Goal: Information Seeking & Learning: Compare options

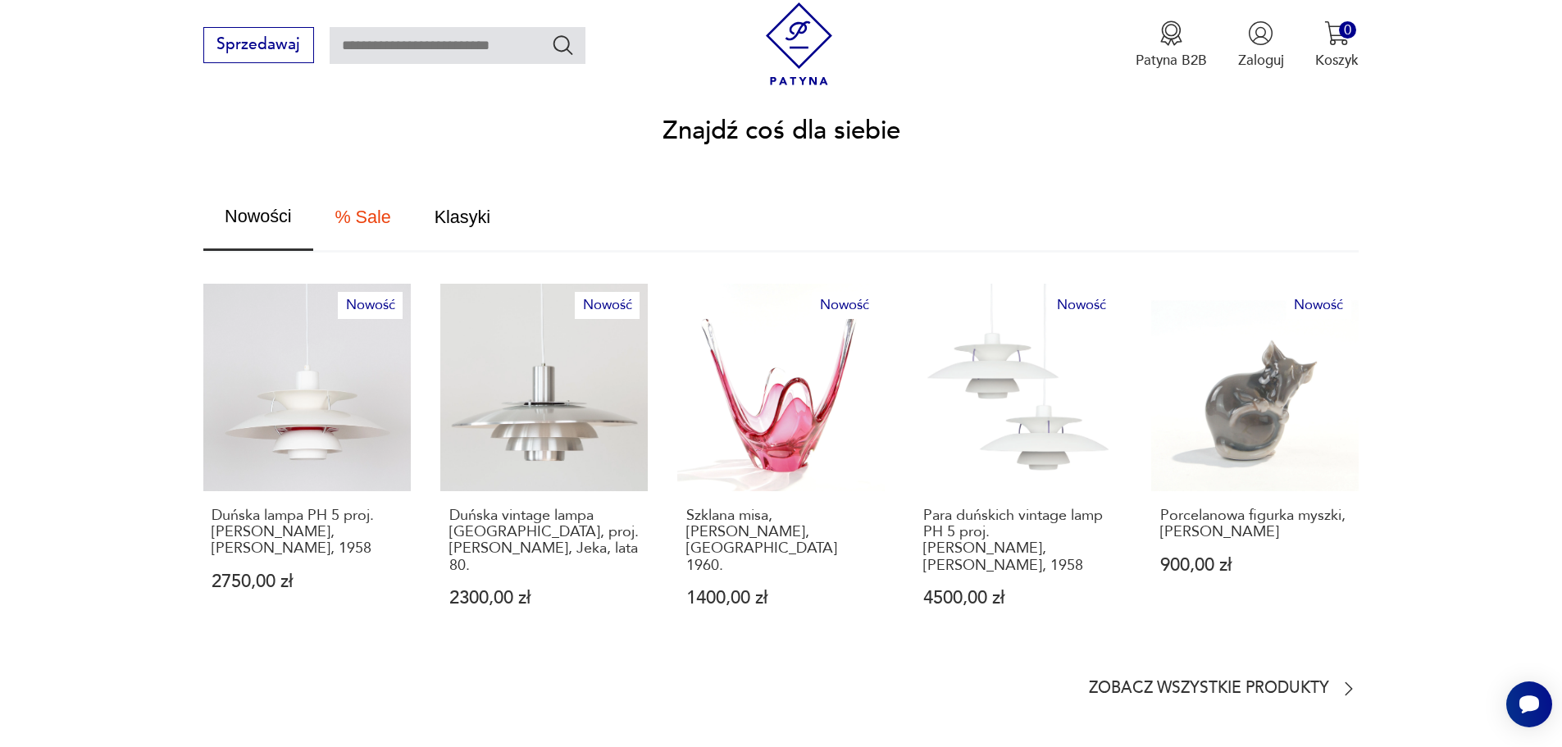
scroll to position [984, 0]
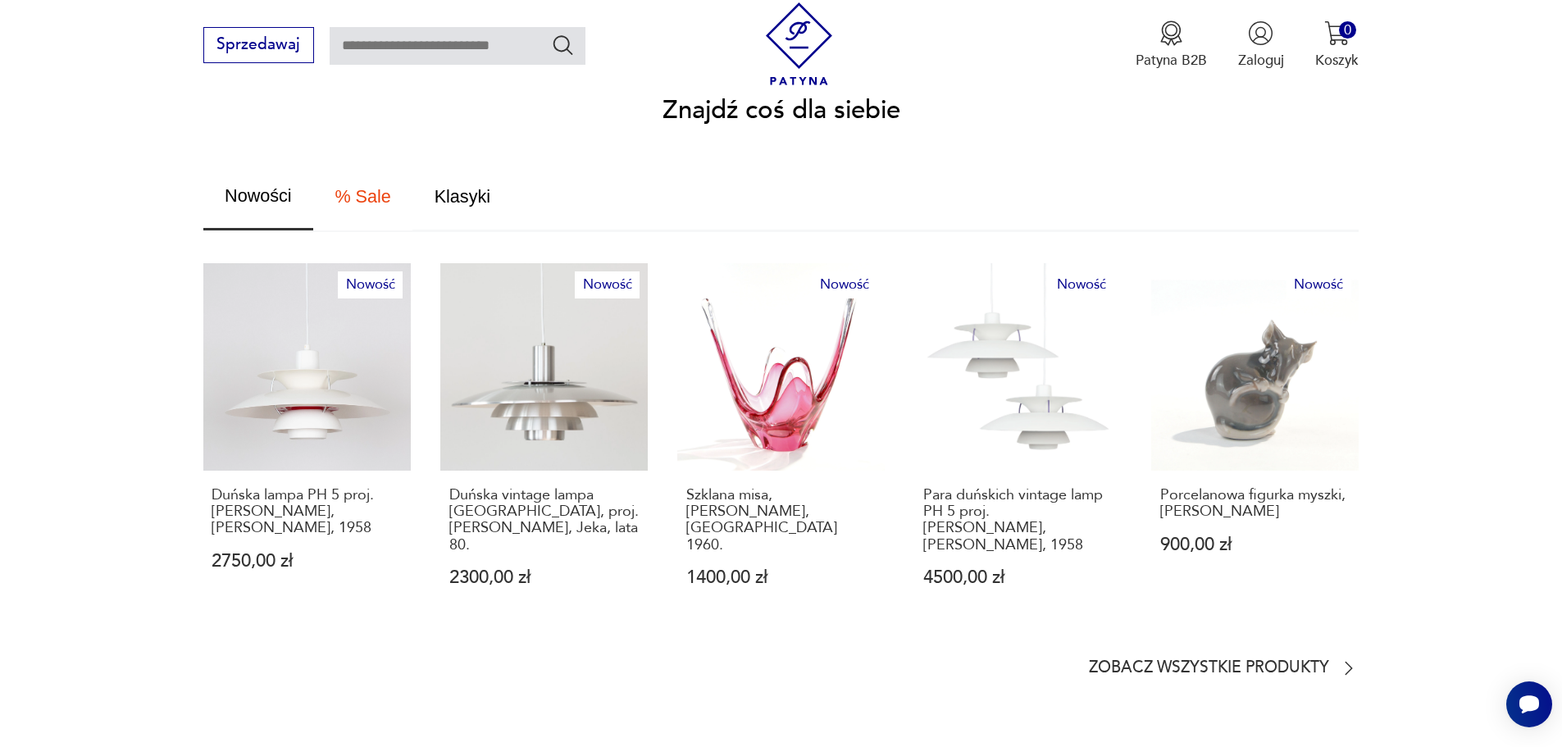
click at [371, 188] on span "% Sale" at bounding box center [362, 197] width 56 height 18
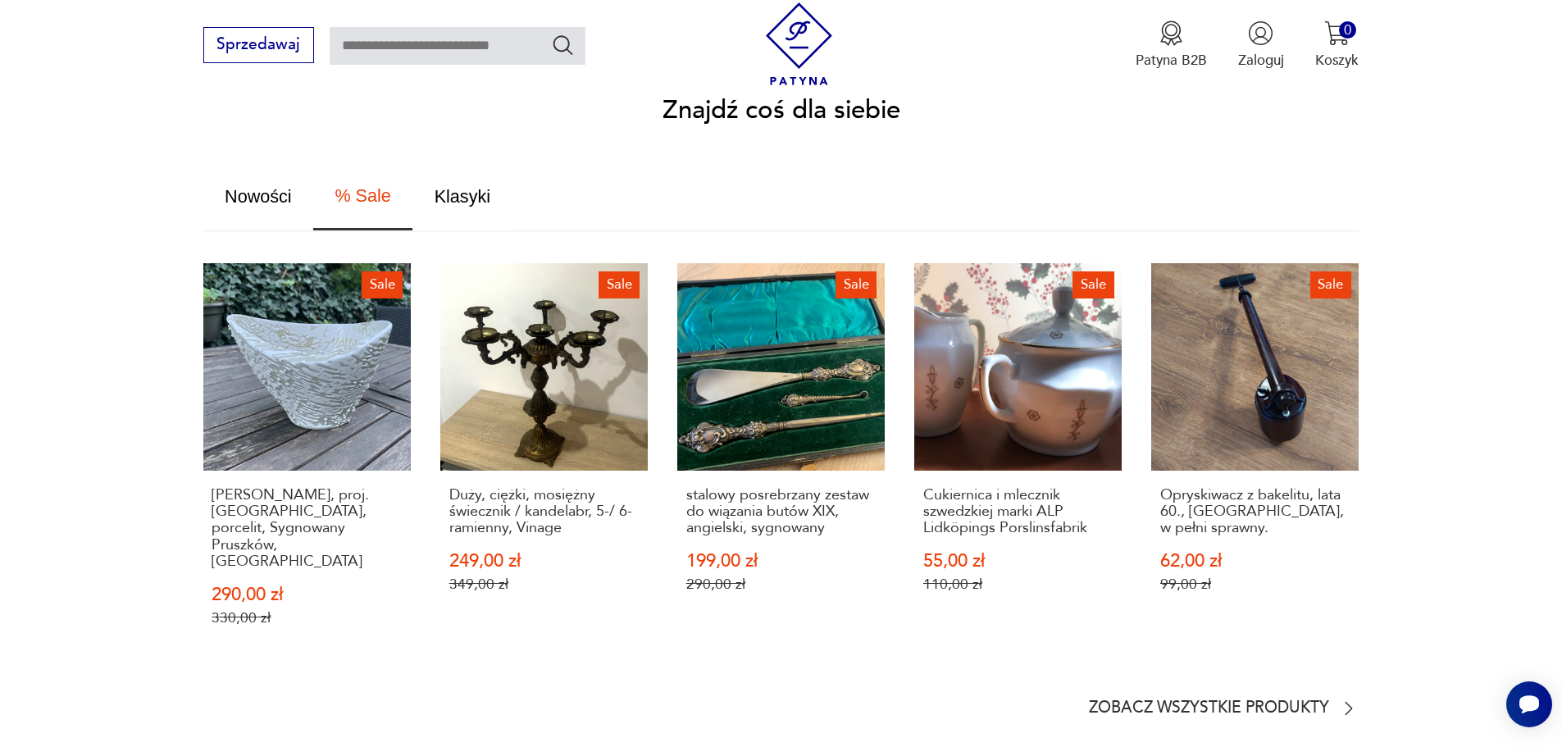
click at [452, 188] on span "Klasyki" at bounding box center [462, 197] width 56 height 18
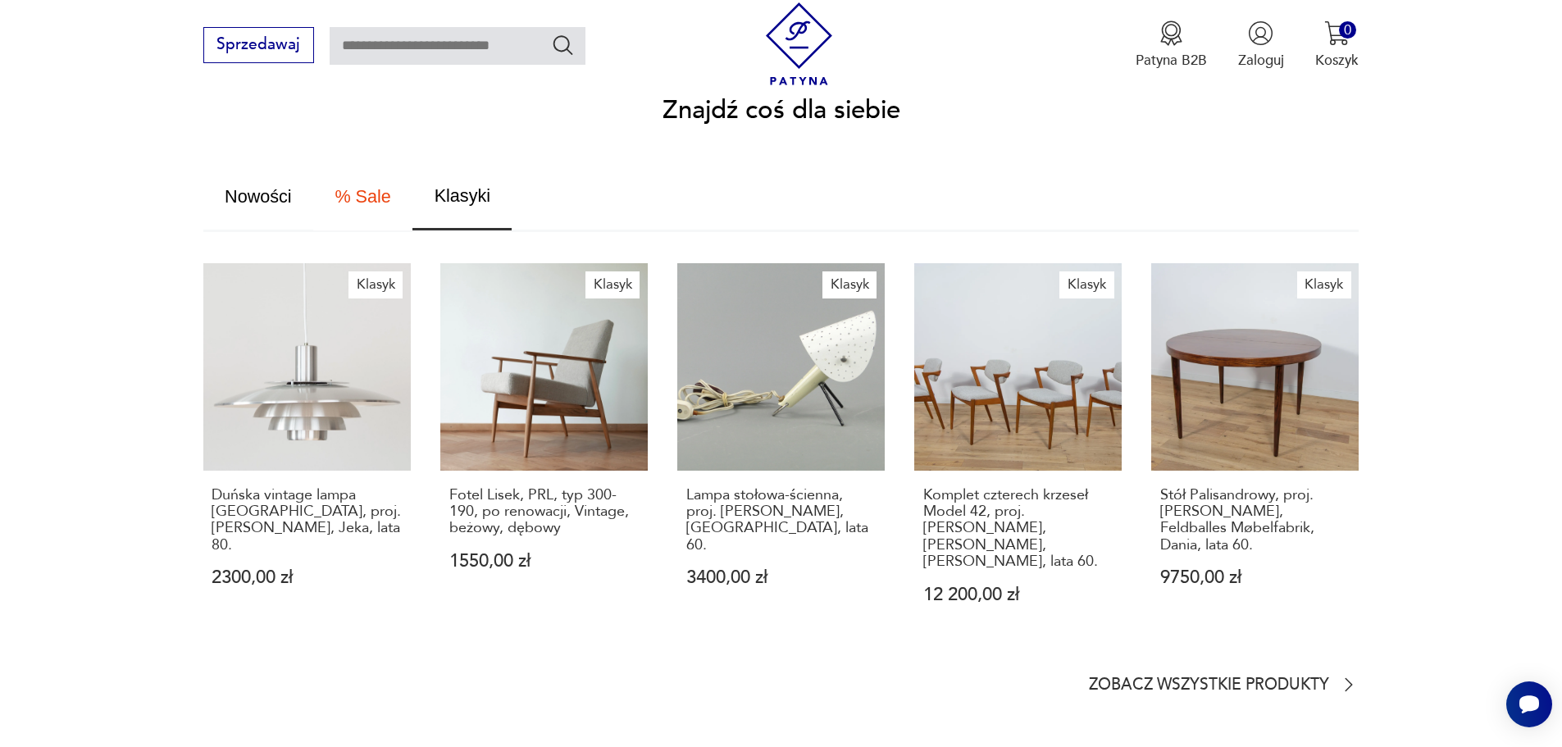
click at [362, 188] on span "% Sale" at bounding box center [362, 197] width 56 height 18
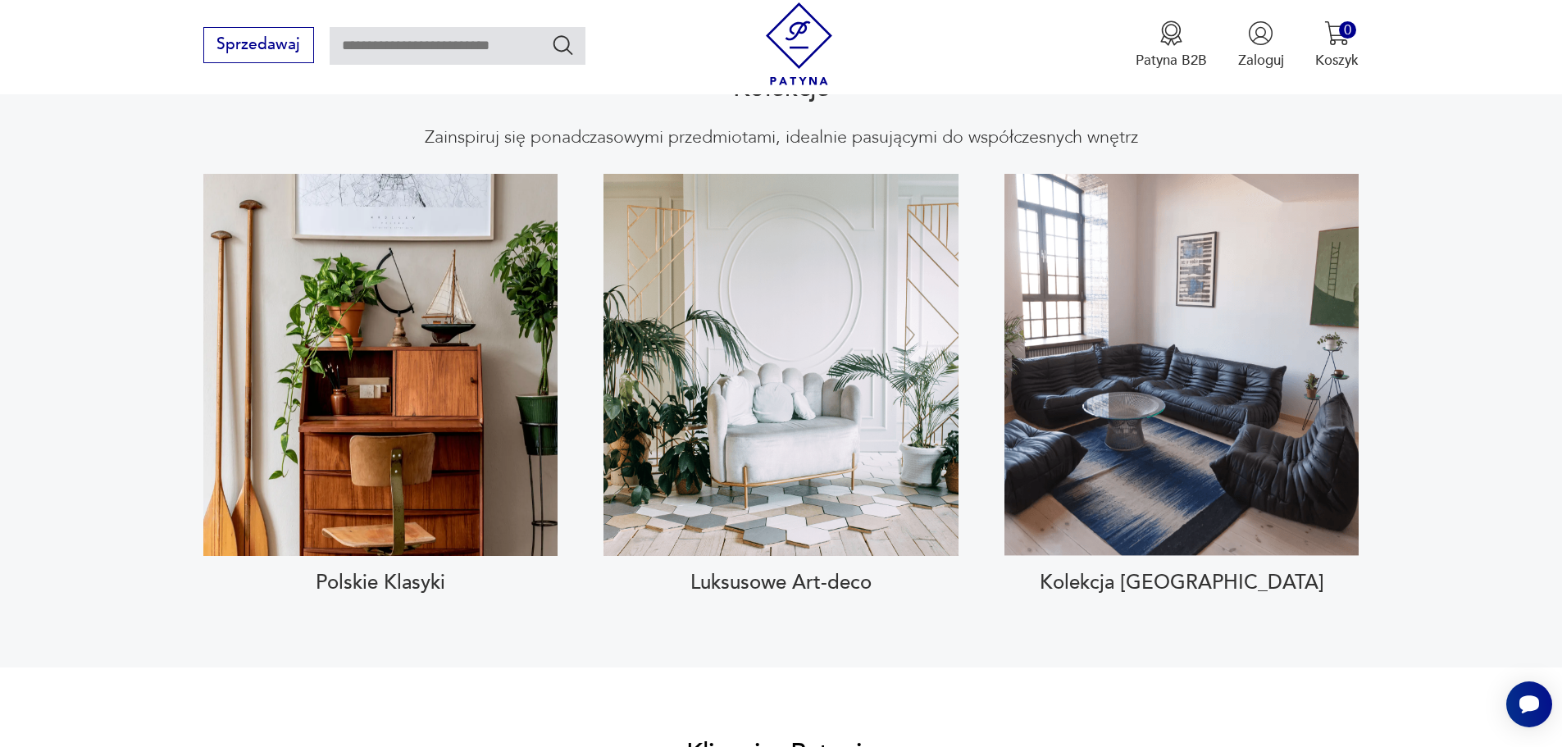
scroll to position [1803, 0]
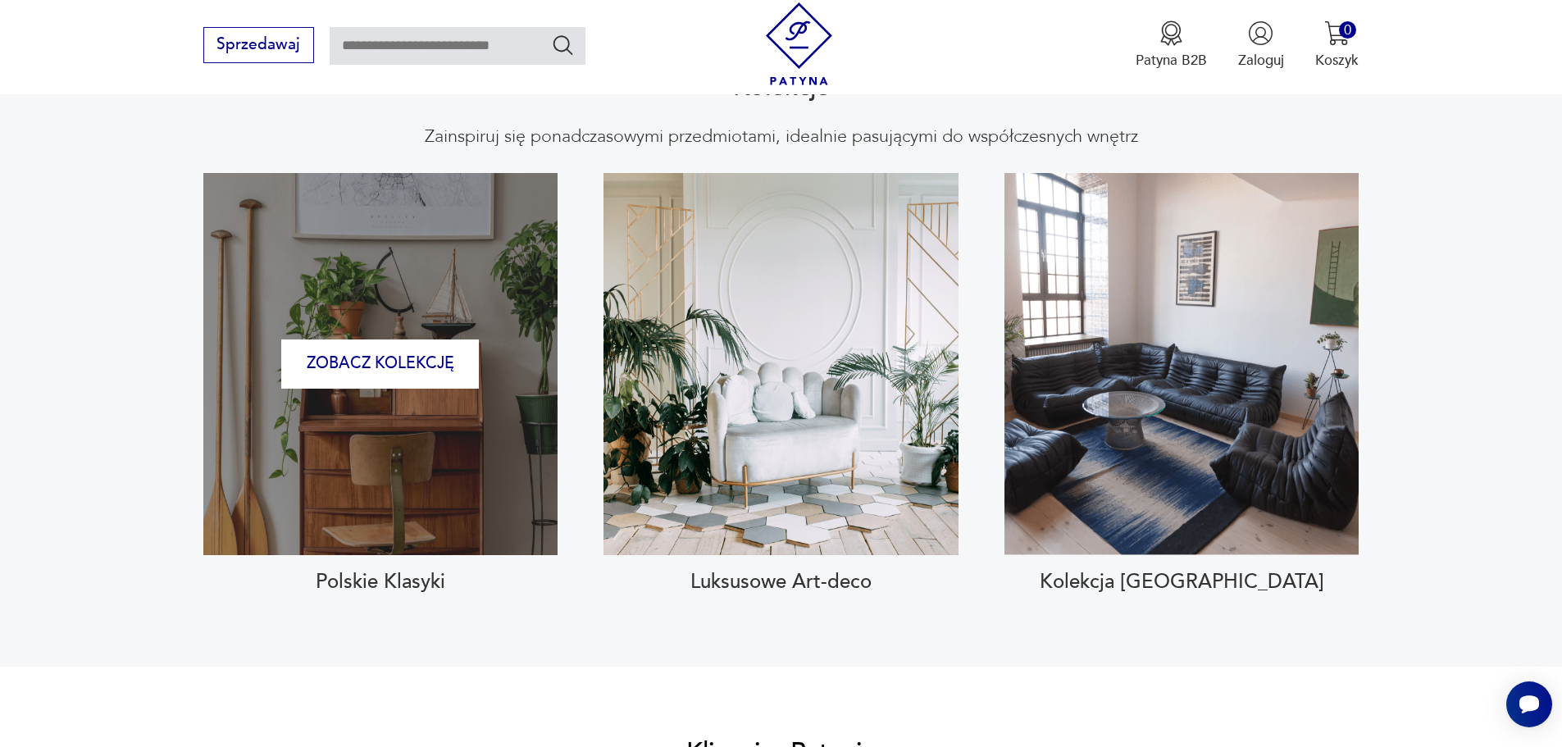
click at [416, 387] on div "Zobacz kolekcję" at bounding box center [380, 363] width 354 height 381
click at [372, 339] on button "Zobacz kolekcję" at bounding box center [380, 364] width 198 height 50
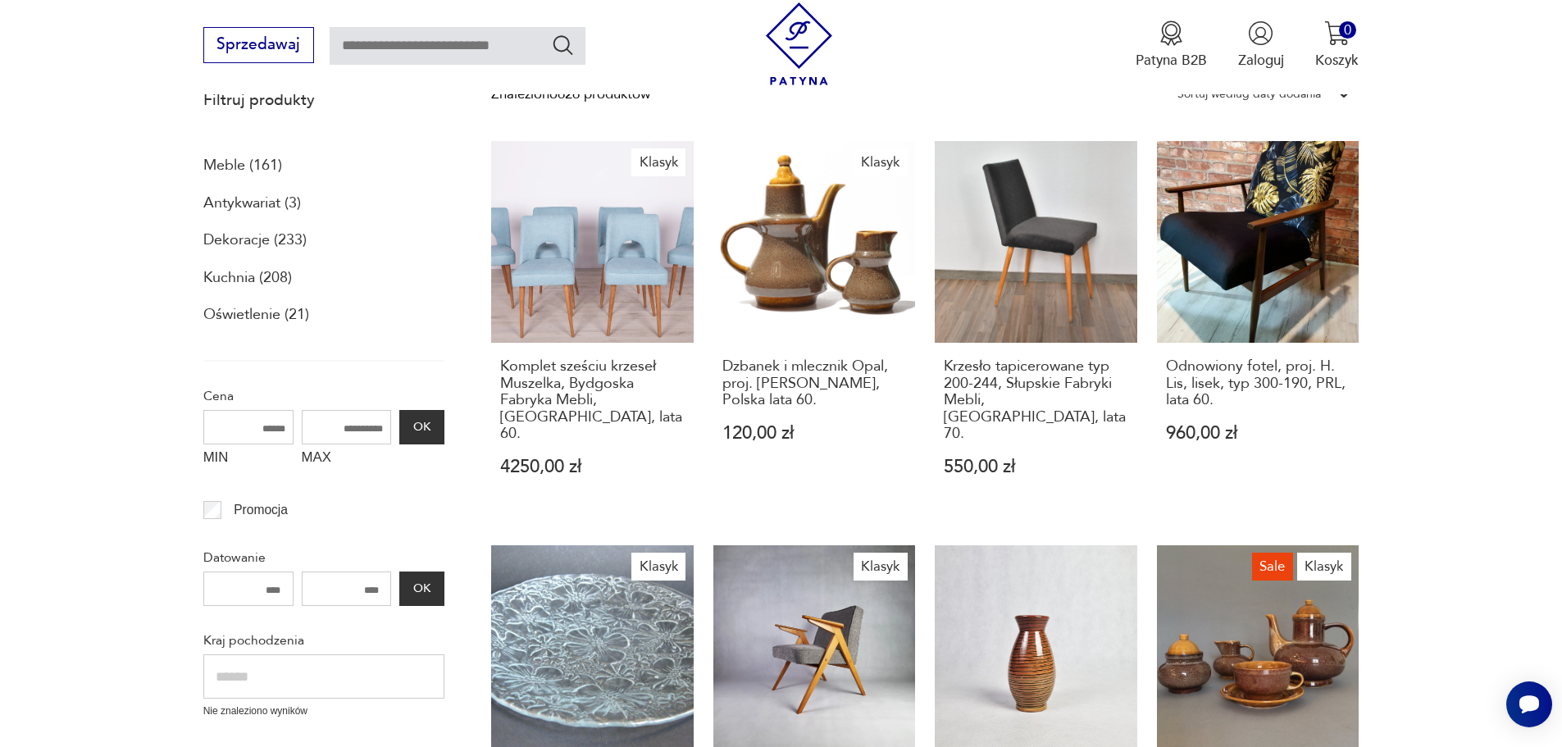
scroll to position [261, 0]
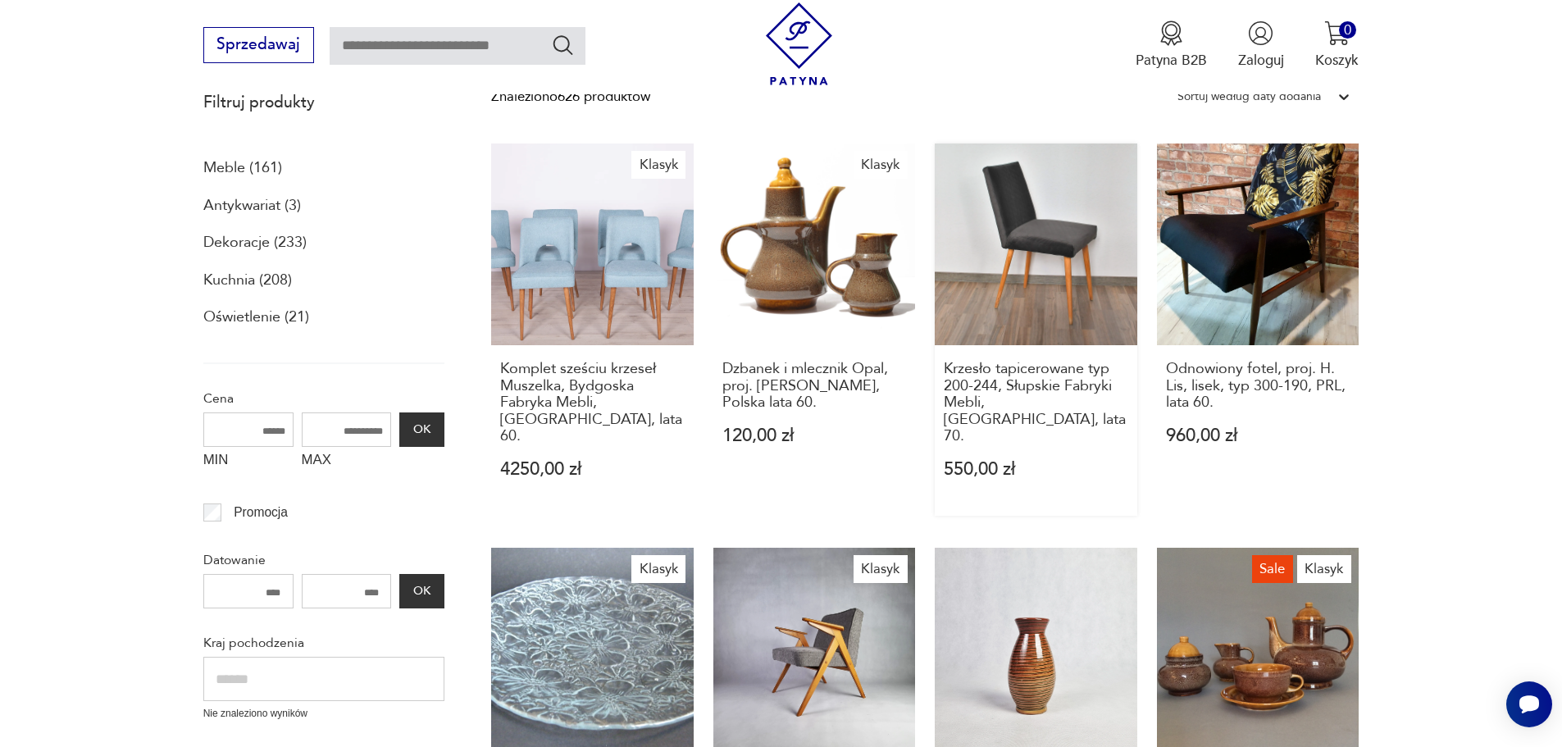
click at [1004, 243] on link "Krzesło tapicerowane typ 200-244, Słupskie Fabryki Mebli, Polska, lata 70. 550,…" at bounding box center [1035, 329] width 202 height 373
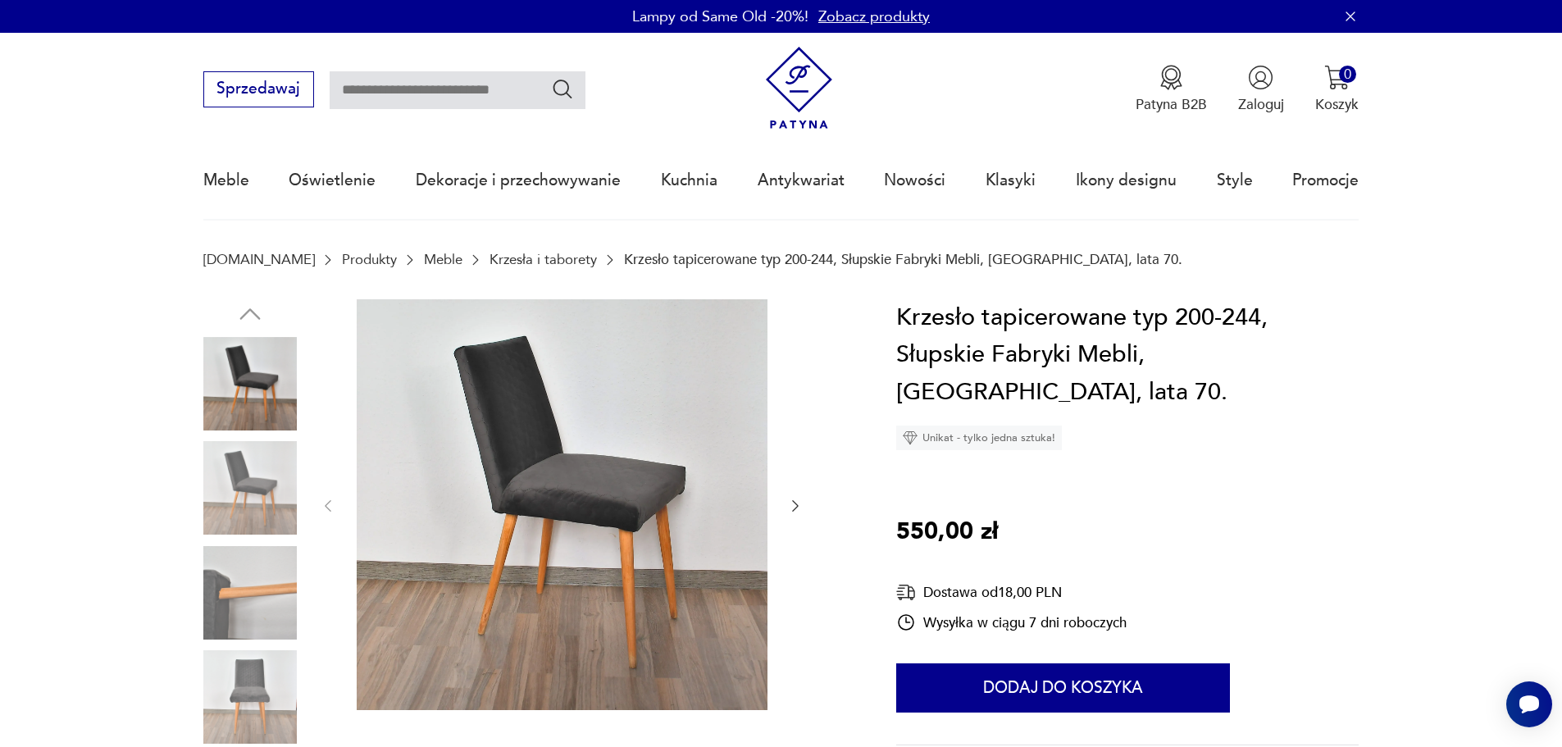
click at [793, 503] on icon "button" at bounding box center [795, 506] width 16 height 16
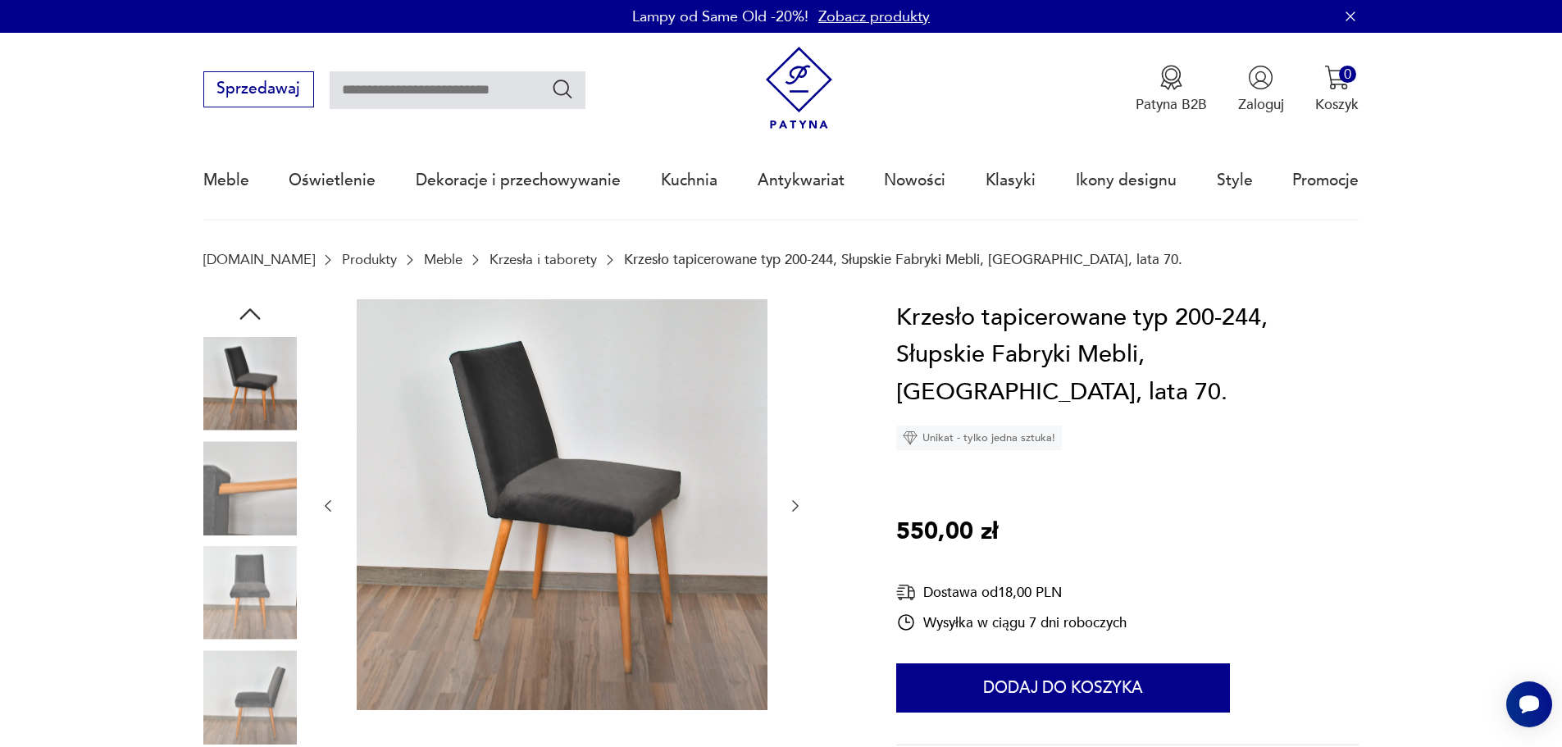
click at [793, 503] on icon "button" at bounding box center [795, 506] width 16 height 16
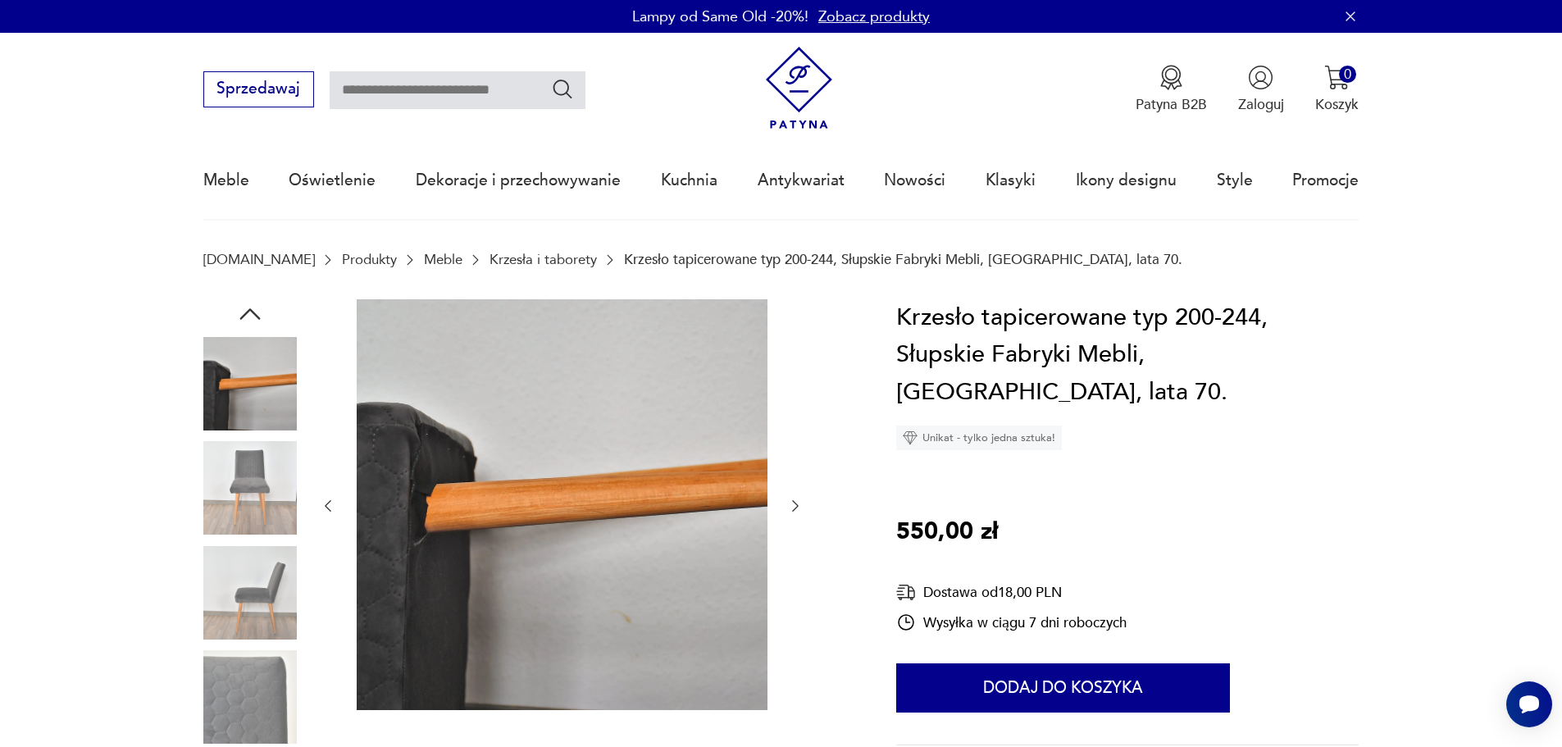
click at [793, 503] on icon "button" at bounding box center [795, 506] width 16 height 16
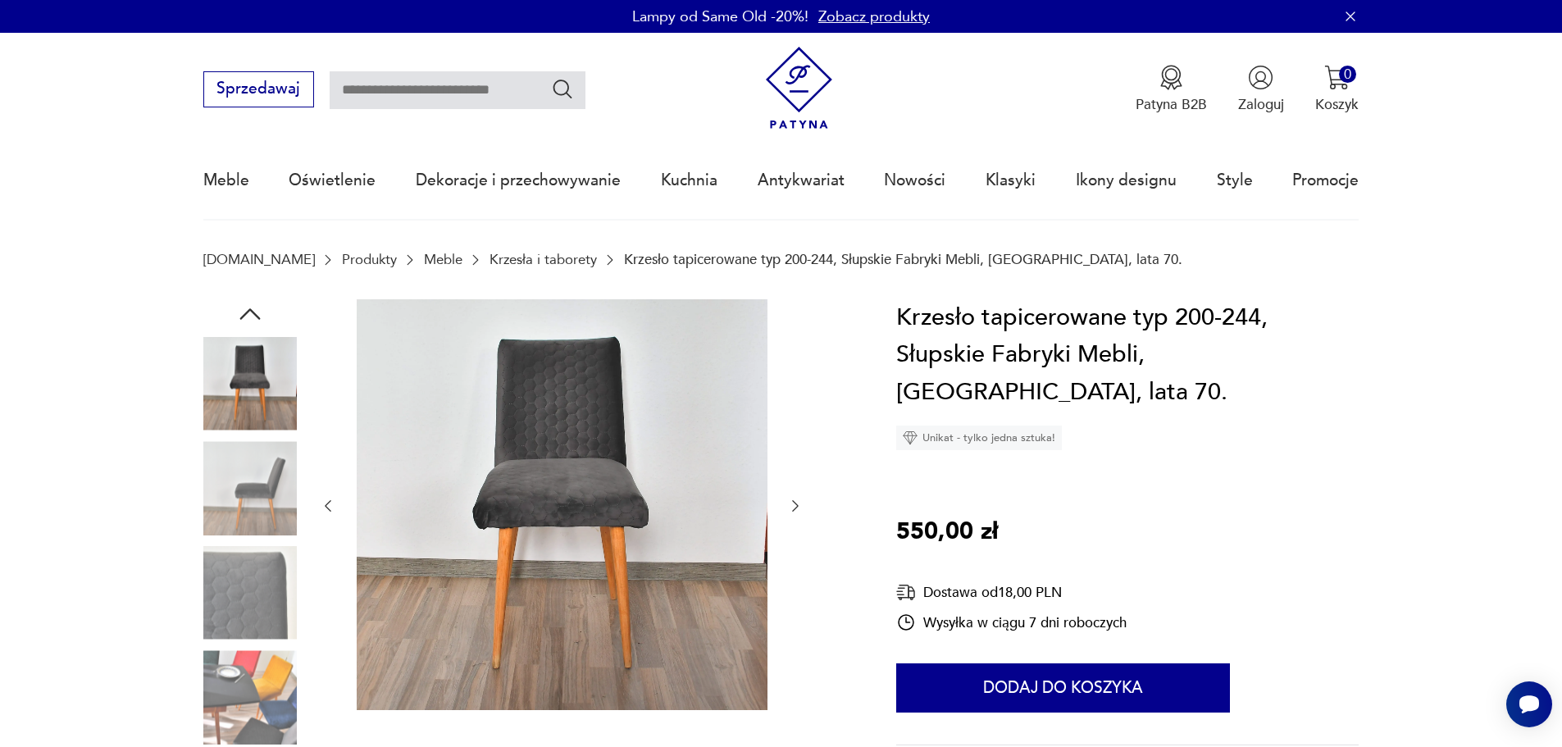
click at [793, 503] on icon "button" at bounding box center [795, 506] width 16 height 16
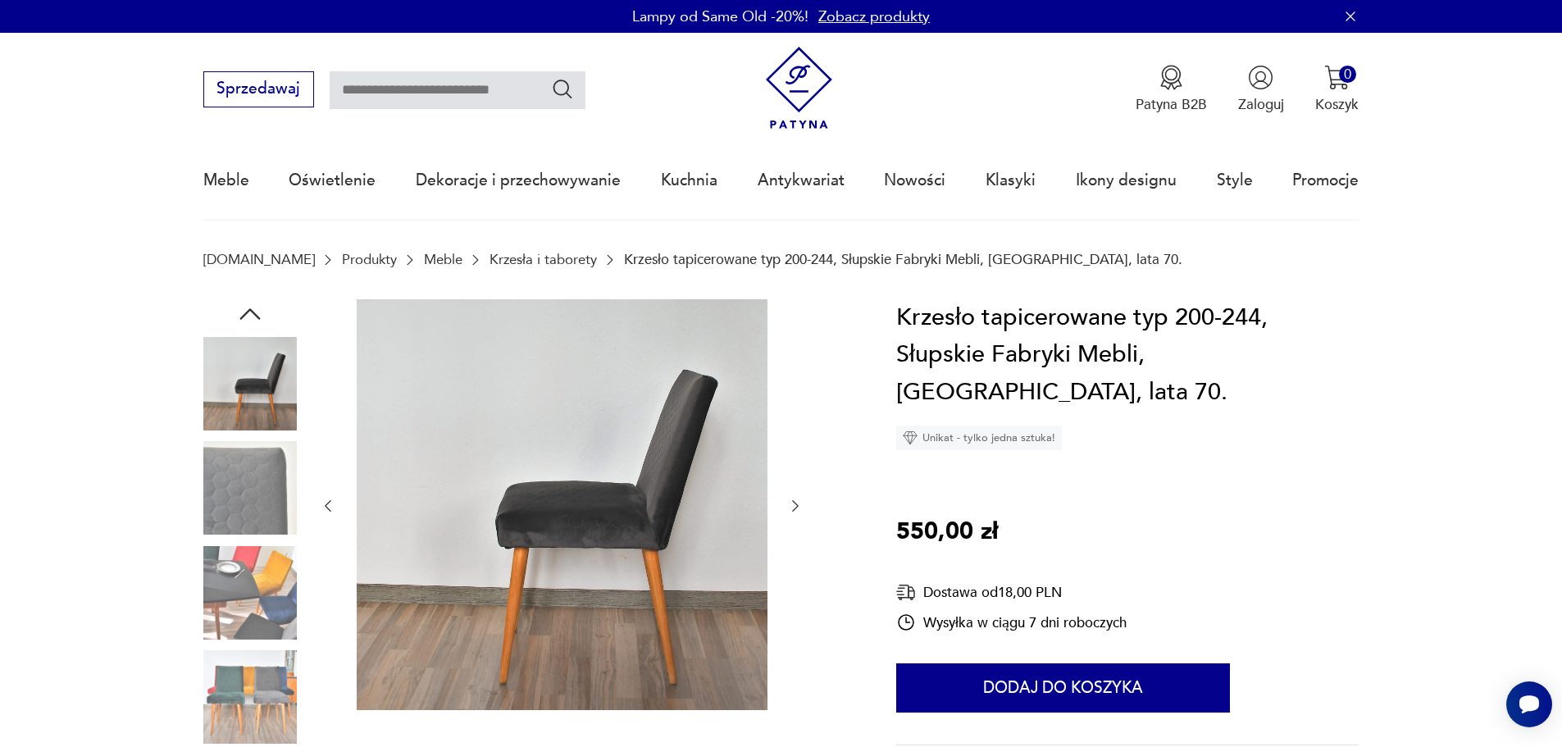
click at [793, 503] on icon "button" at bounding box center [795, 506] width 16 height 16
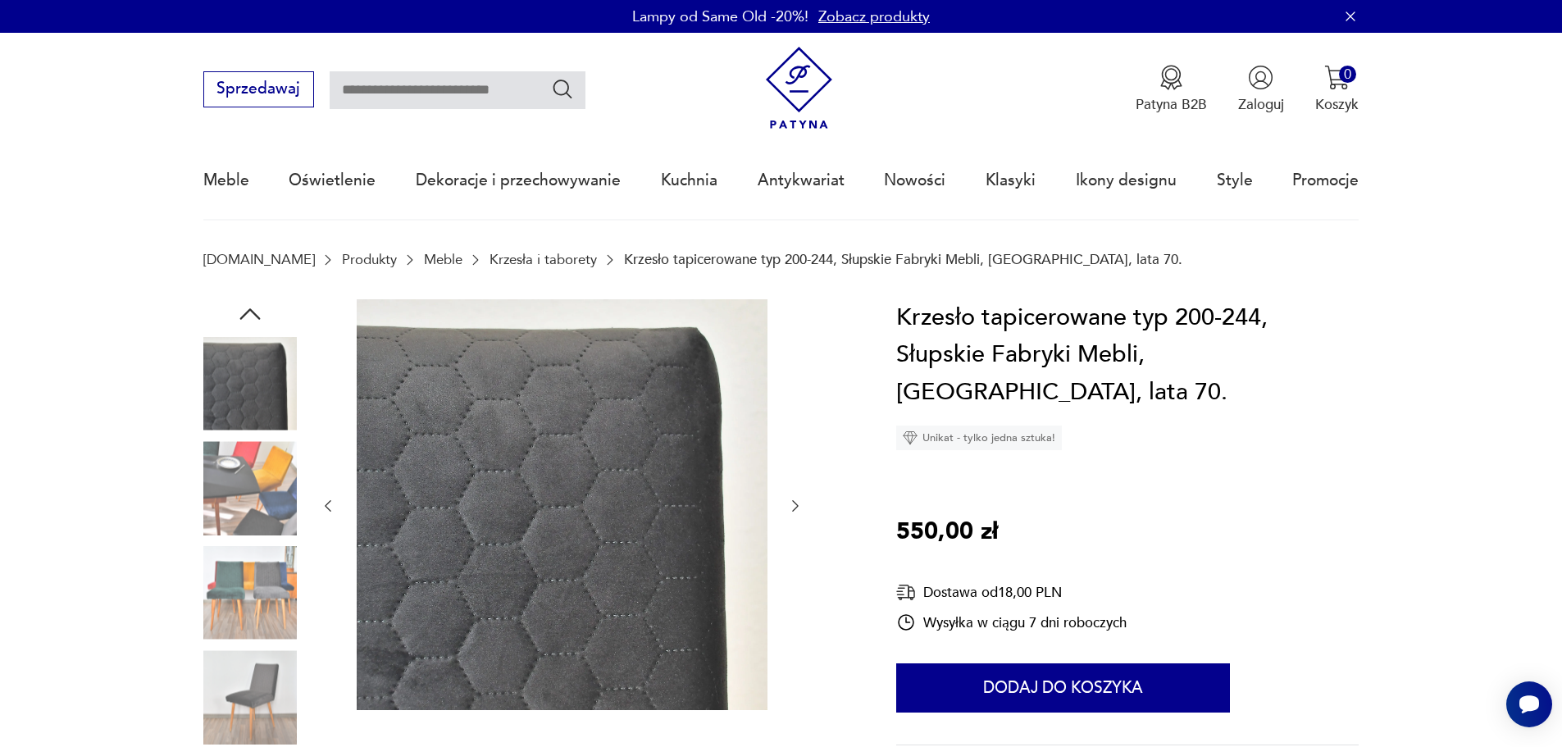
click at [793, 503] on icon "button" at bounding box center [795, 506] width 16 height 16
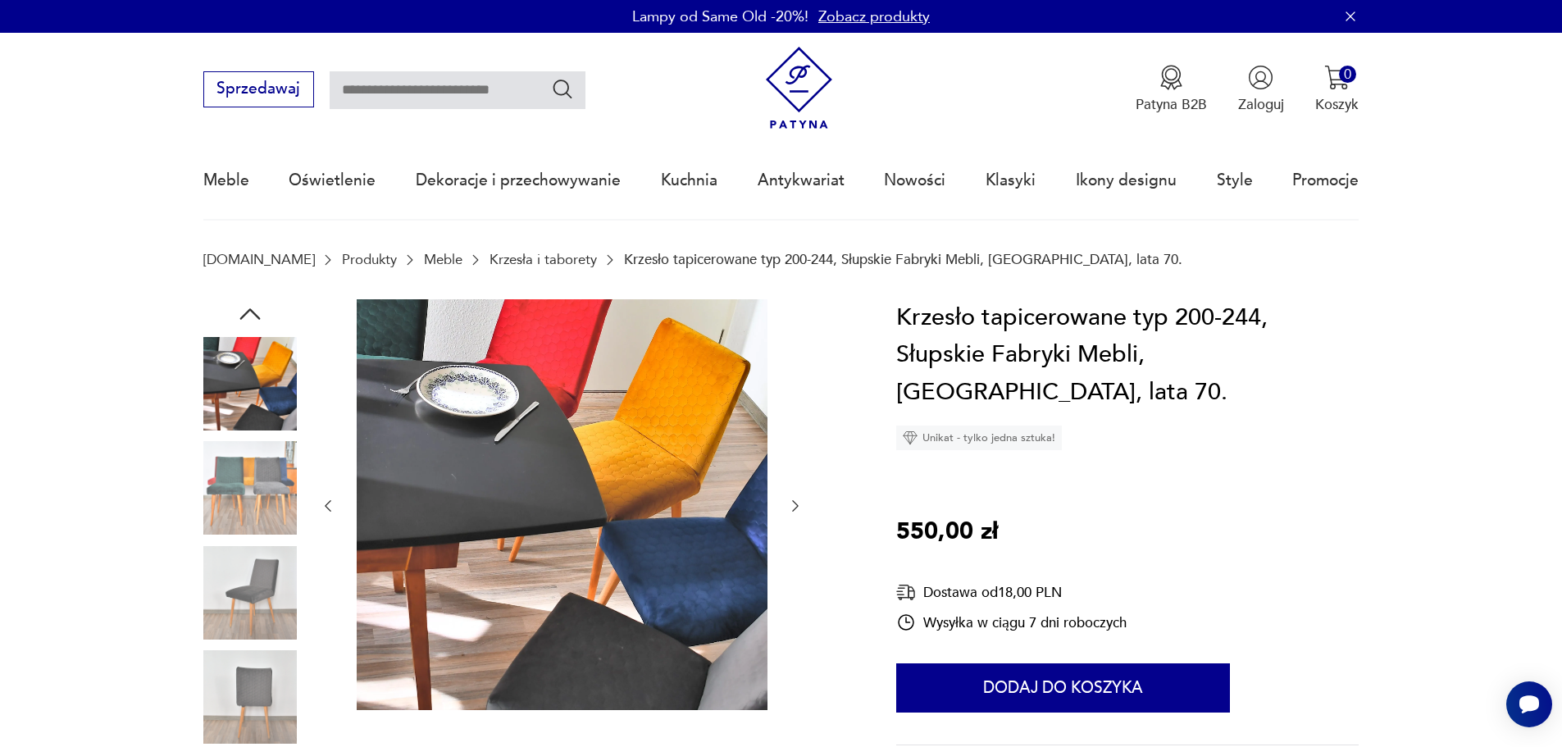
click at [793, 503] on icon "button" at bounding box center [795, 506] width 16 height 16
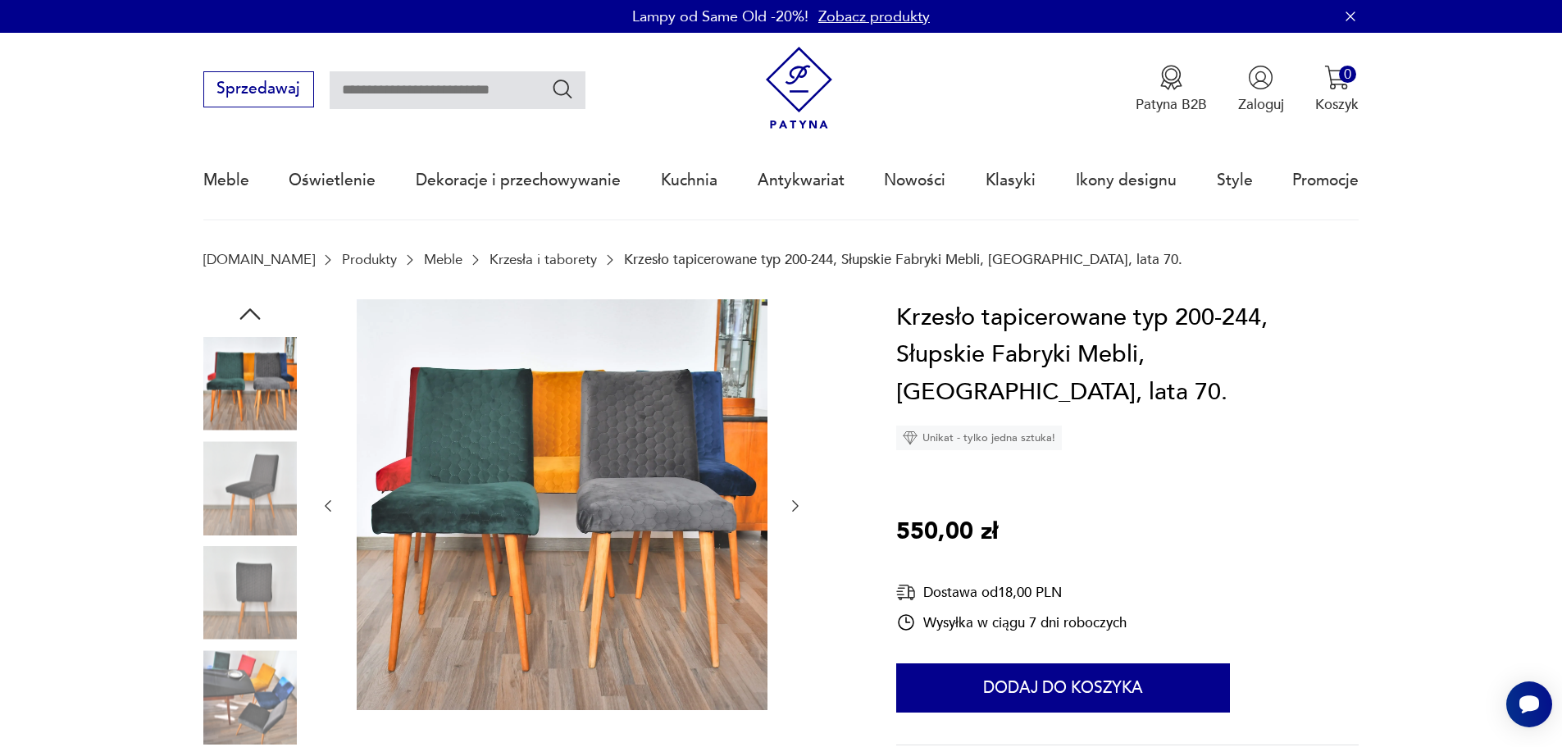
click at [793, 503] on icon "button" at bounding box center [795, 506] width 16 height 16
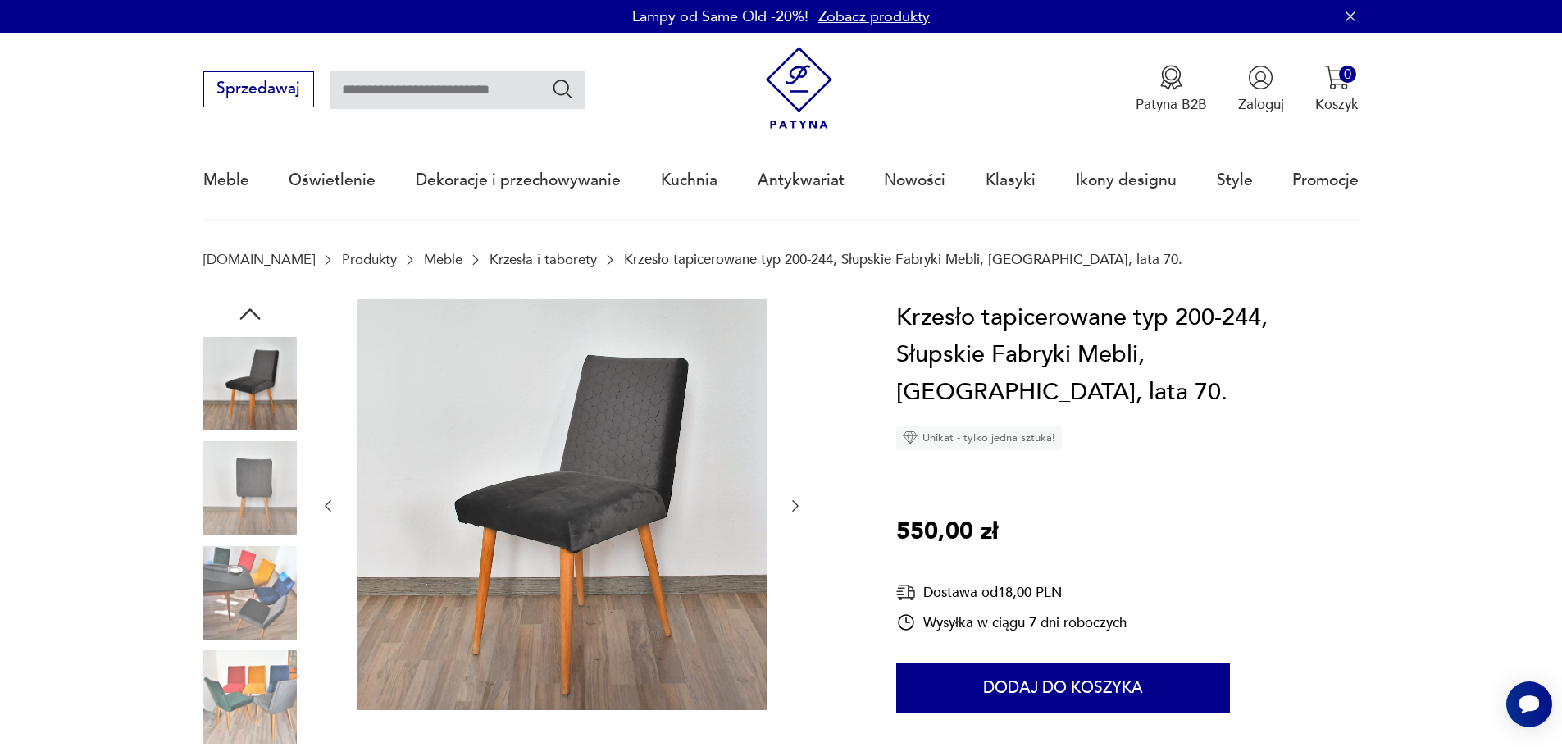
click at [793, 504] on icon "button" at bounding box center [795, 506] width 16 height 16
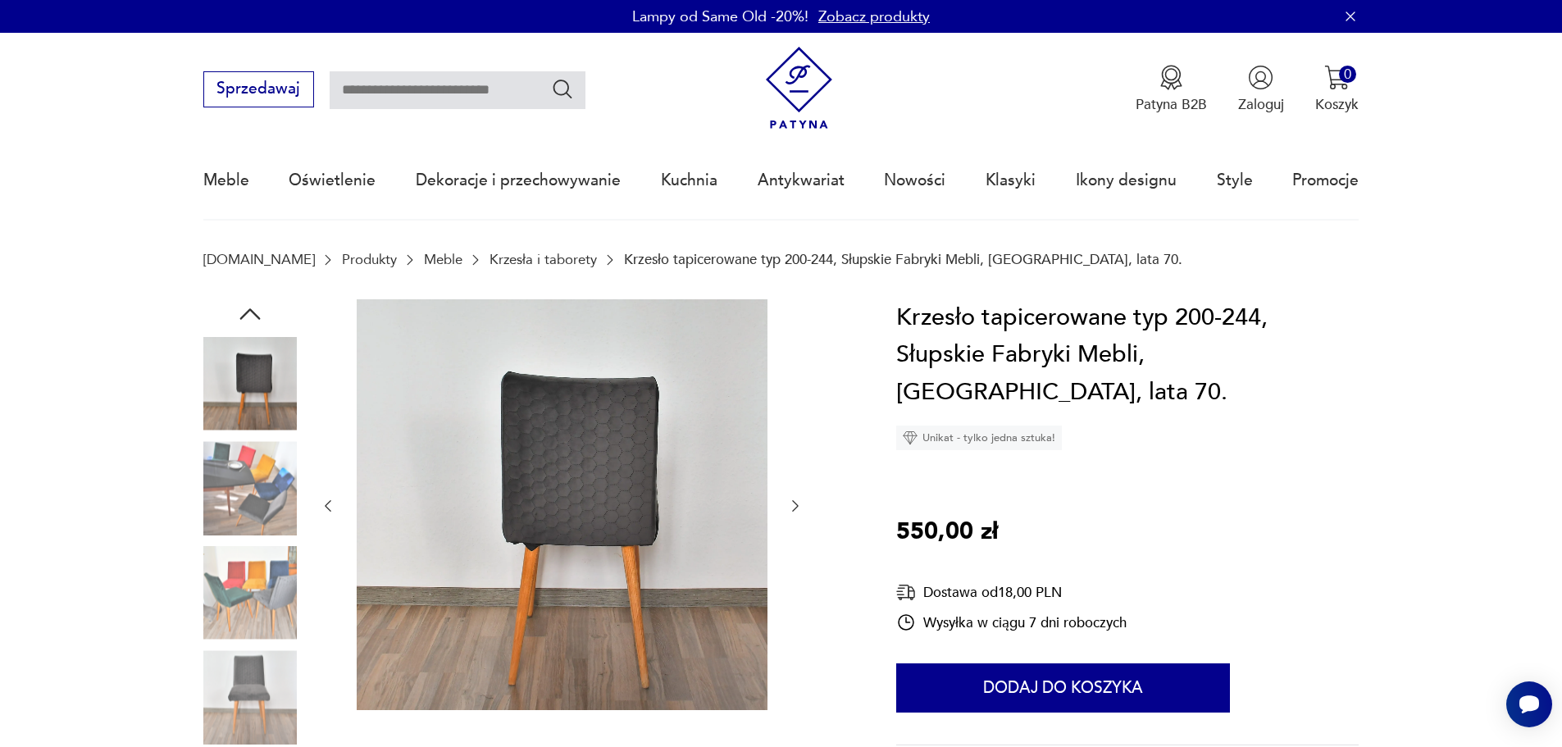
click at [793, 504] on icon "button" at bounding box center [795, 506] width 16 height 16
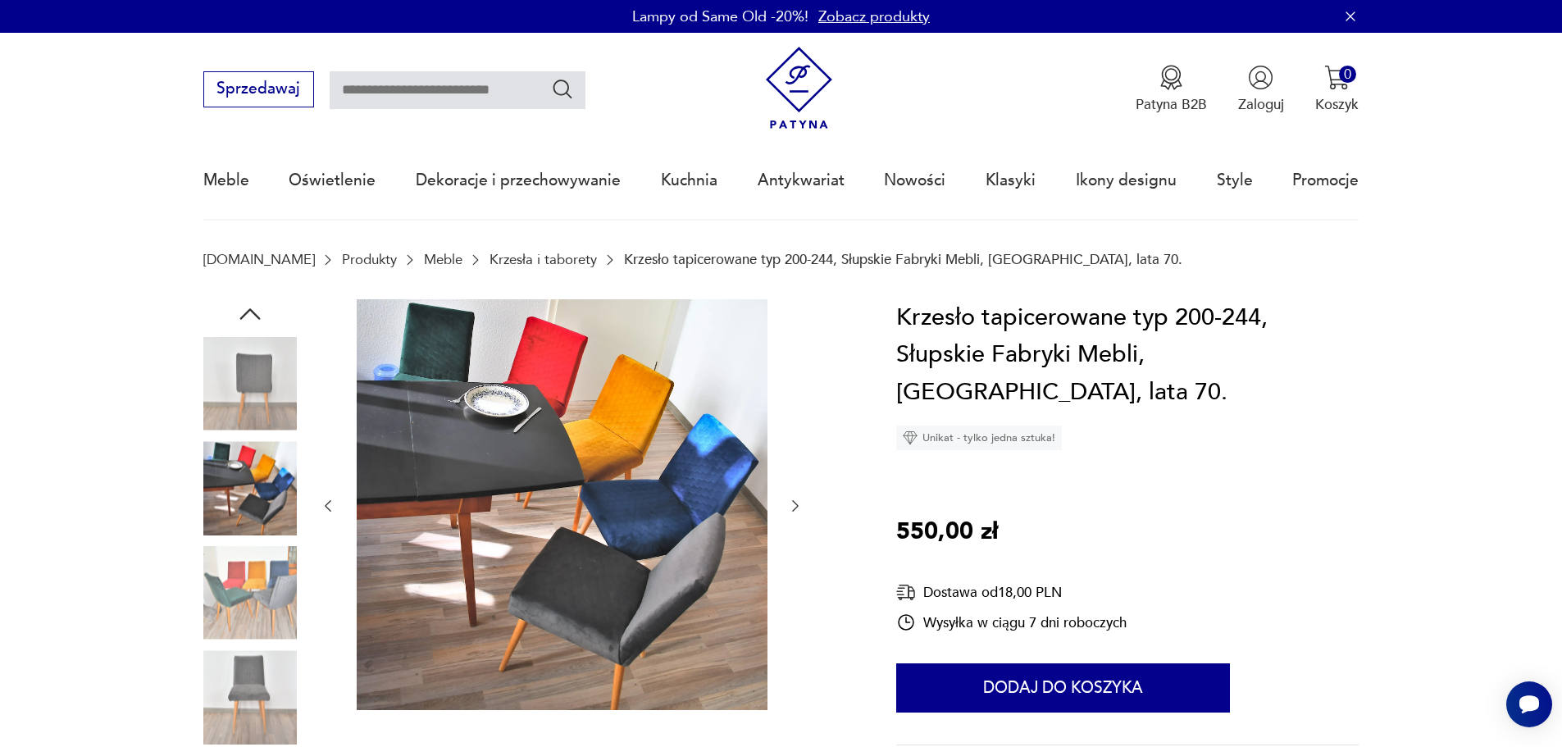
click at [793, 504] on icon "button" at bounding box center [795, 506] width 16 height 16
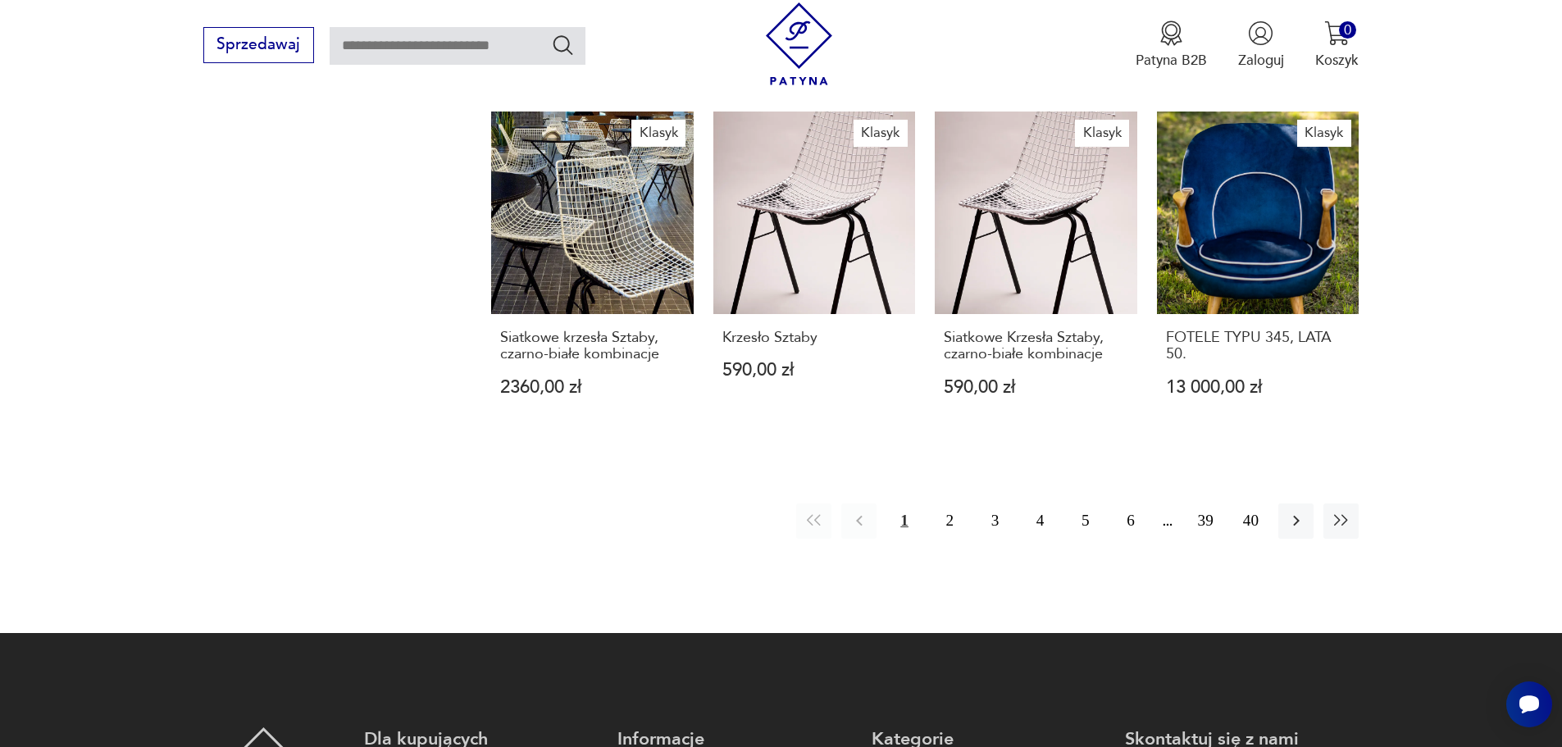
scroll to position [1499, 0]
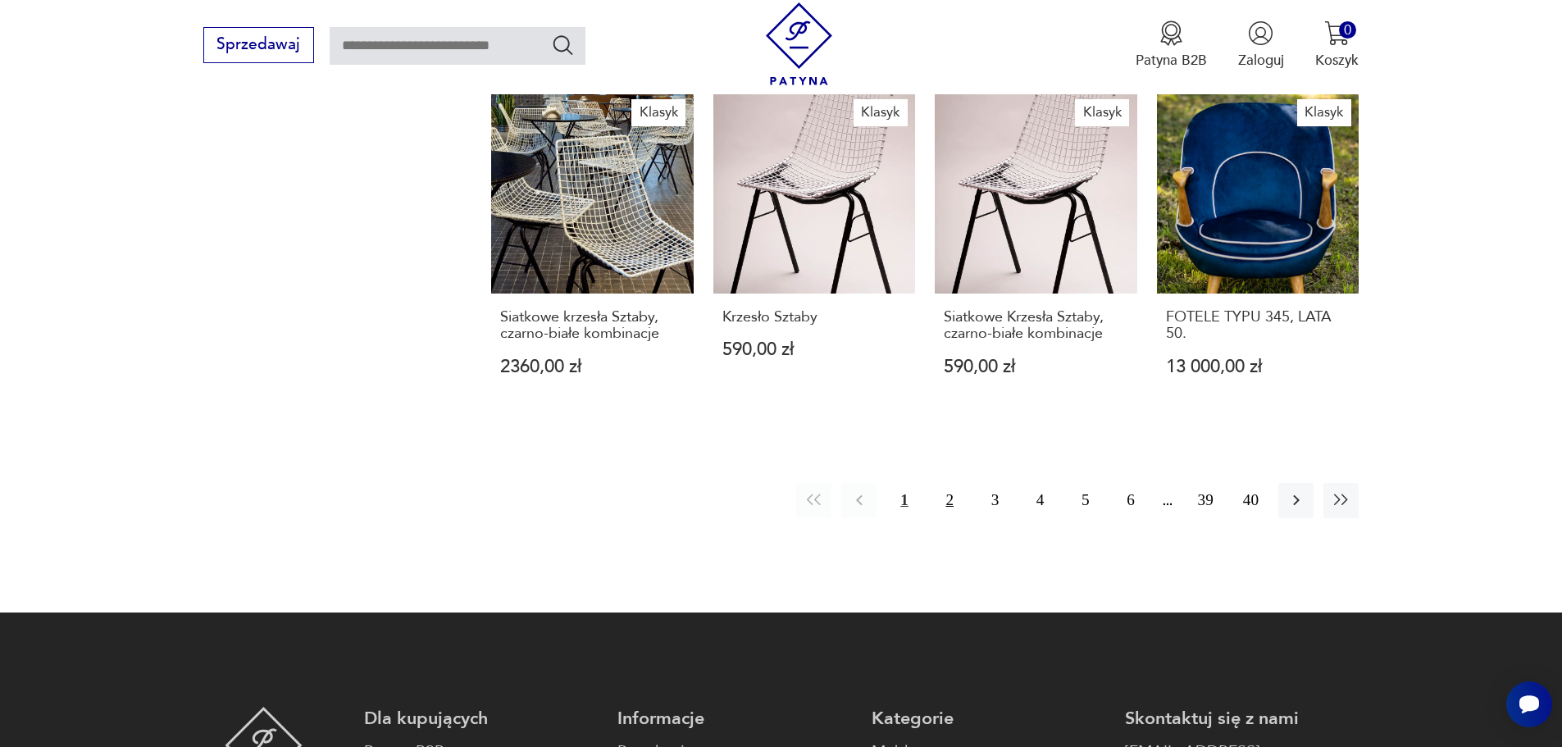
click at [947, 494] on button "2" at bounding box center [949, 500] width 35 height 35
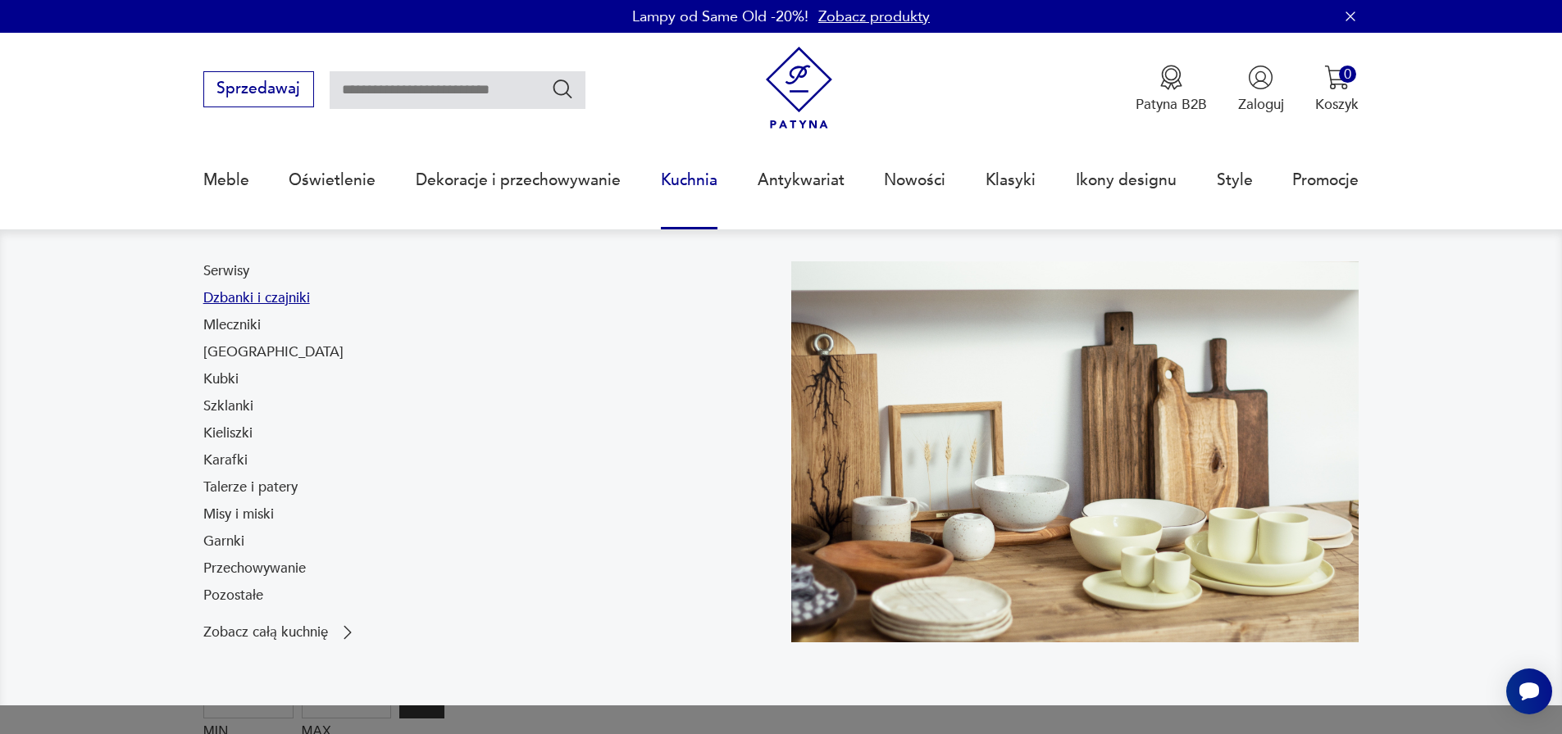
click at [256, 298] on link "Dzbanki i czajniki" at bounding box center [256, 299] width 107 height 20
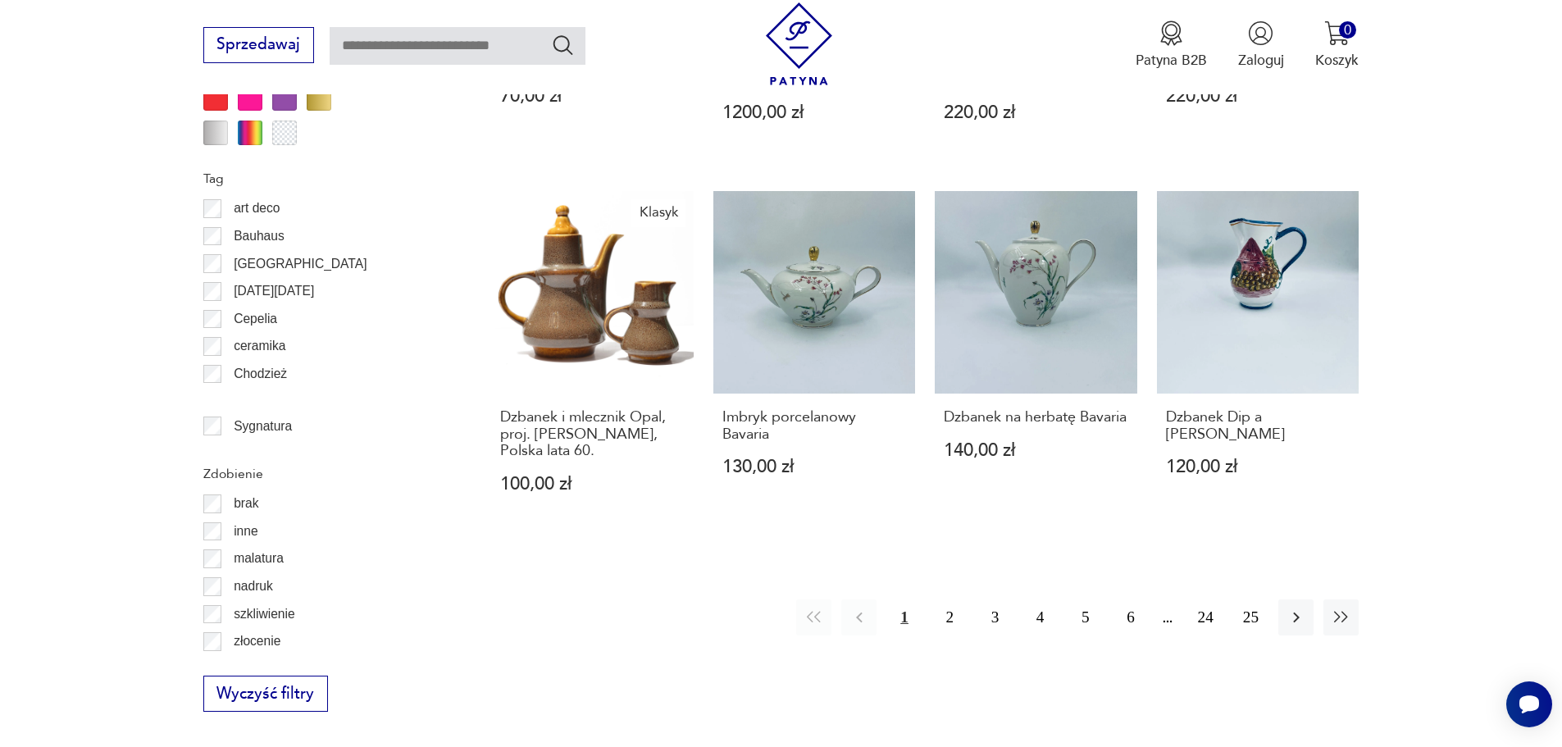
scroll to position [1800, 0]
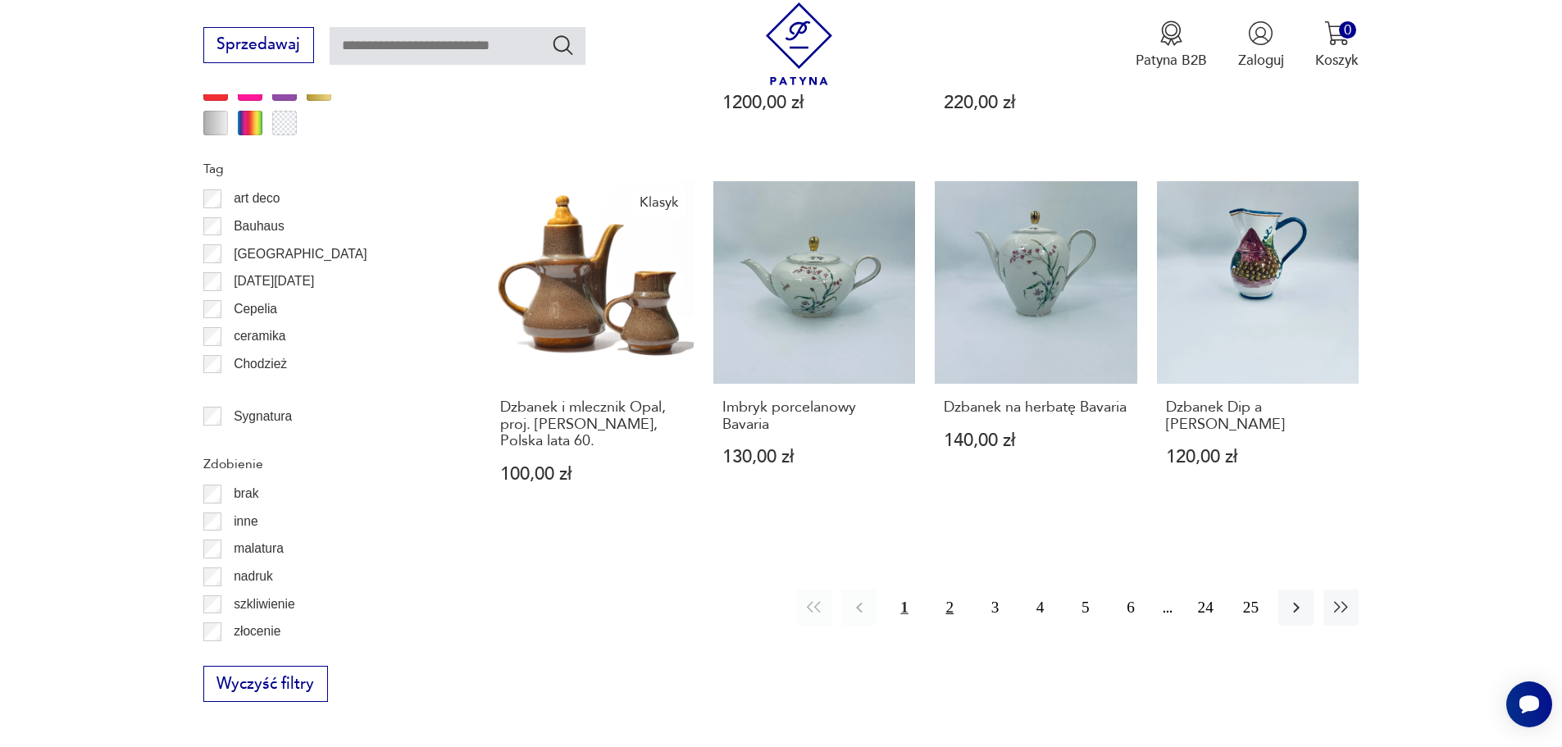
click at [943, 595] on button "2" at bounding box center [949, 606] width 35 height 35
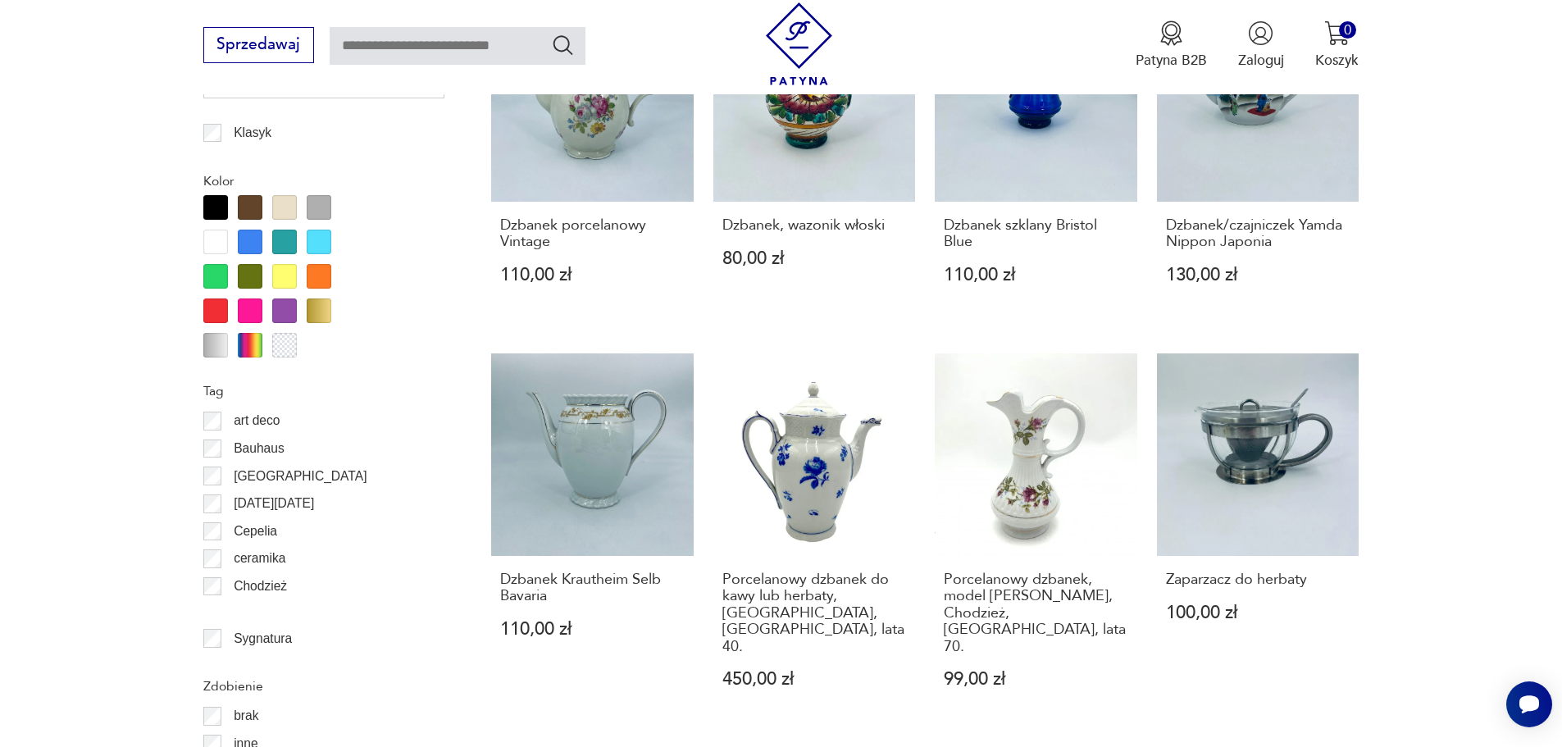
scroll to position [1857, 0]
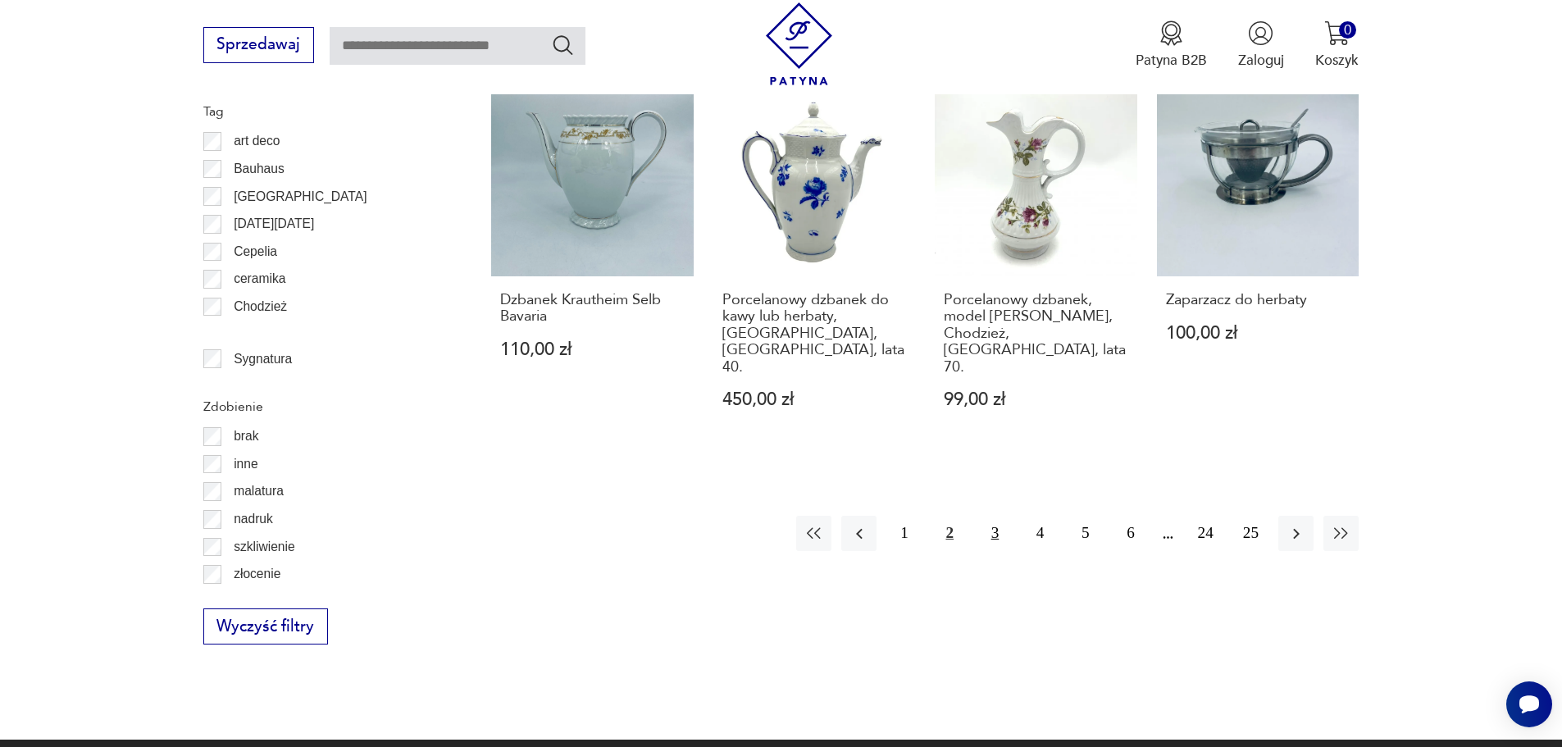
click at [1000, 516] on button "3" at bounding box center [994, 533] width 35 height 35
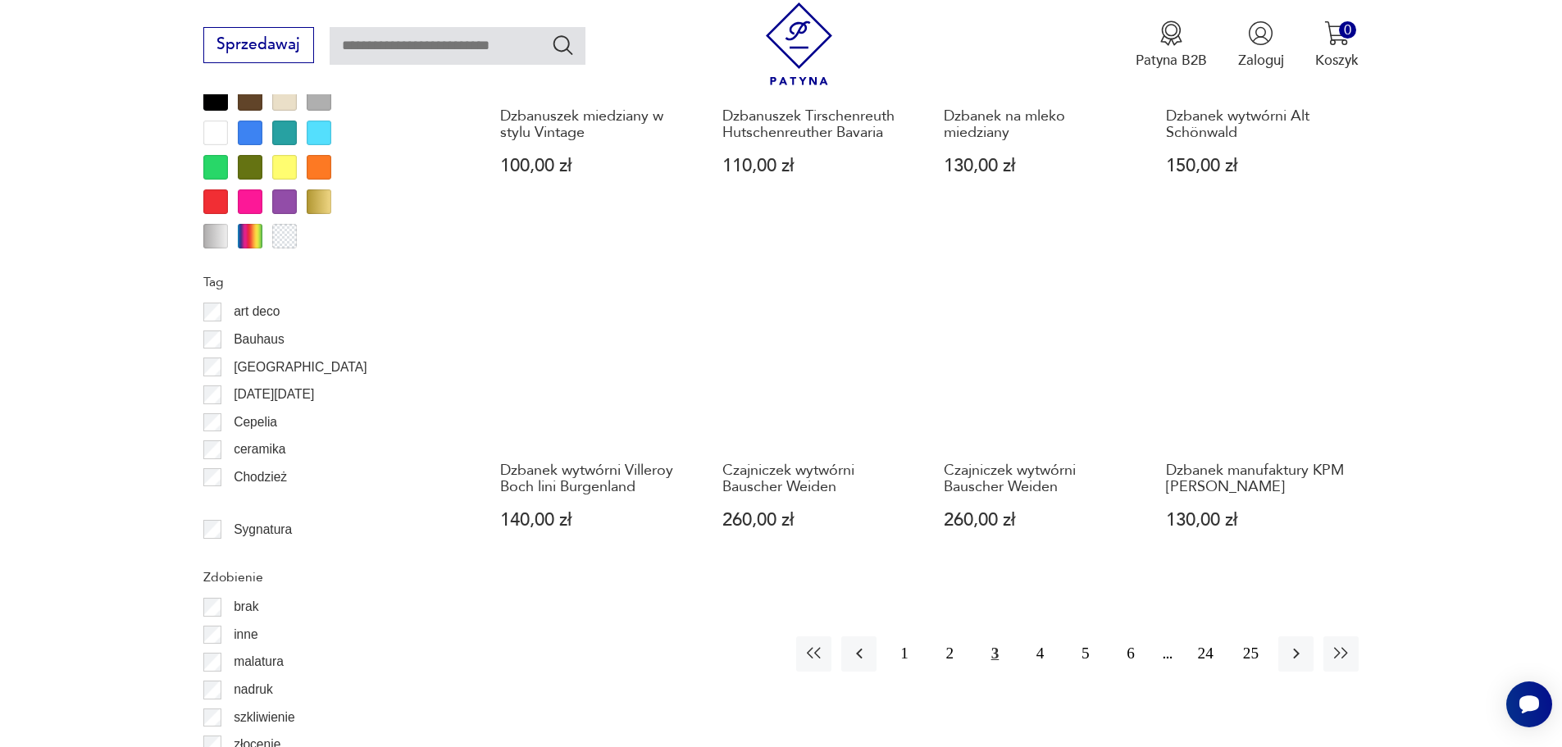
scroll to position [1694, 0]
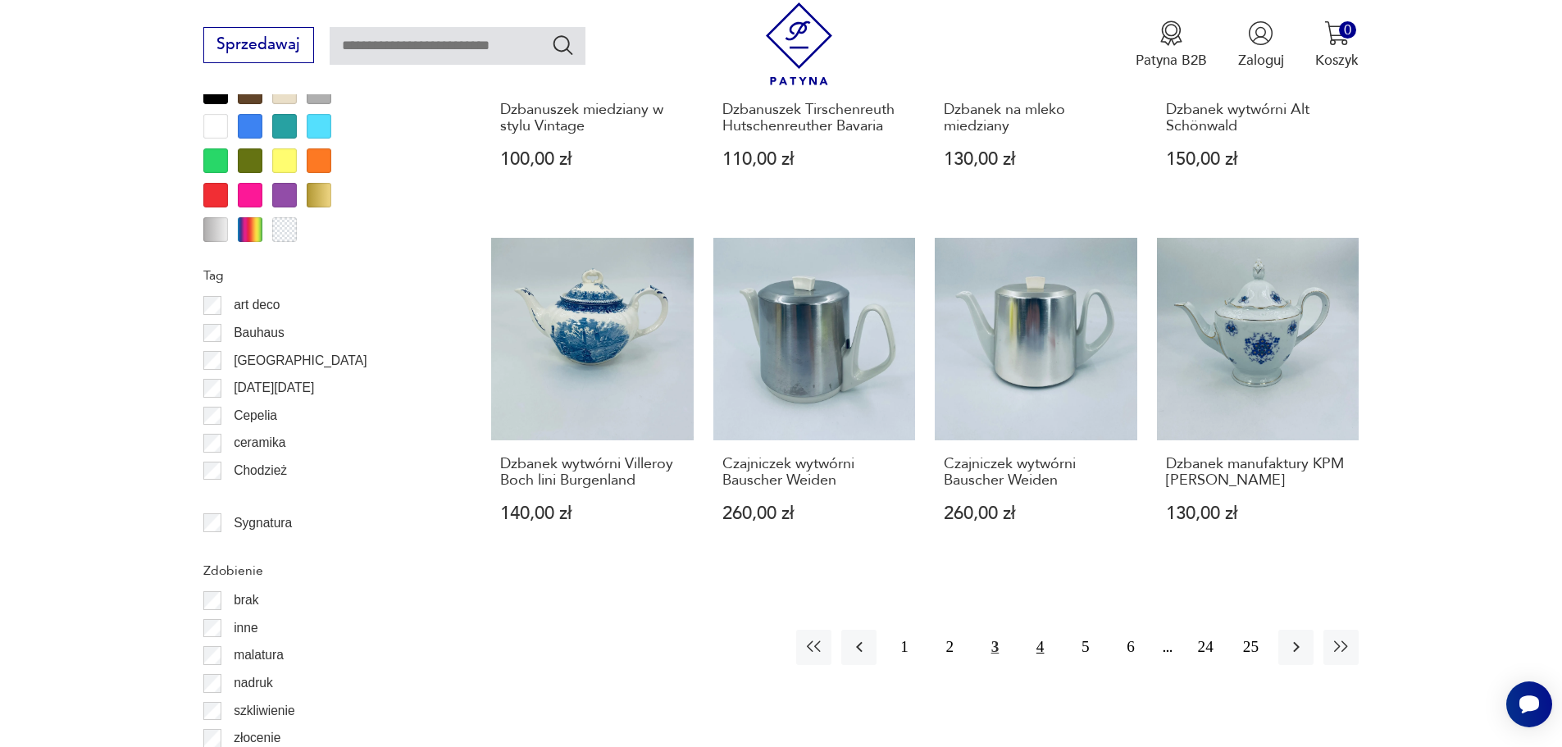
click at [1039, 648] on button "4" at bounding box center [1039, 647] width 35 height 35
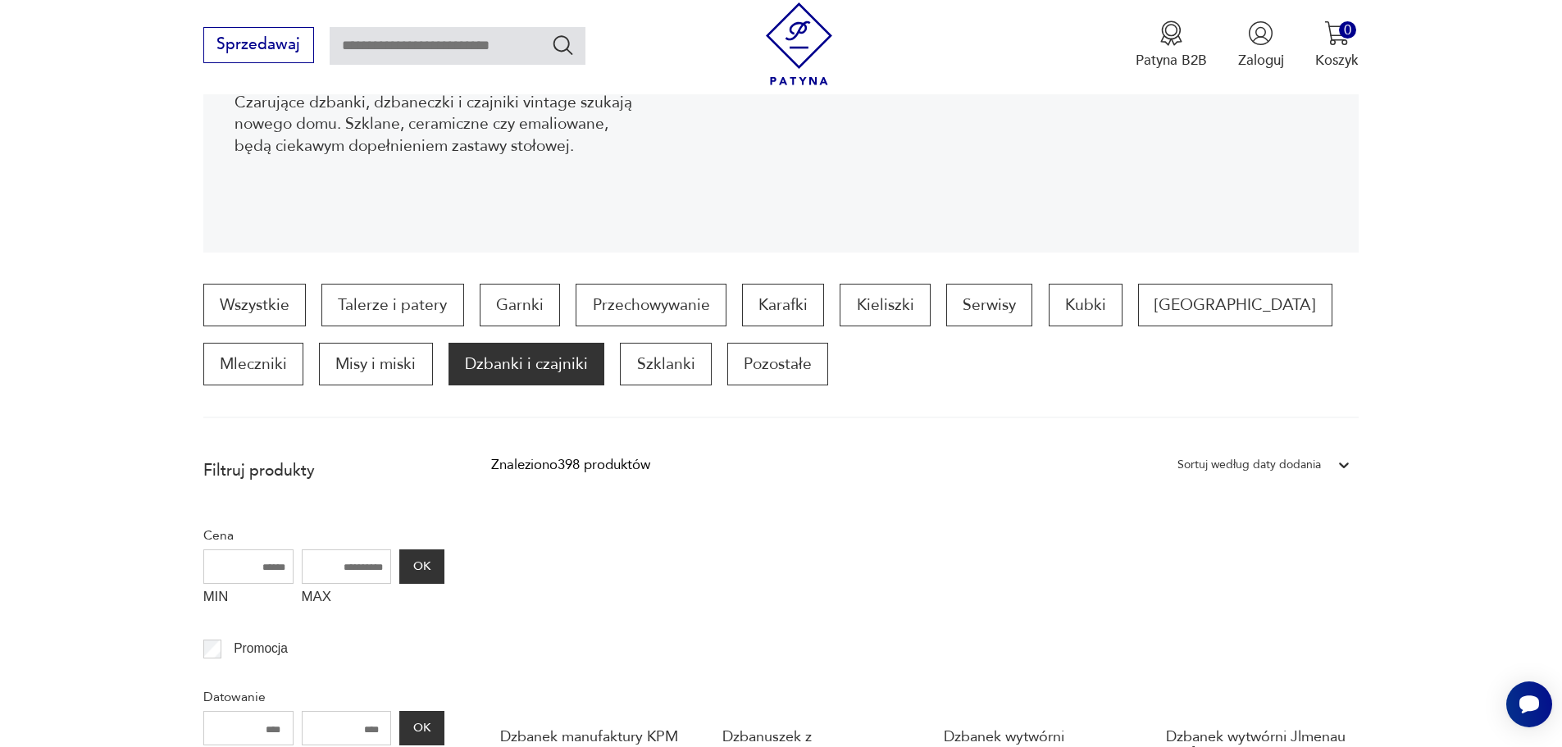
scroll to position [300, 0]
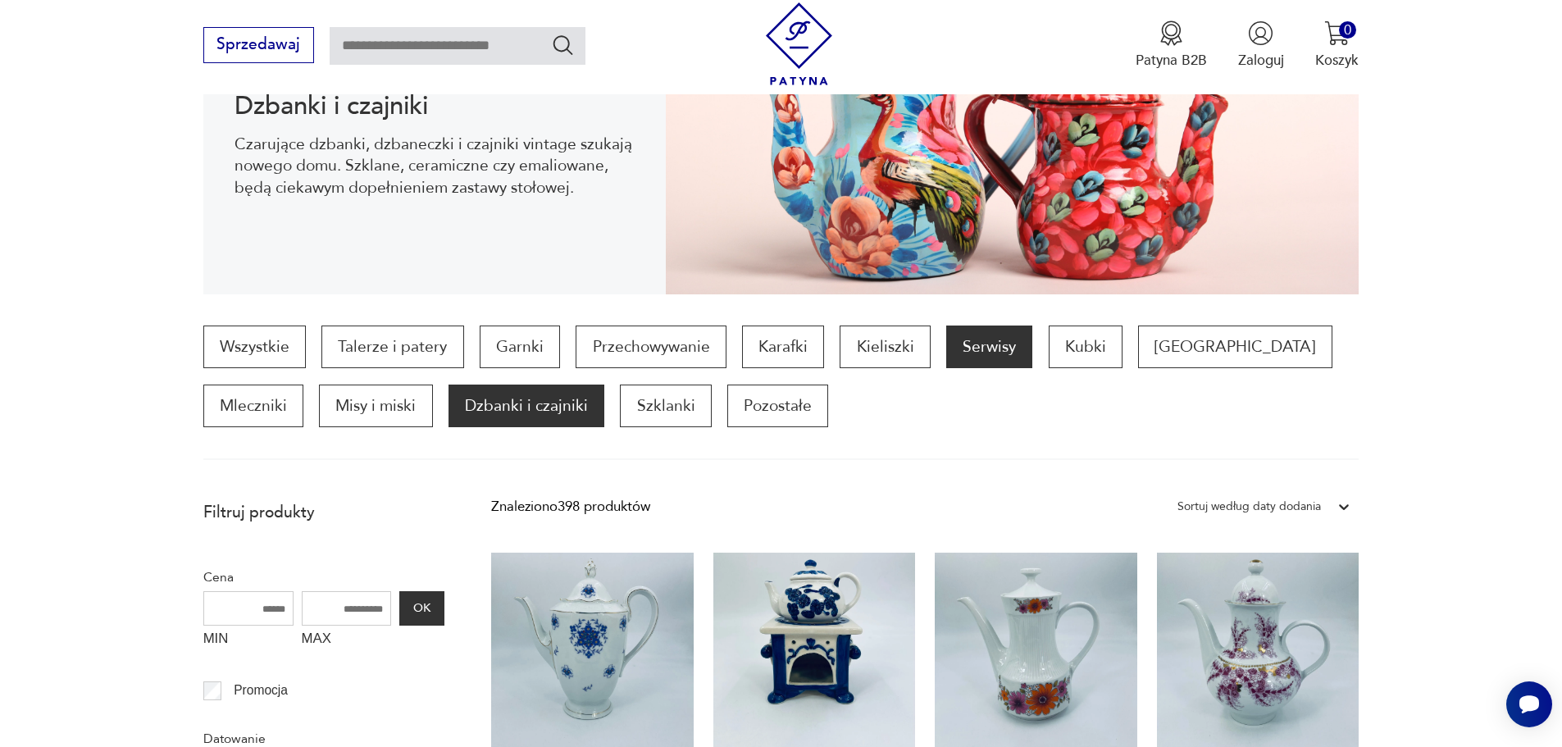
click at [951, 343] on p "Serwisy" at bounding box center [989, 346] width 86 height 43
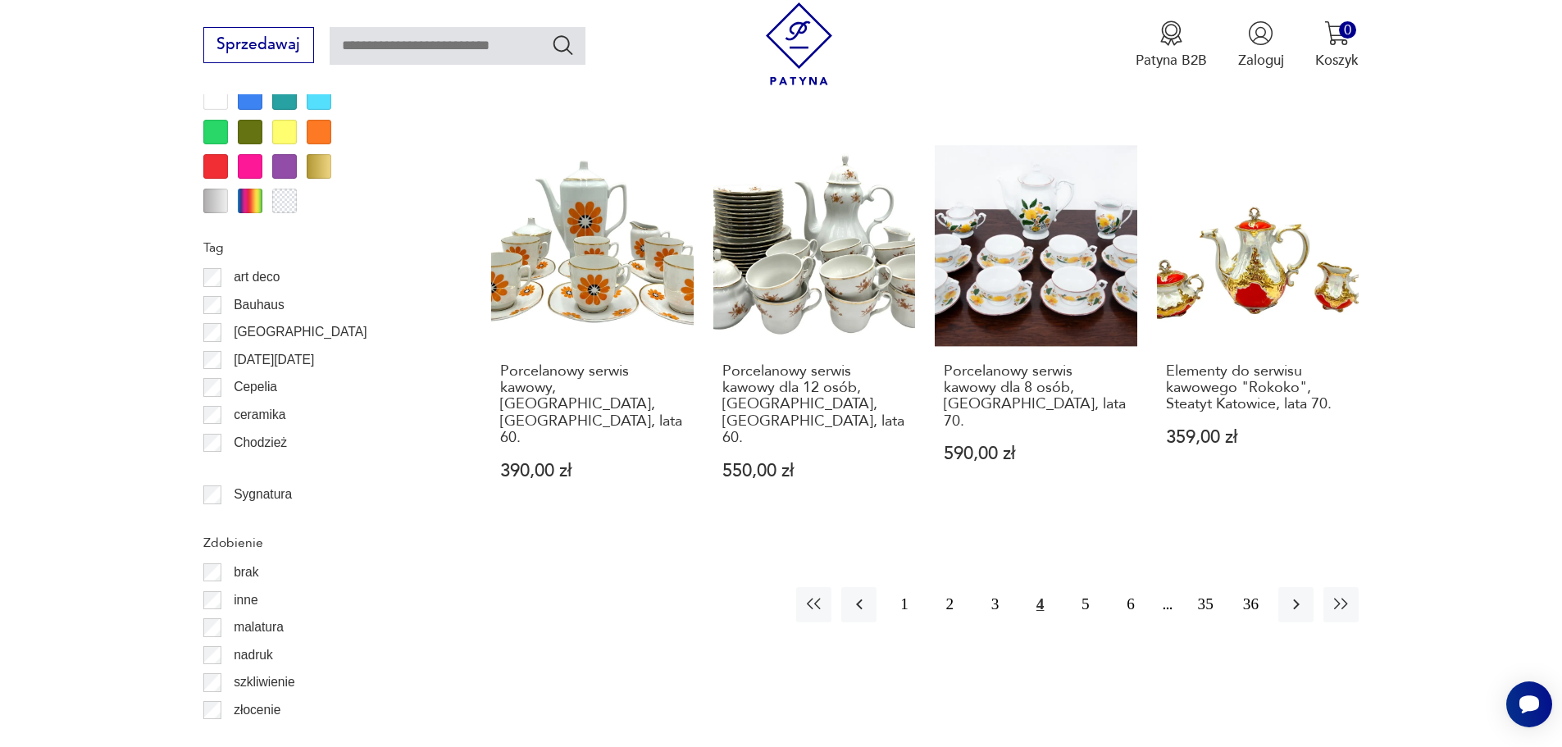
scroll to position [1857, 0]
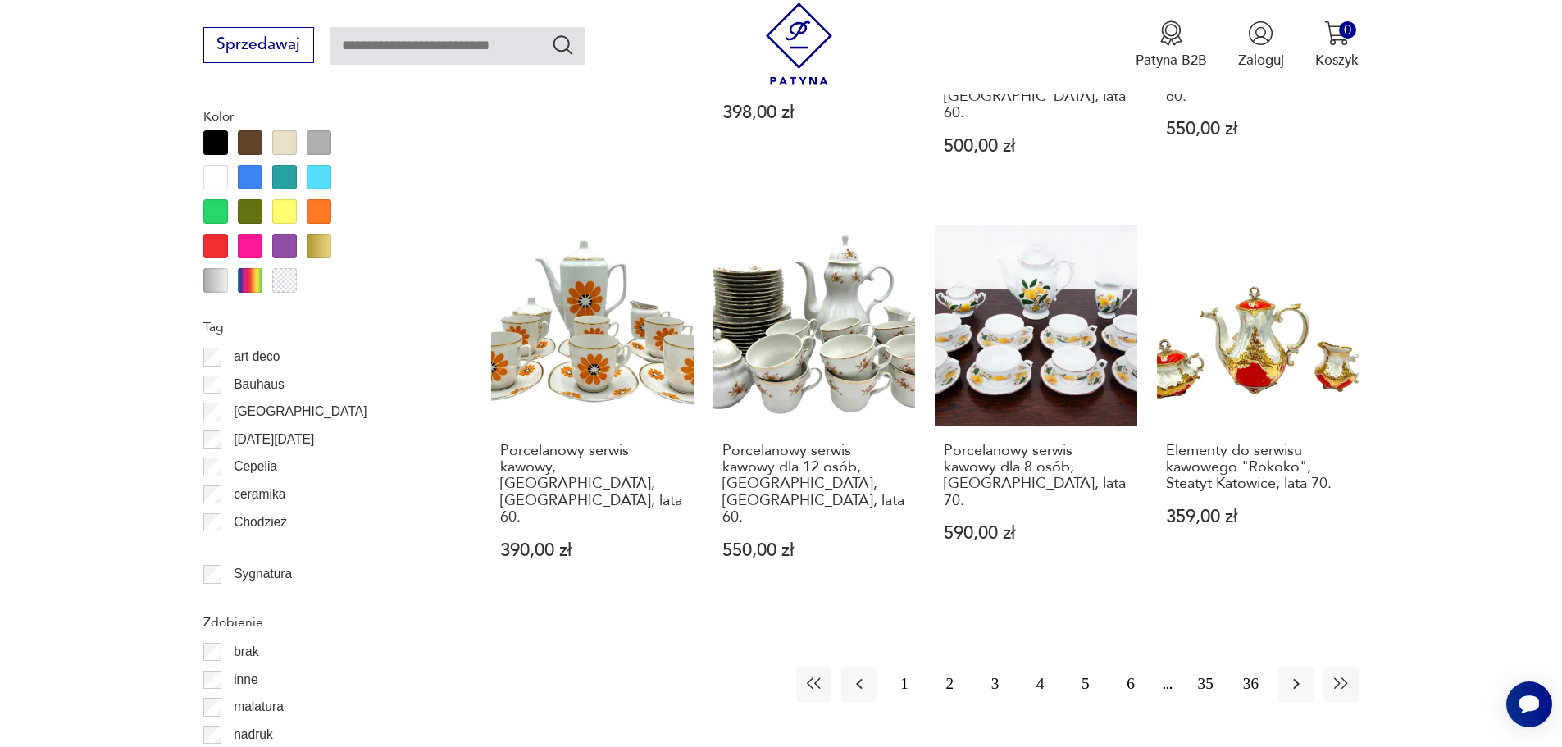
click at [1079, 666] on button "5" at bounding box center [1084, 683] width 35 height 35
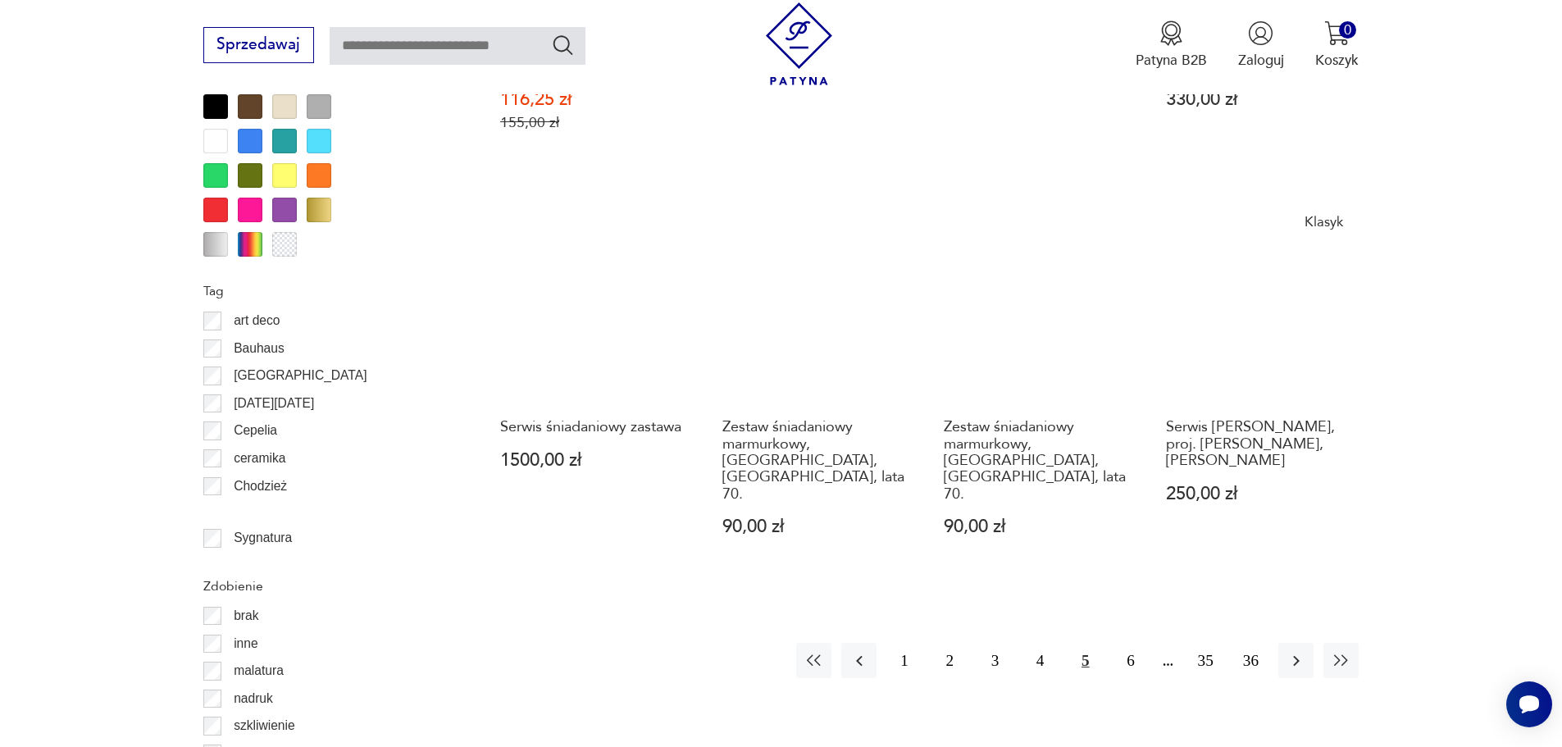
scroll to position [1939, 0]
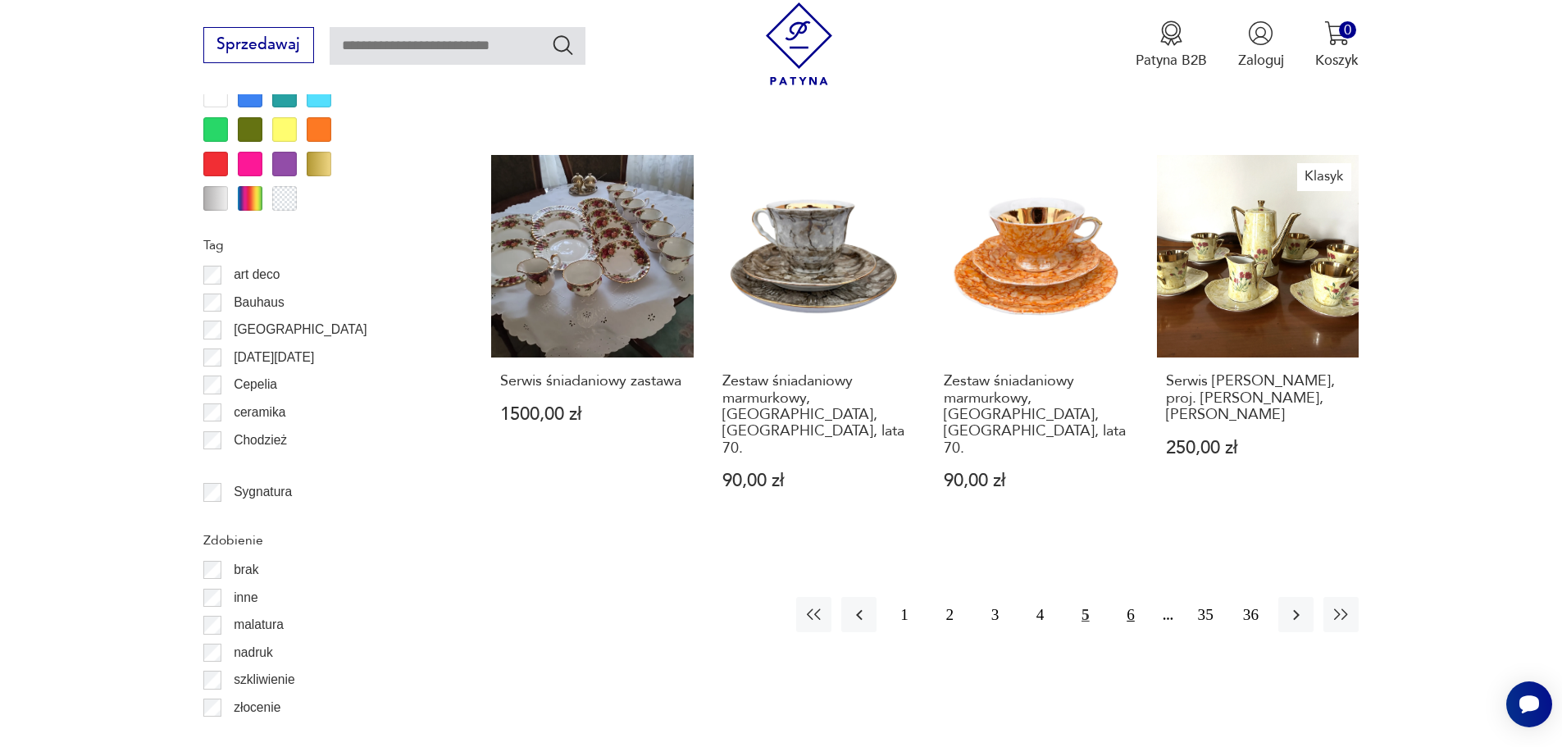
click at [1131, 597] on button "6" at bounding box center [1129, 614] width 35 height 35
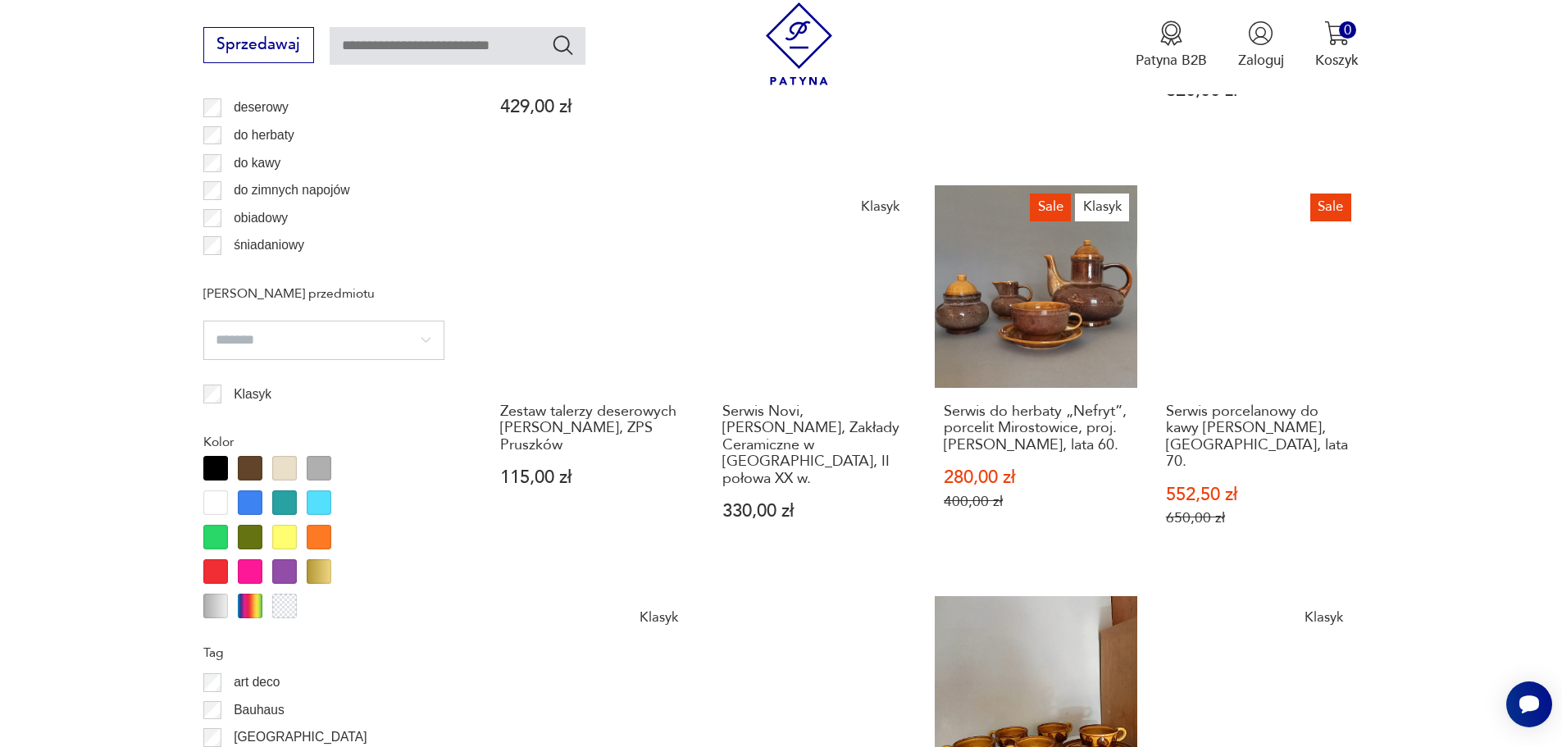
scroll to position [1857, 0]
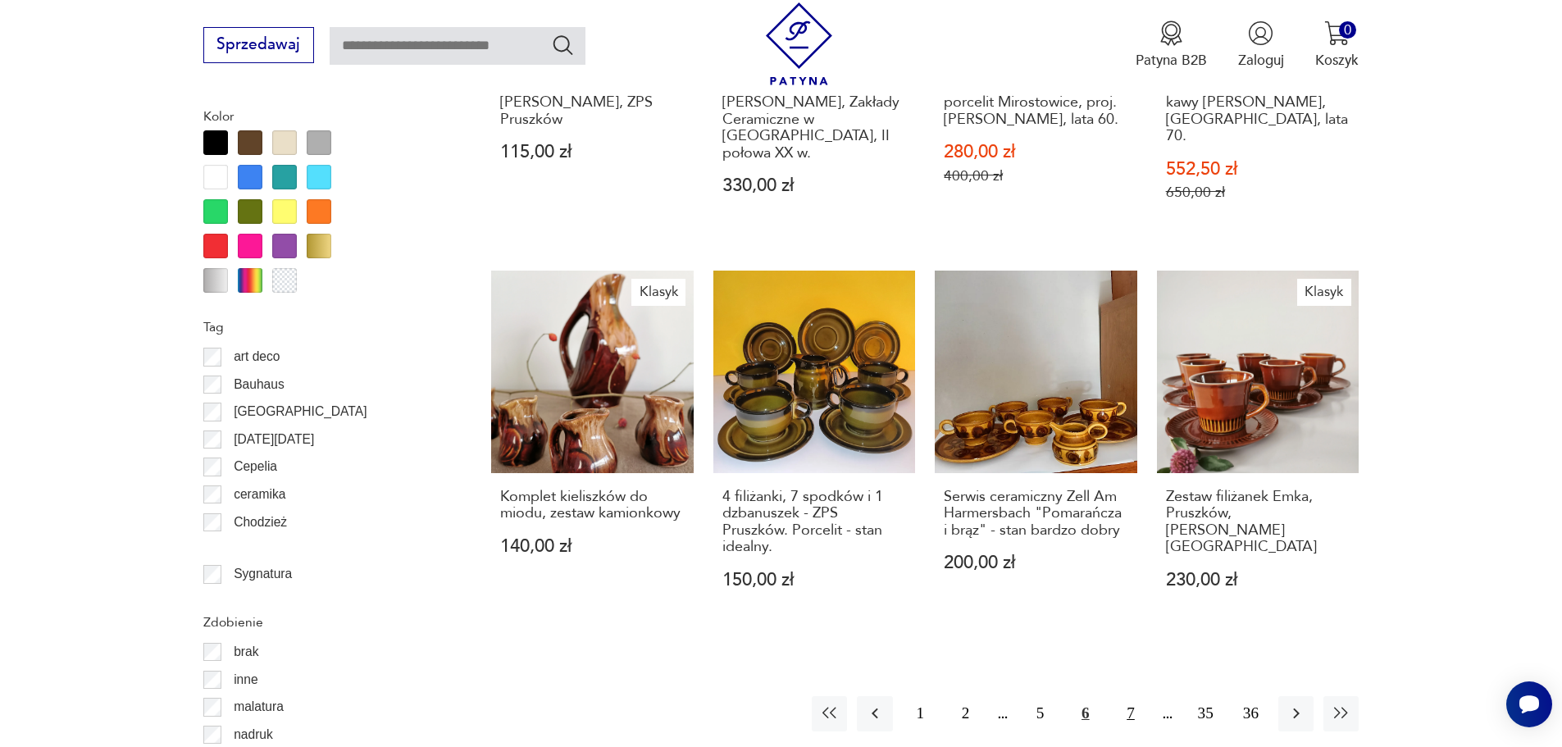
click at [1134, 696] on button "7" at bounding box center [1129, 713] width 35 height 35
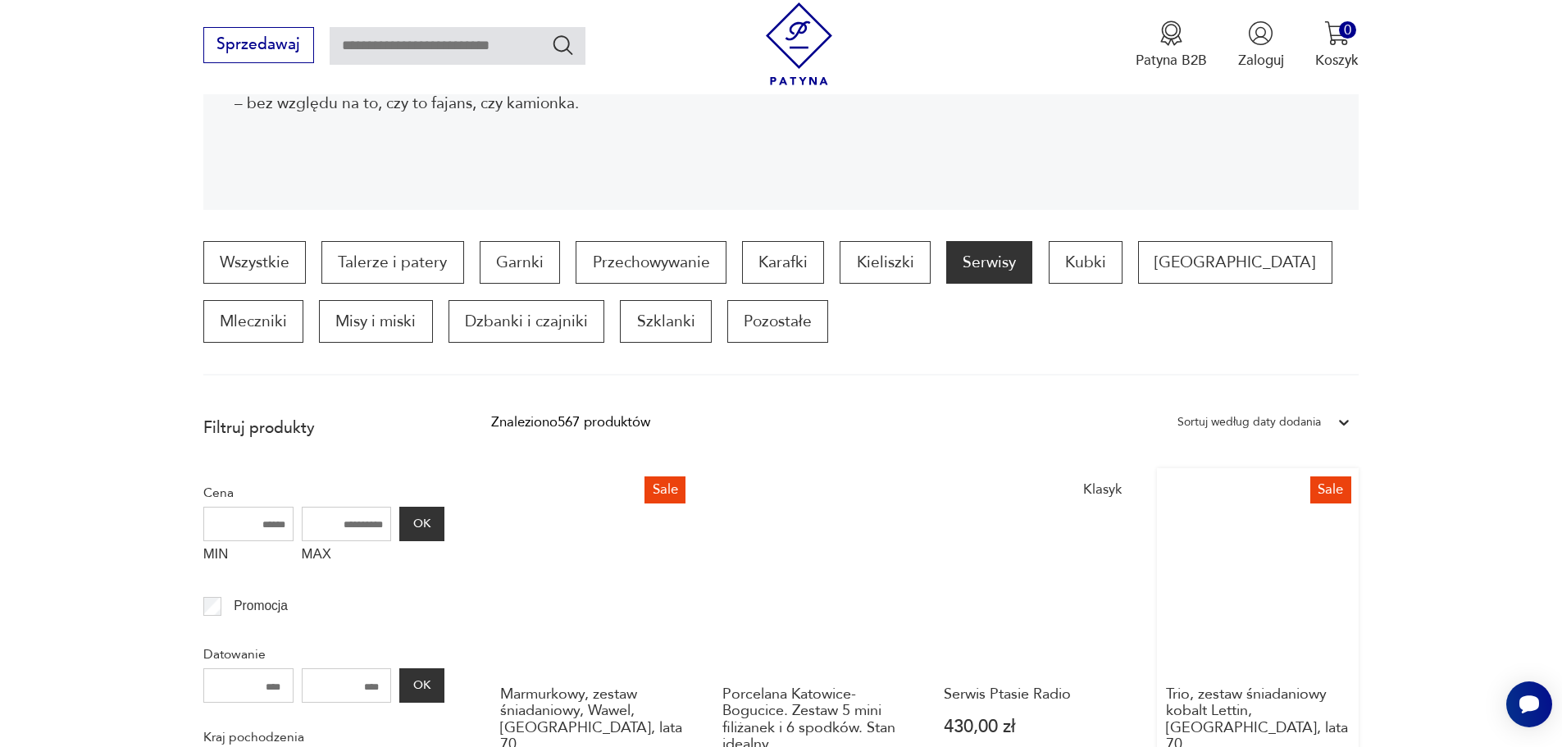
scroll to position [382, 0]
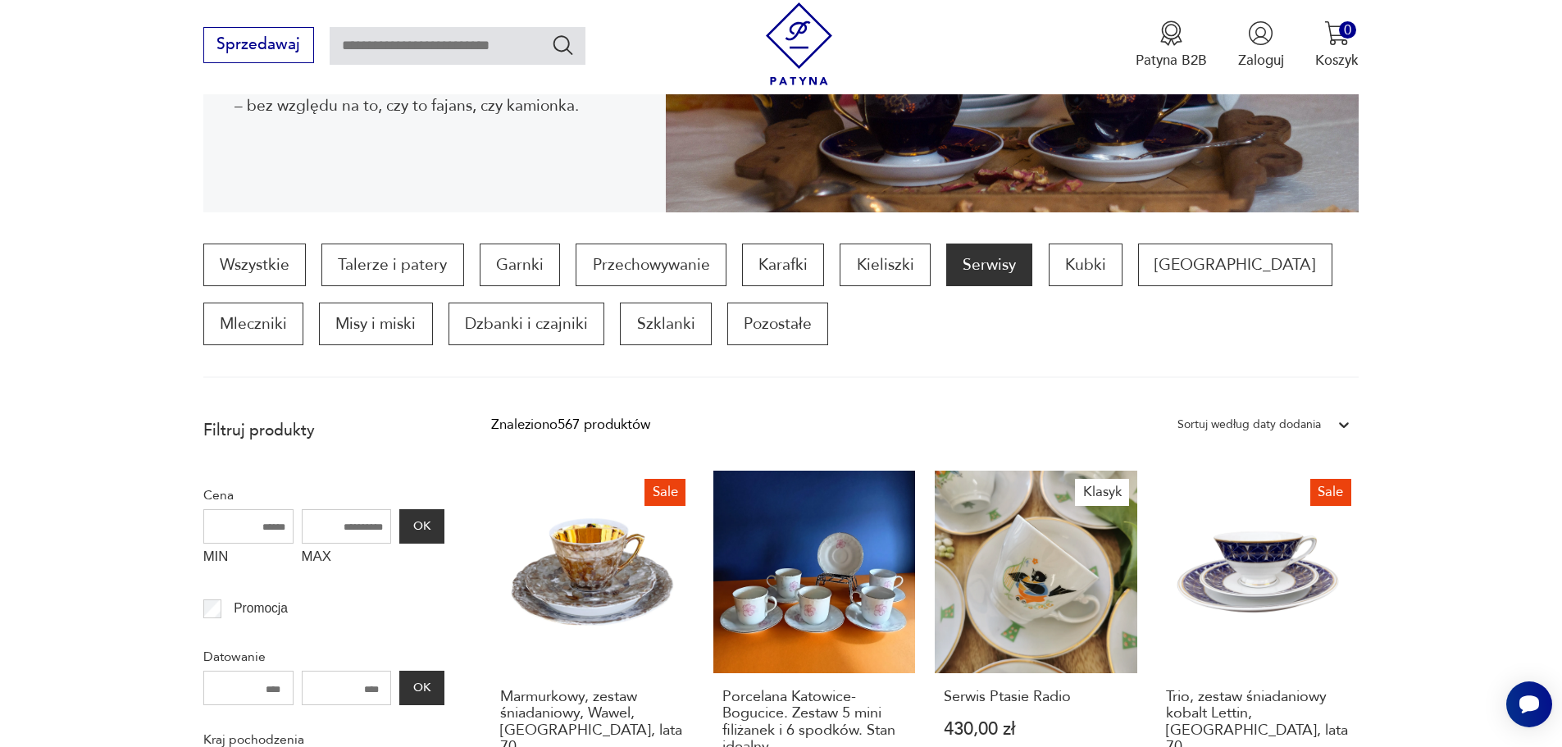
click at [1270, 425] on div "Sortuj według daty dodania" at bounding box center [1248, 424] width 143 height 21
click at [1253, 552] on div "Sortuj według ceny (od największej)" at bounding box center [1263, 547] width 189 height 41
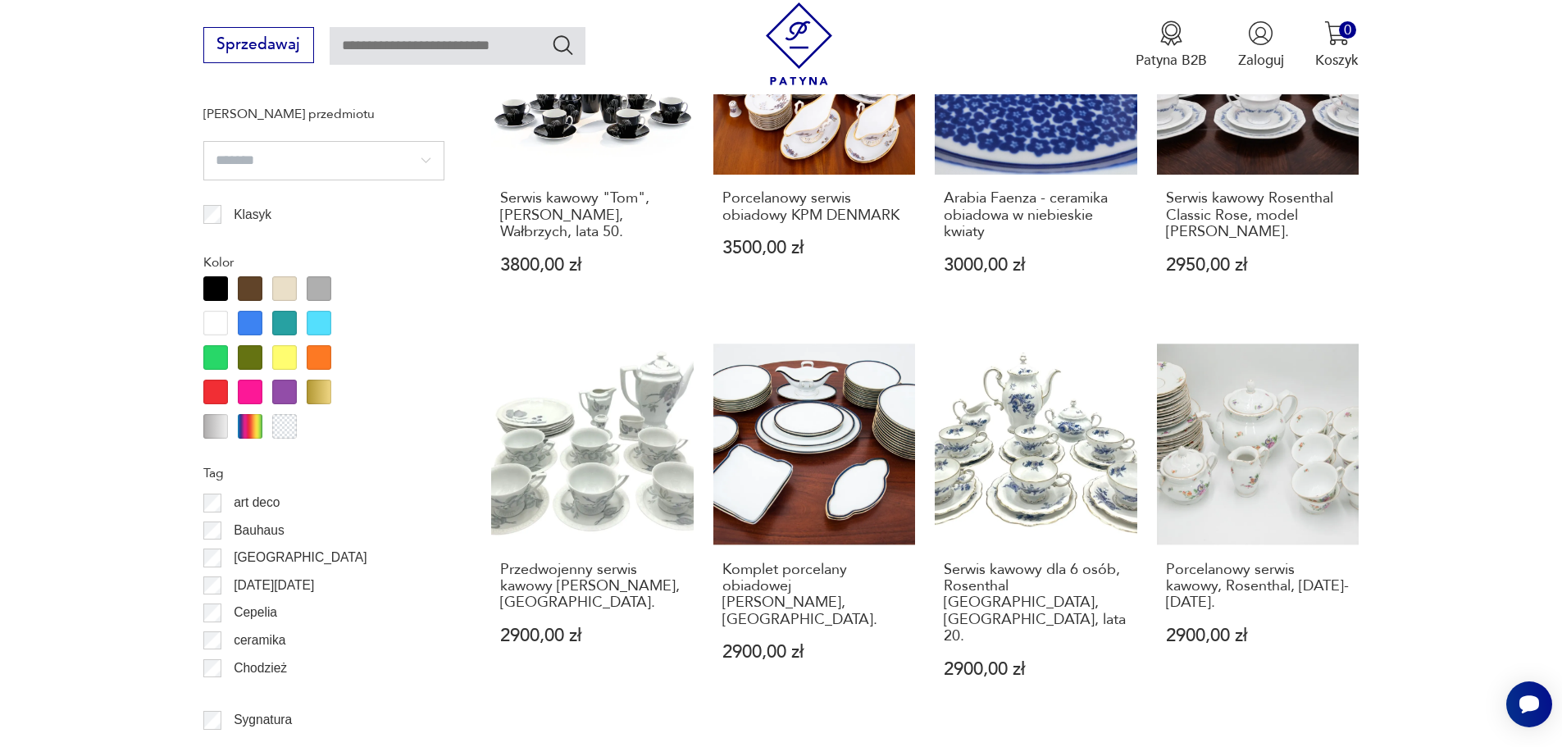
scroll to position [1857, 0]
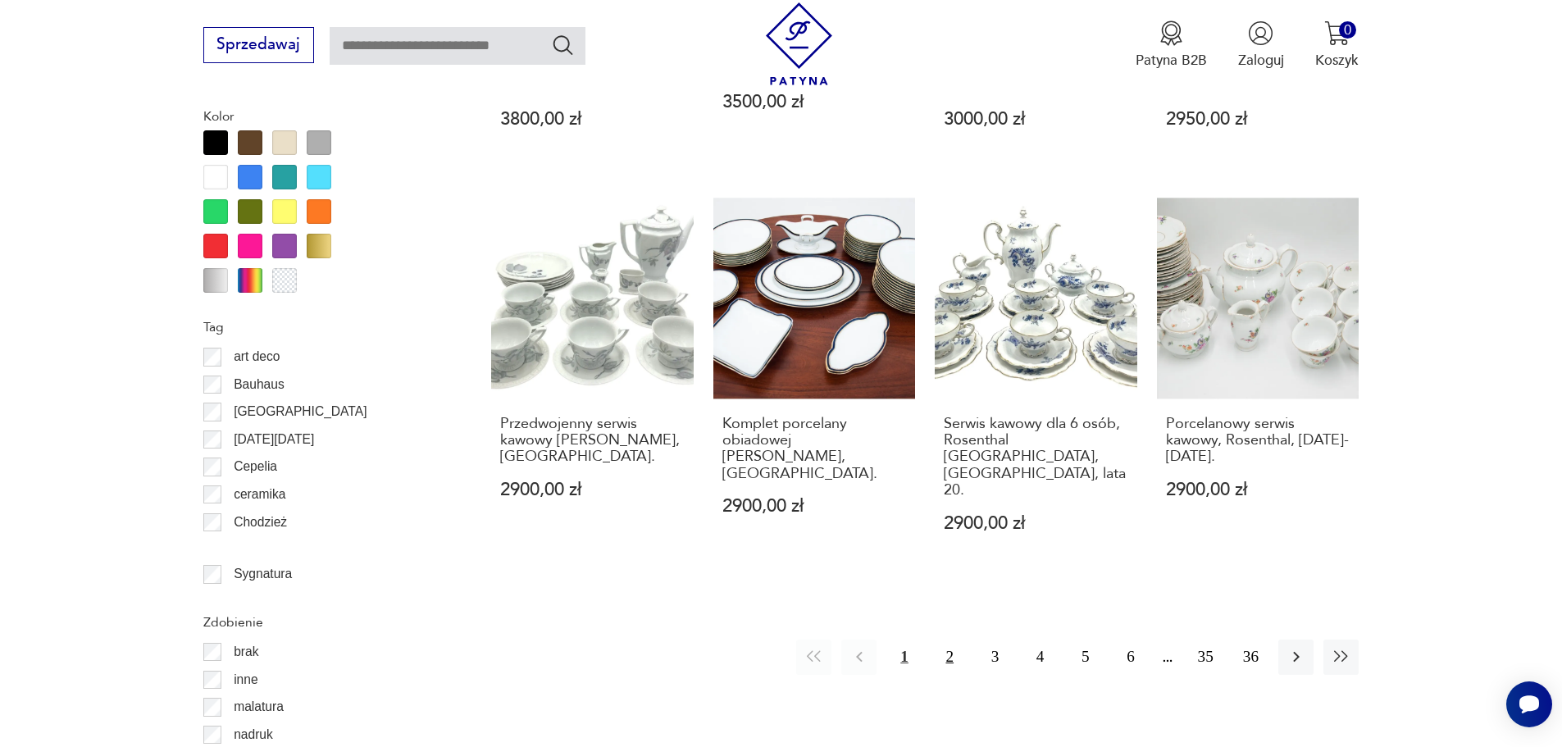
click at [955, 639] on button "2" at bounding box center [949, 656] width 35 height 35
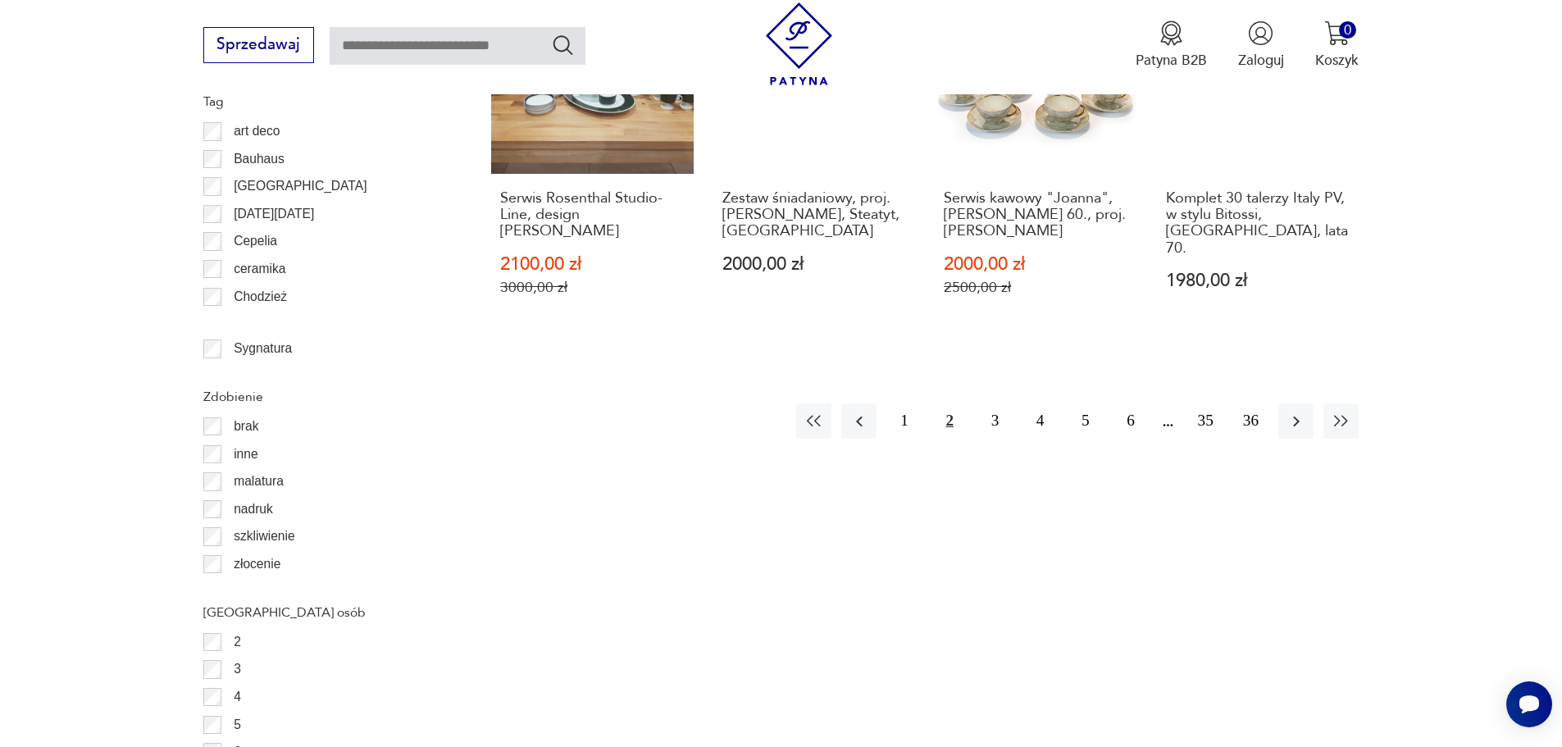
scroll to position [2103, 0]
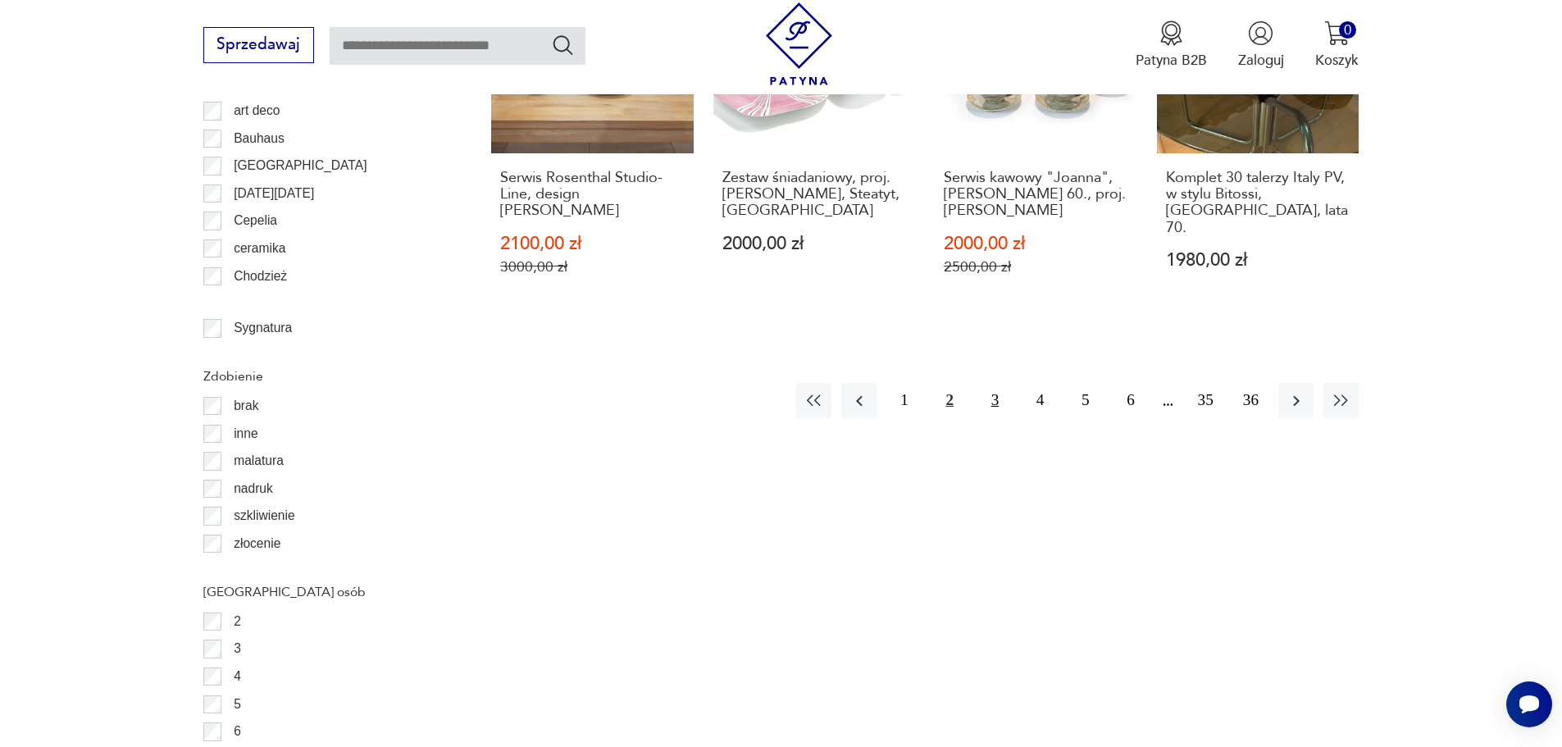
click at [994, 383] on button "3" at bounding box center [994, 400] width 35 height 35
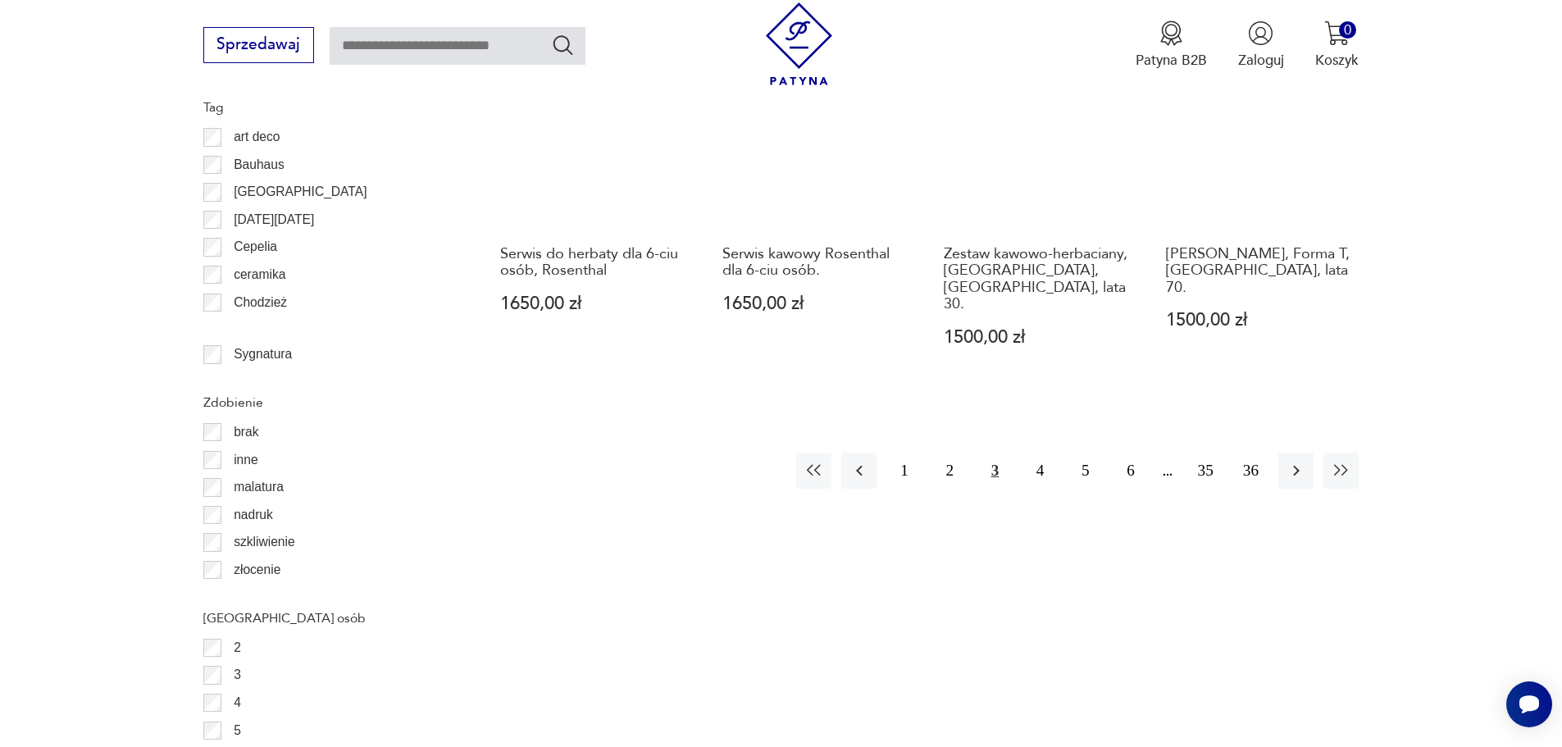
scroll to position [2185, 0]
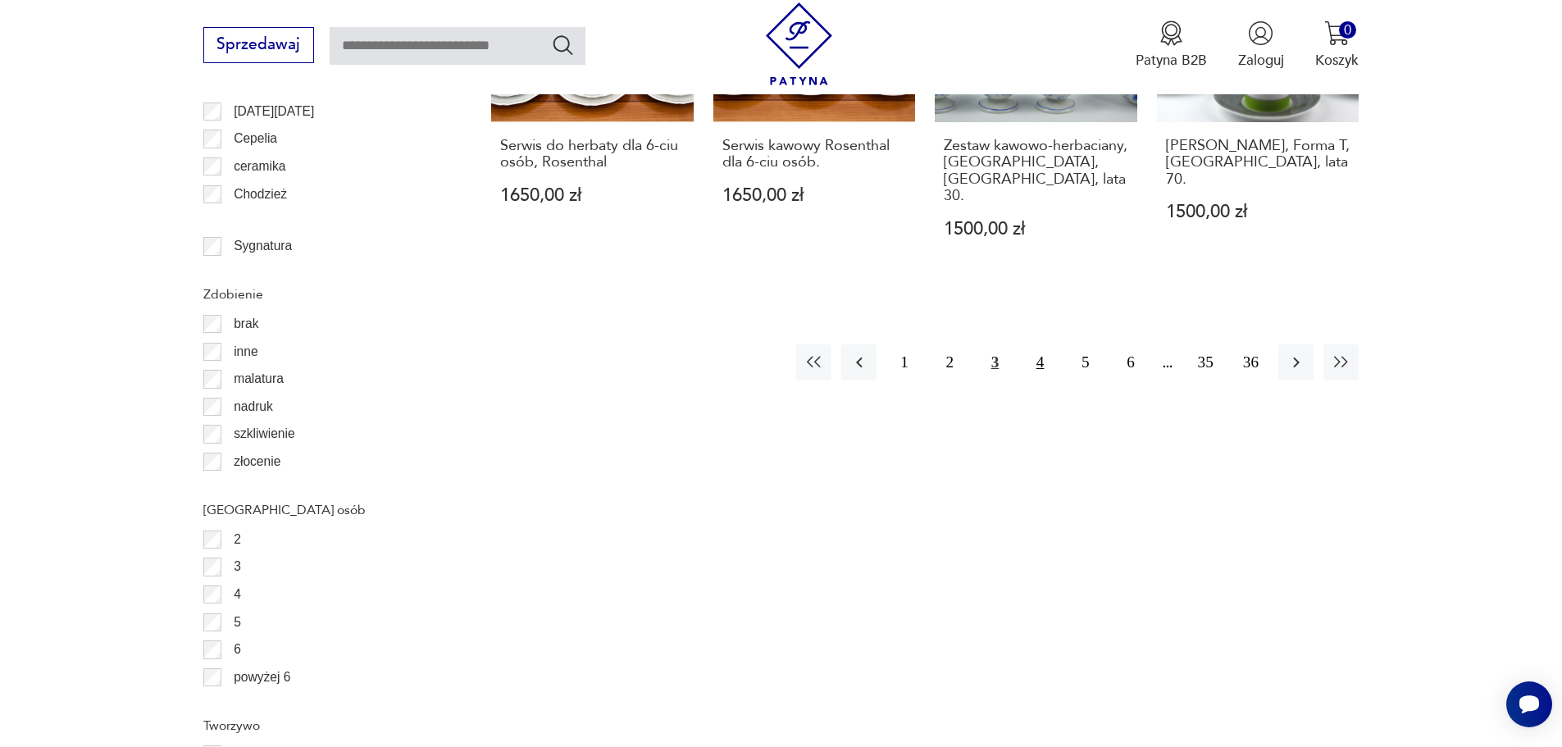
drag, startPoint x: 1035, startPoint y: 262, endPoint x: 1036, endPoint y: 252, distance: 10.7
click at [1036, 344] on button "4" at bounding box center [1039, 361] width 35 height 35
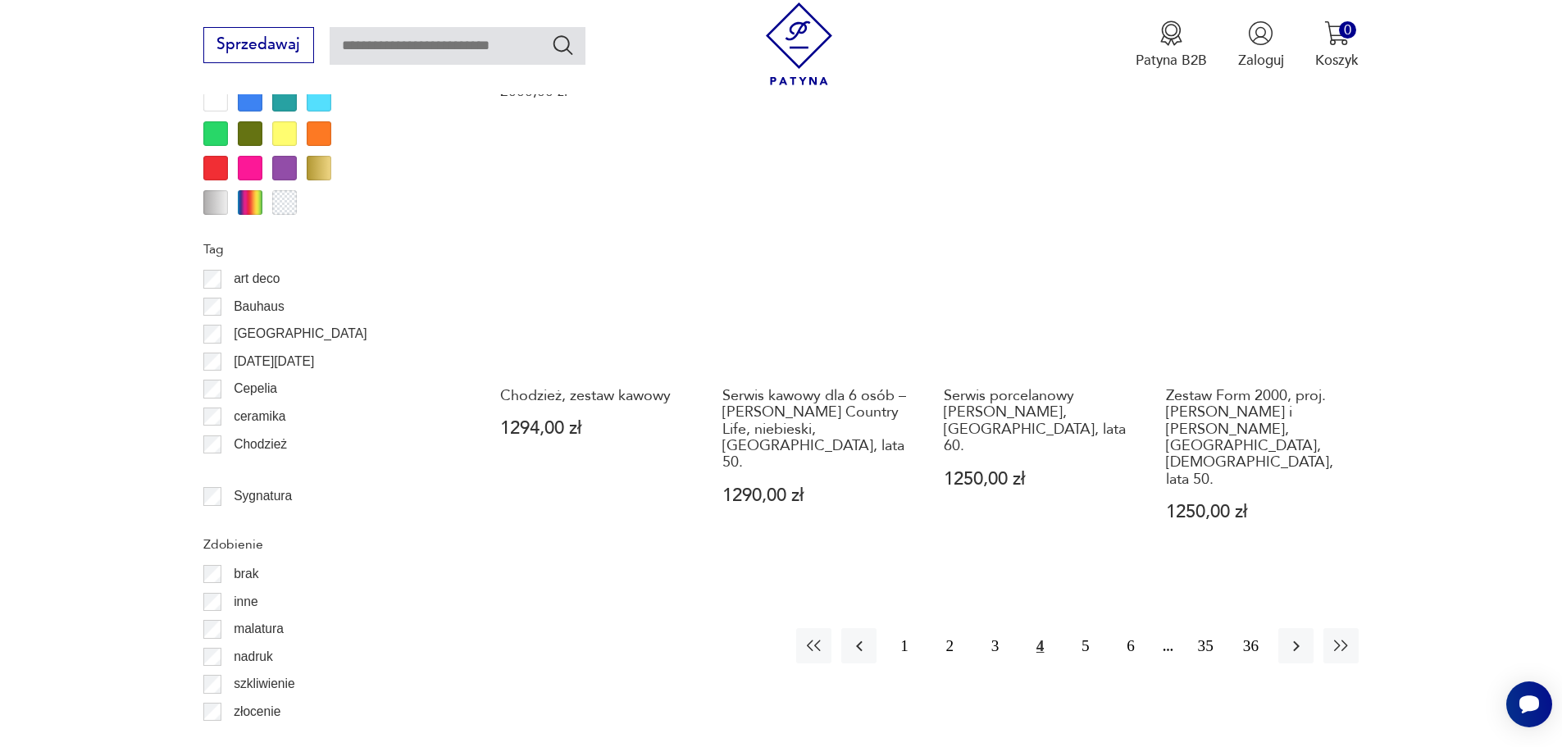
scroll to position [1939, 0]
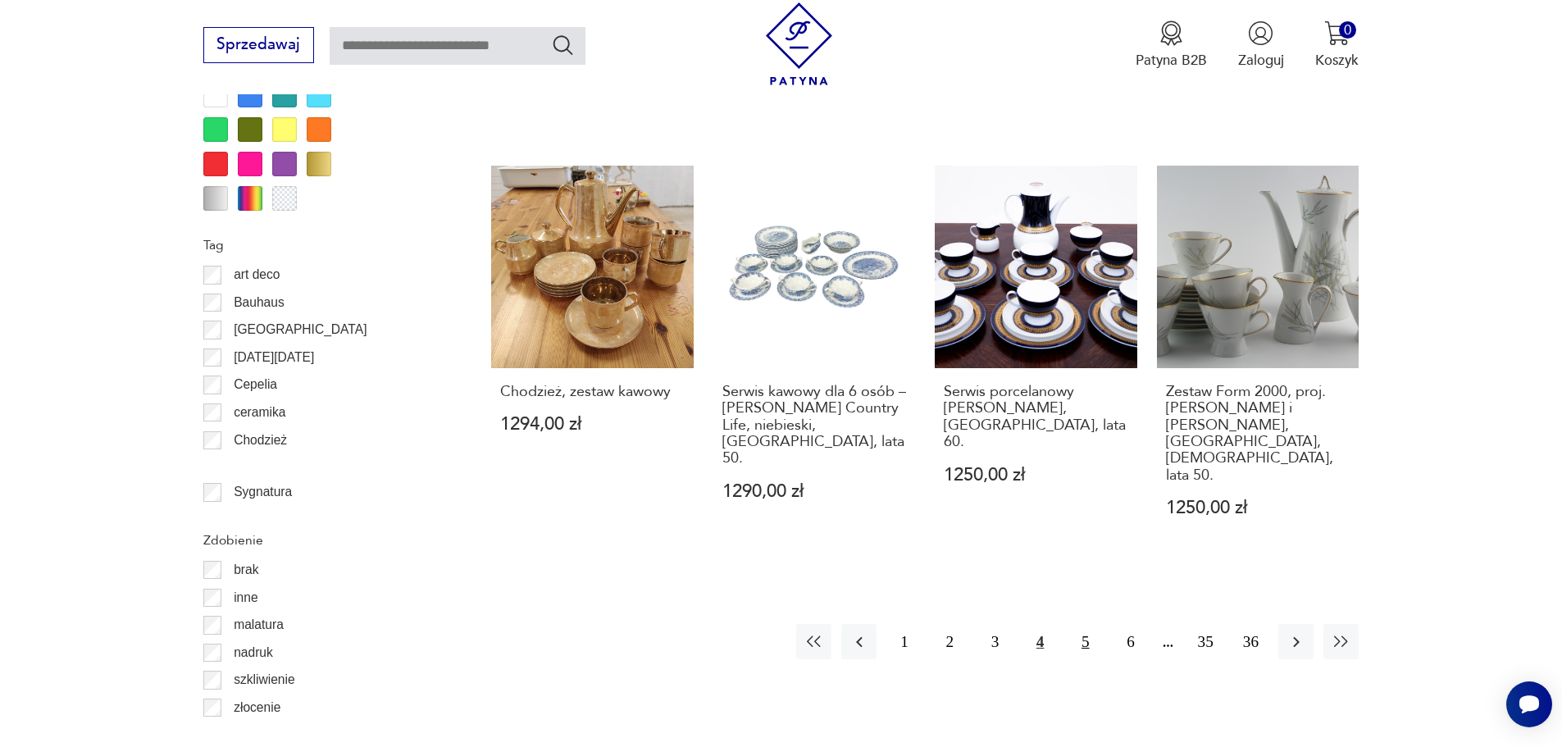
click at [1078, 624] on button "5" at bounding box center [1084, 641] width 35 height 35
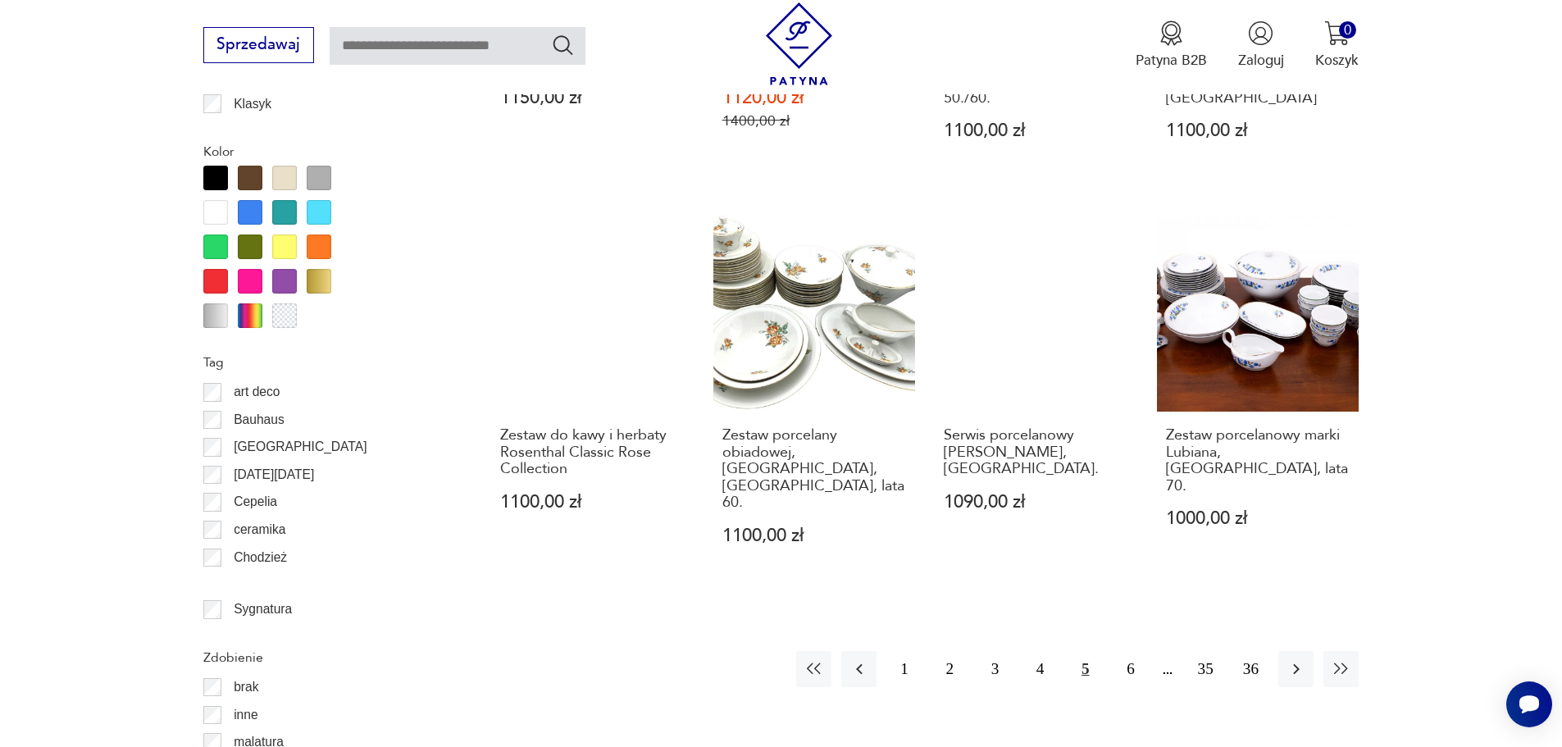
scroll to position [1857, 0]
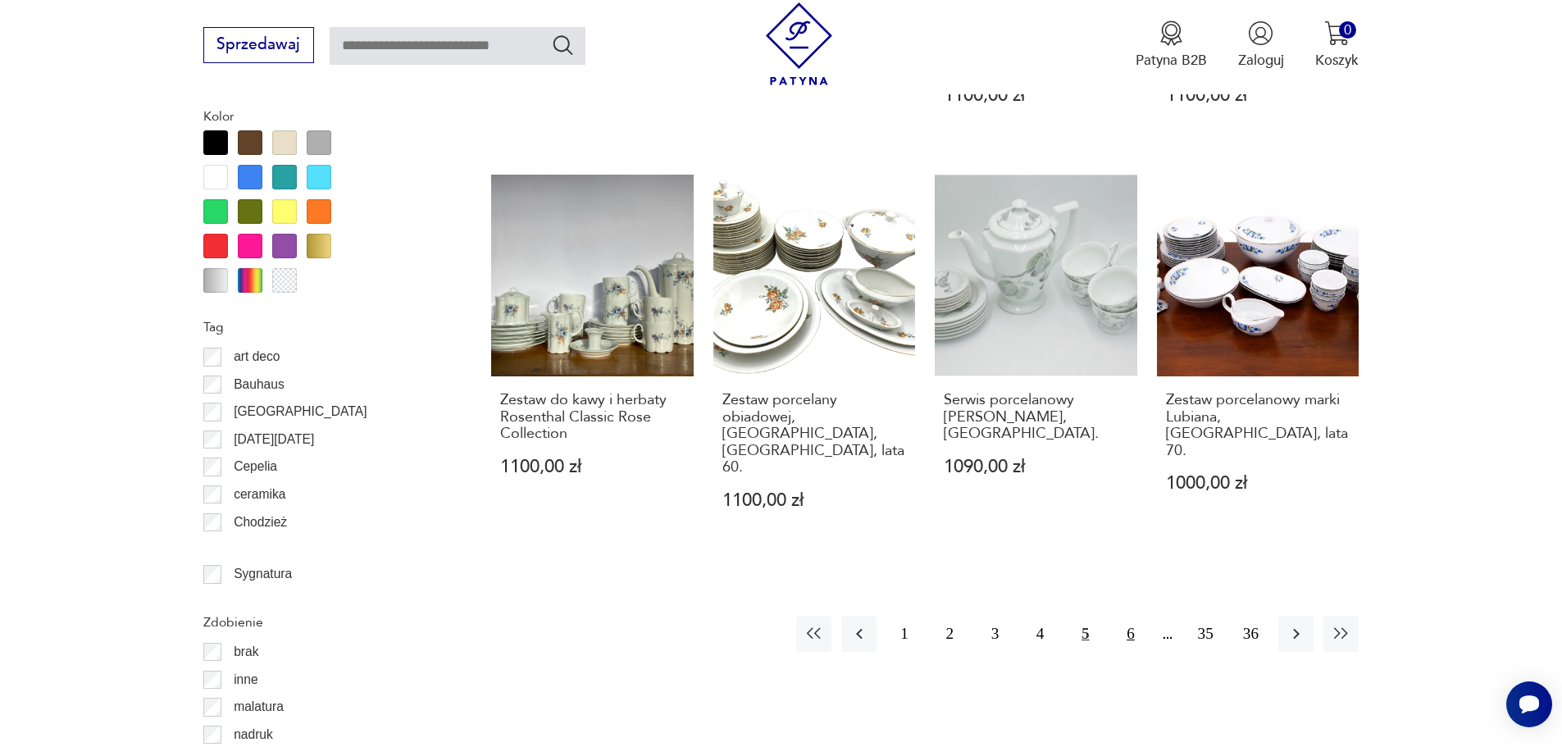
click at [1137, 616] on button "6" at bounding box center [1129, 633] width 35 height 35
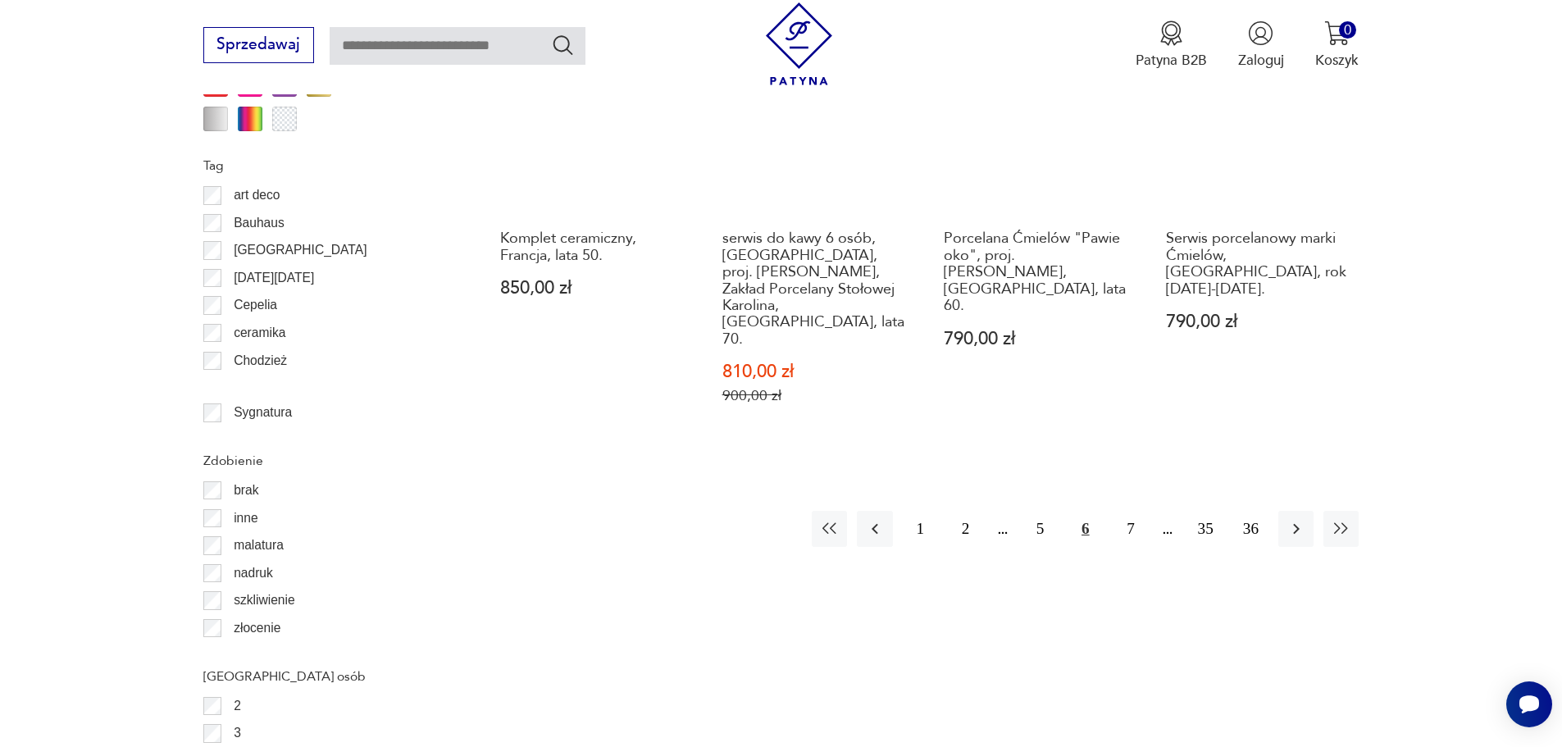
scroll to position [2021, 0]
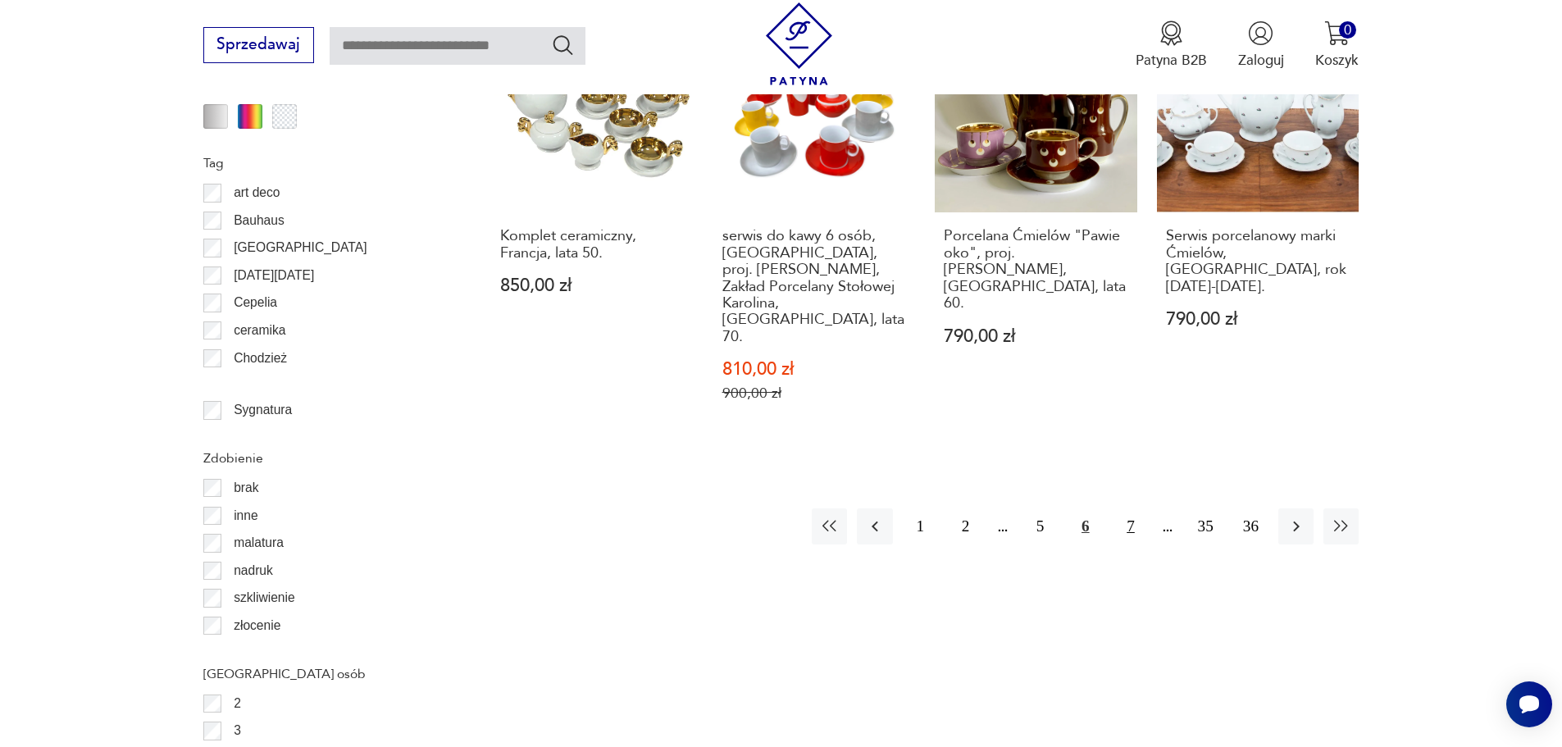
click at [1126, 508] on button "7" at bounding box center [1129, 525] width 35 height 35
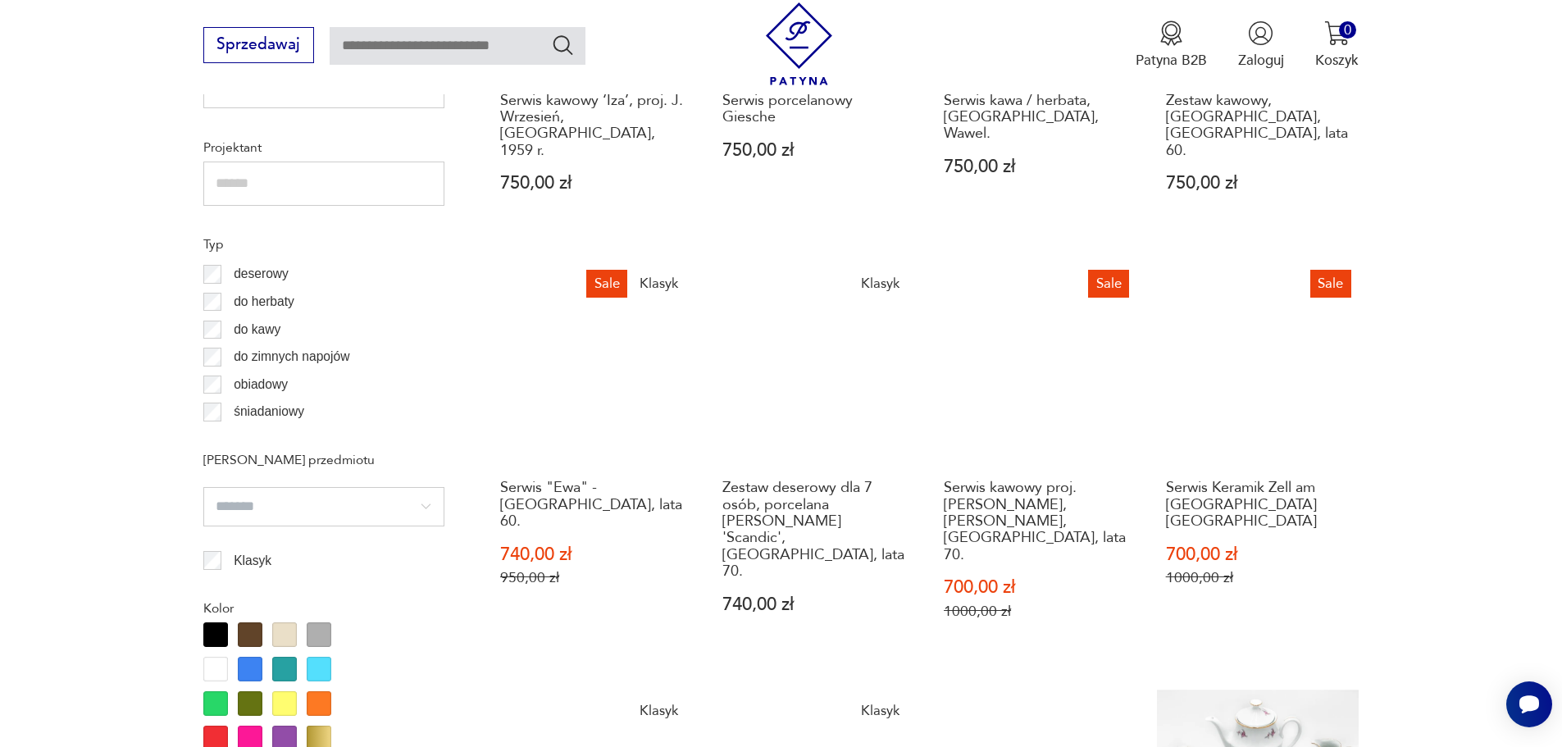
scroll to position [1694, 0]
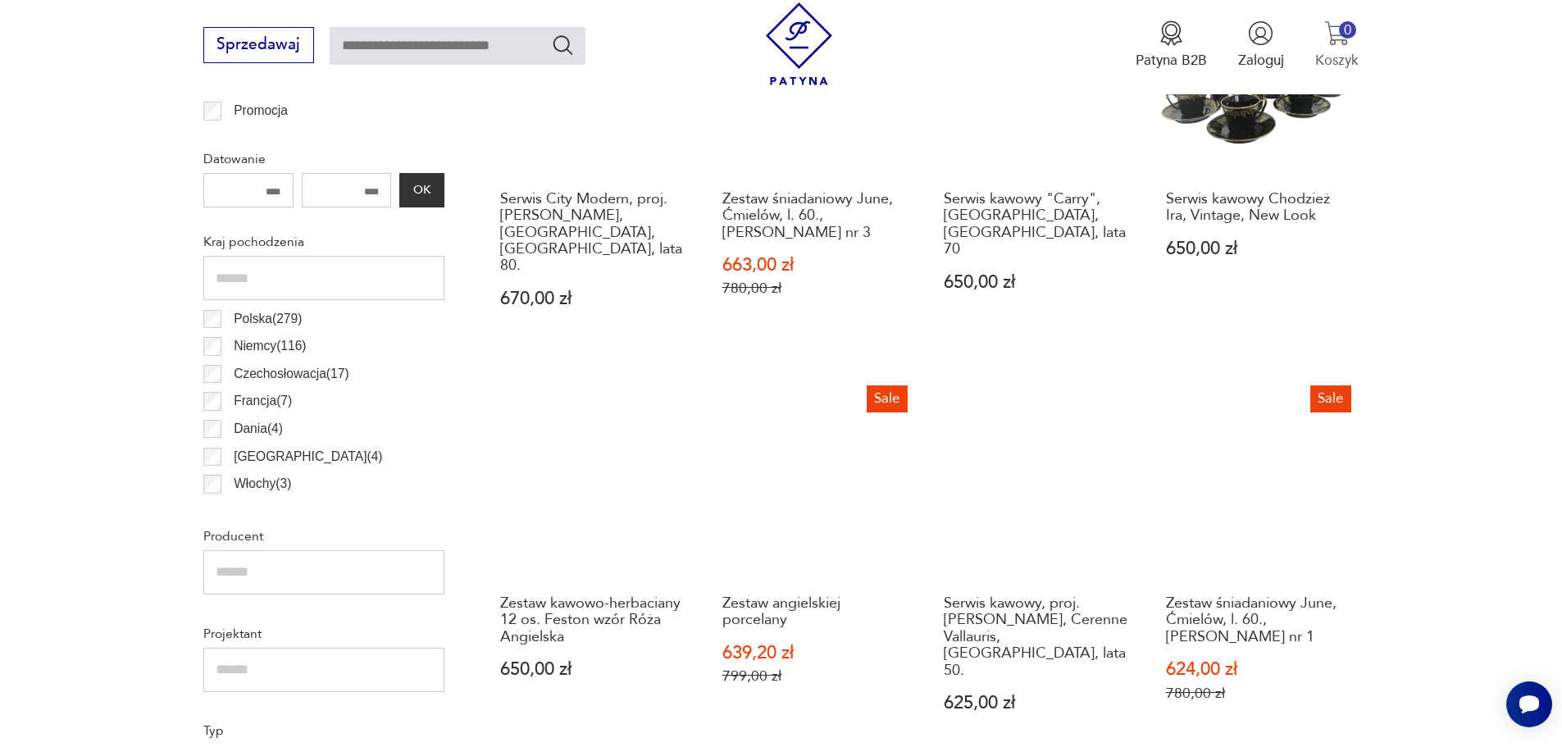
scroll to position [874, 0]
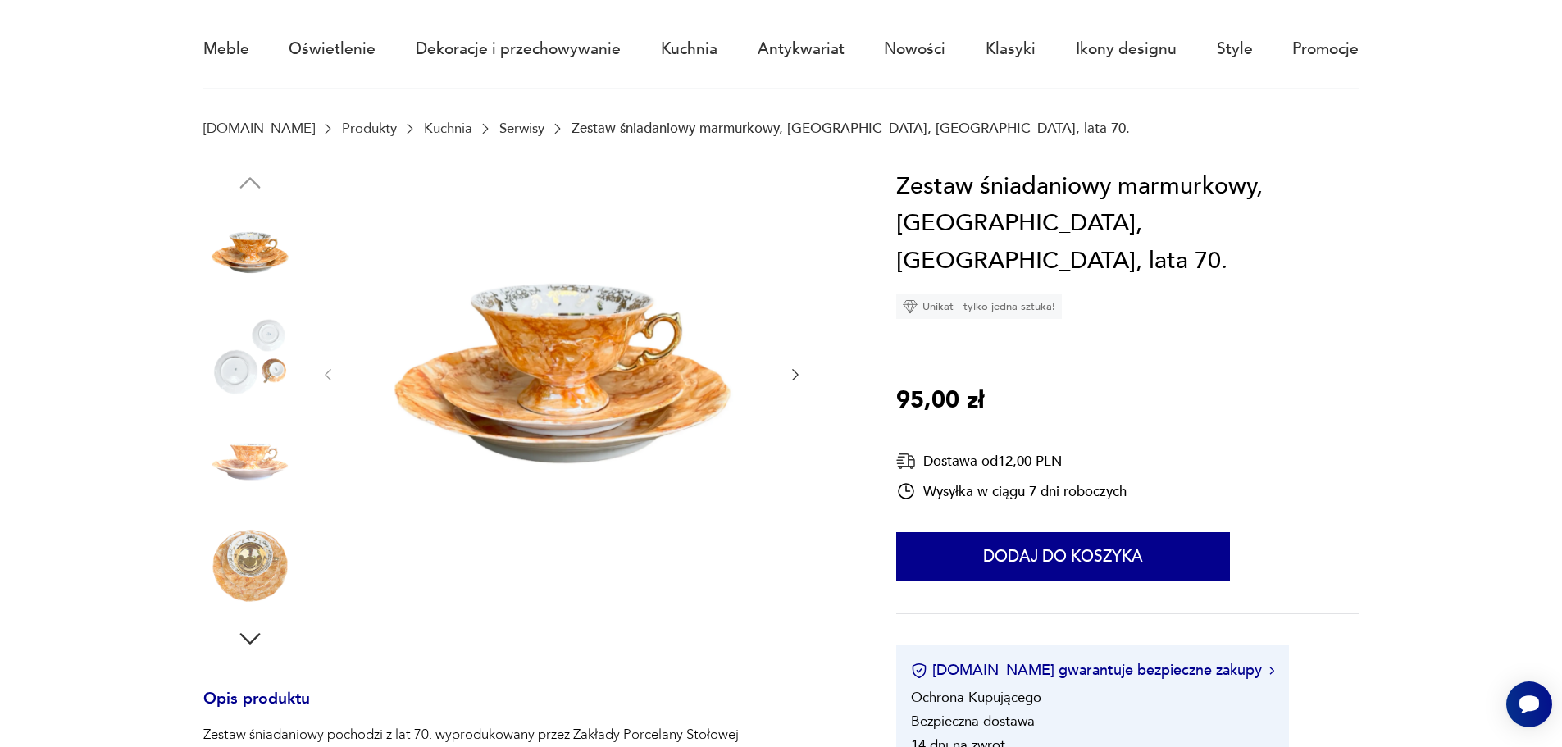
scroll to position [164, 0]
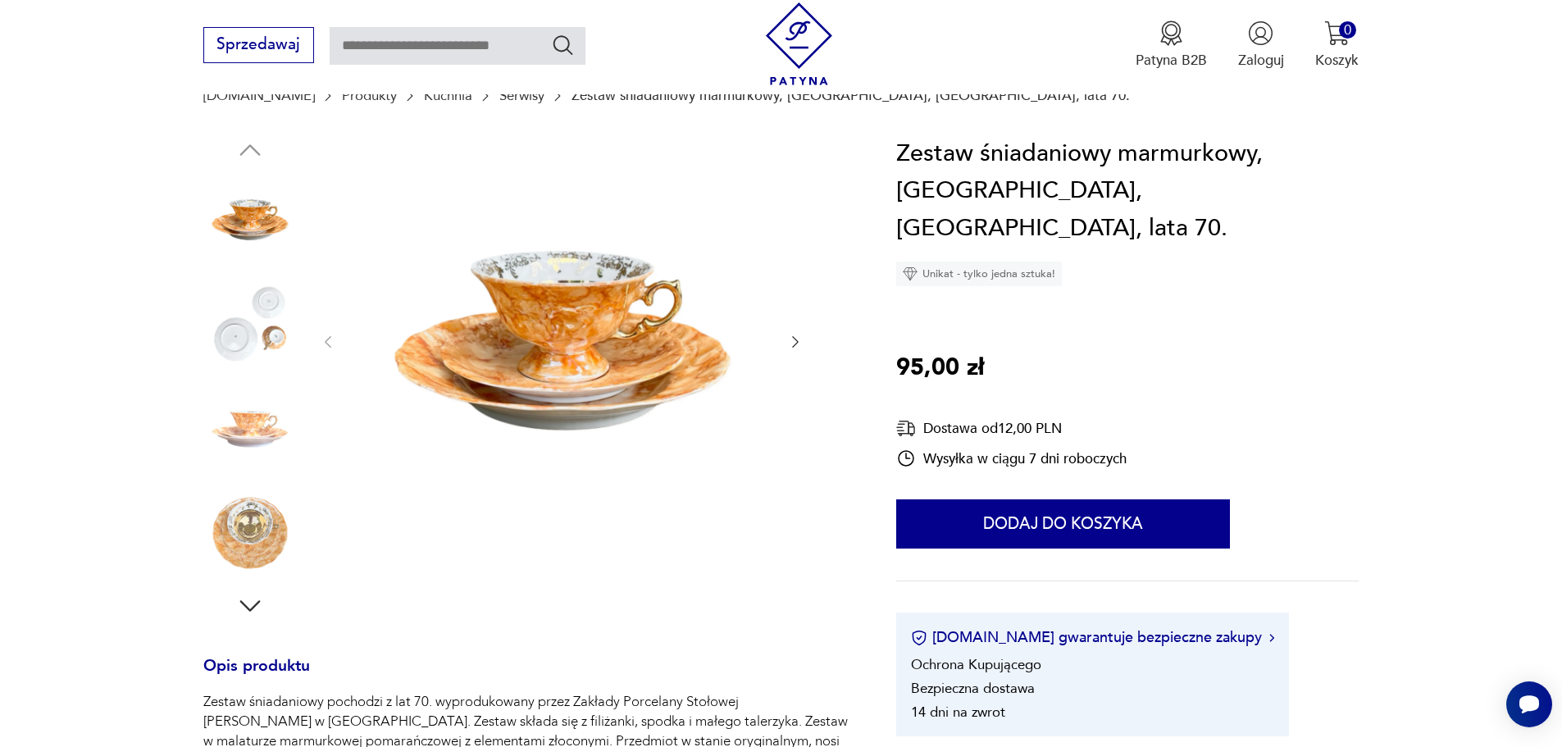
click at [798, 343] on icon "button" at bounding box center [795, 342] width 16 height 16
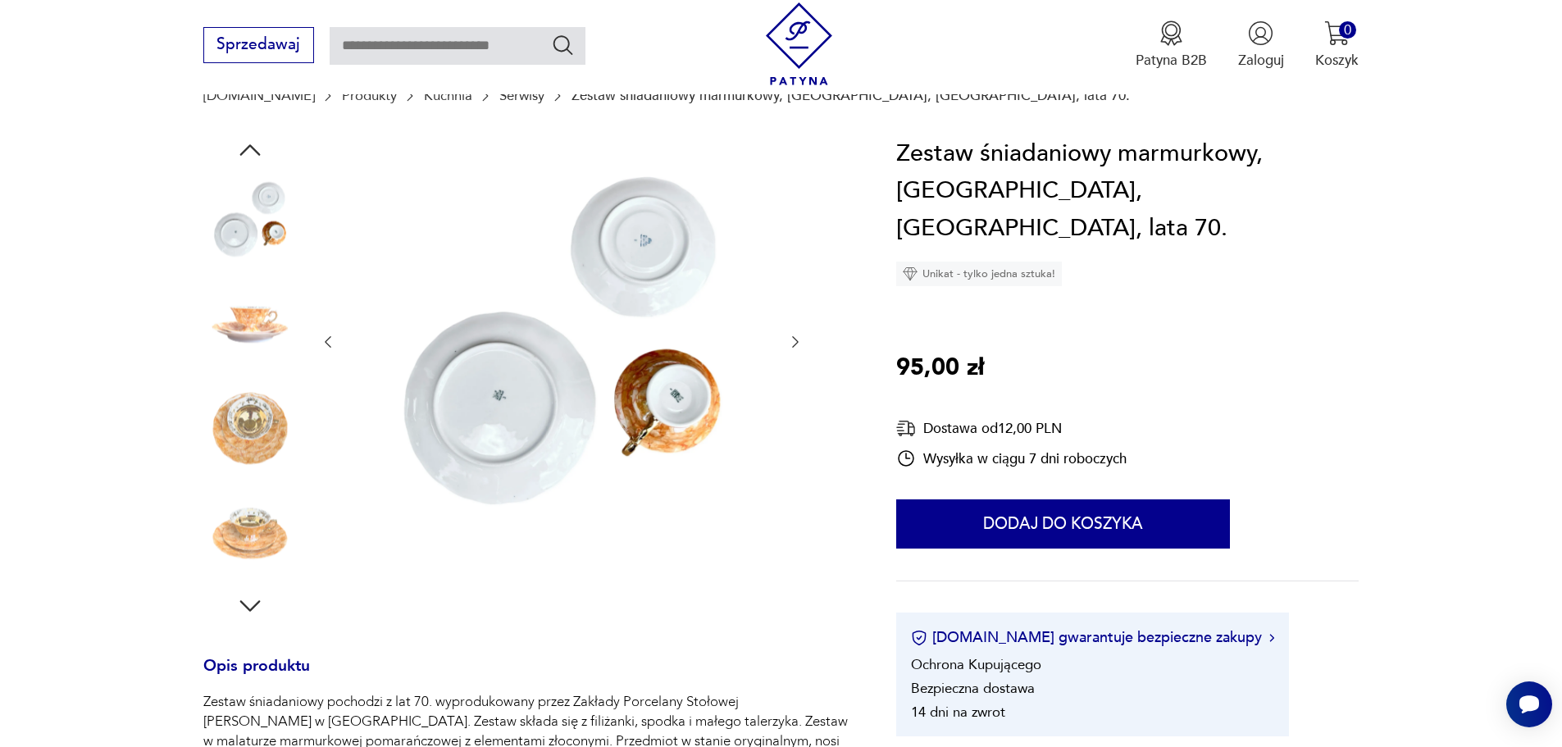
click at [797, 343] on icon "button" at bounding box center [795, 341] width 7 height 11
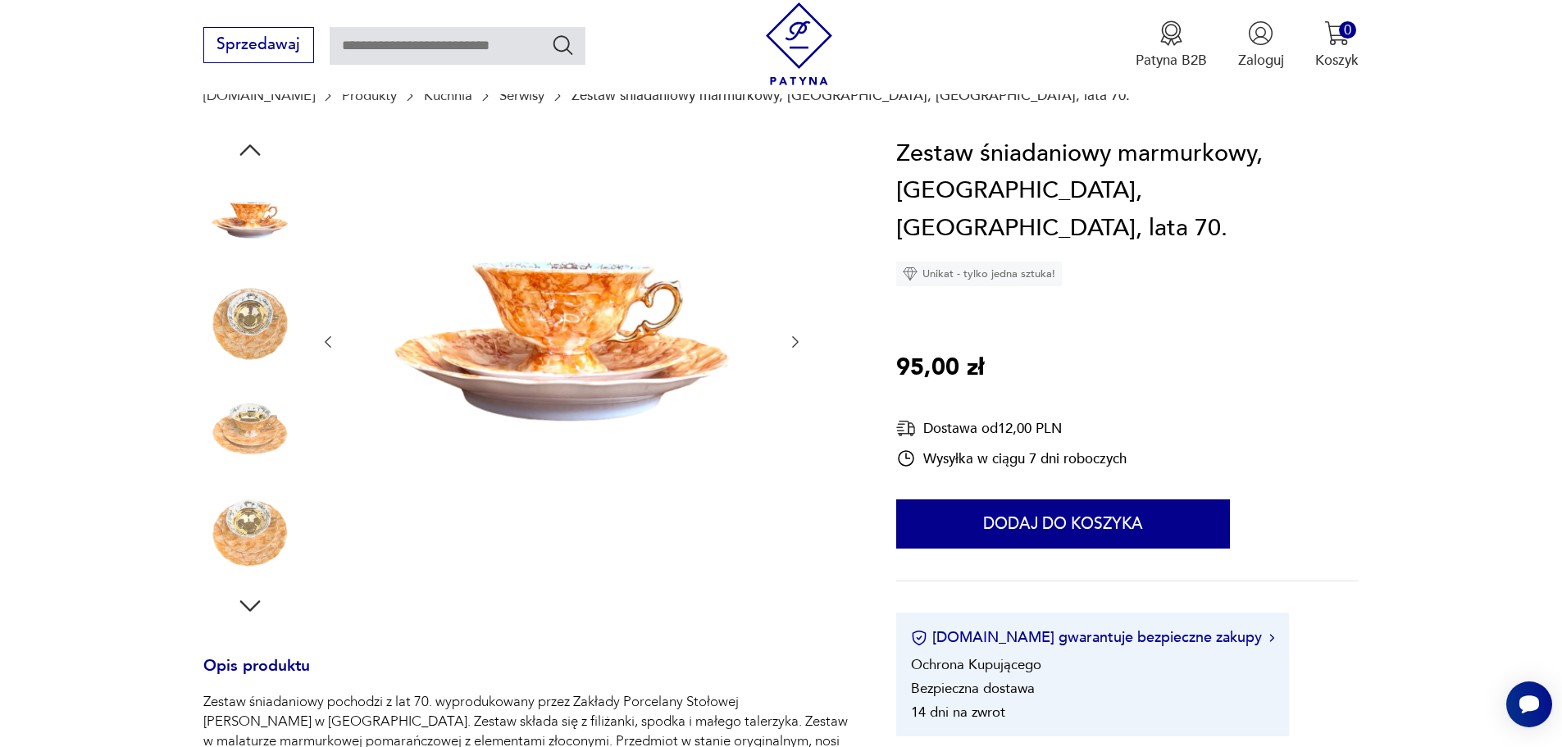
click at [797, 342] on icon "button" at bounding box center [795, 342] width 16 height 16
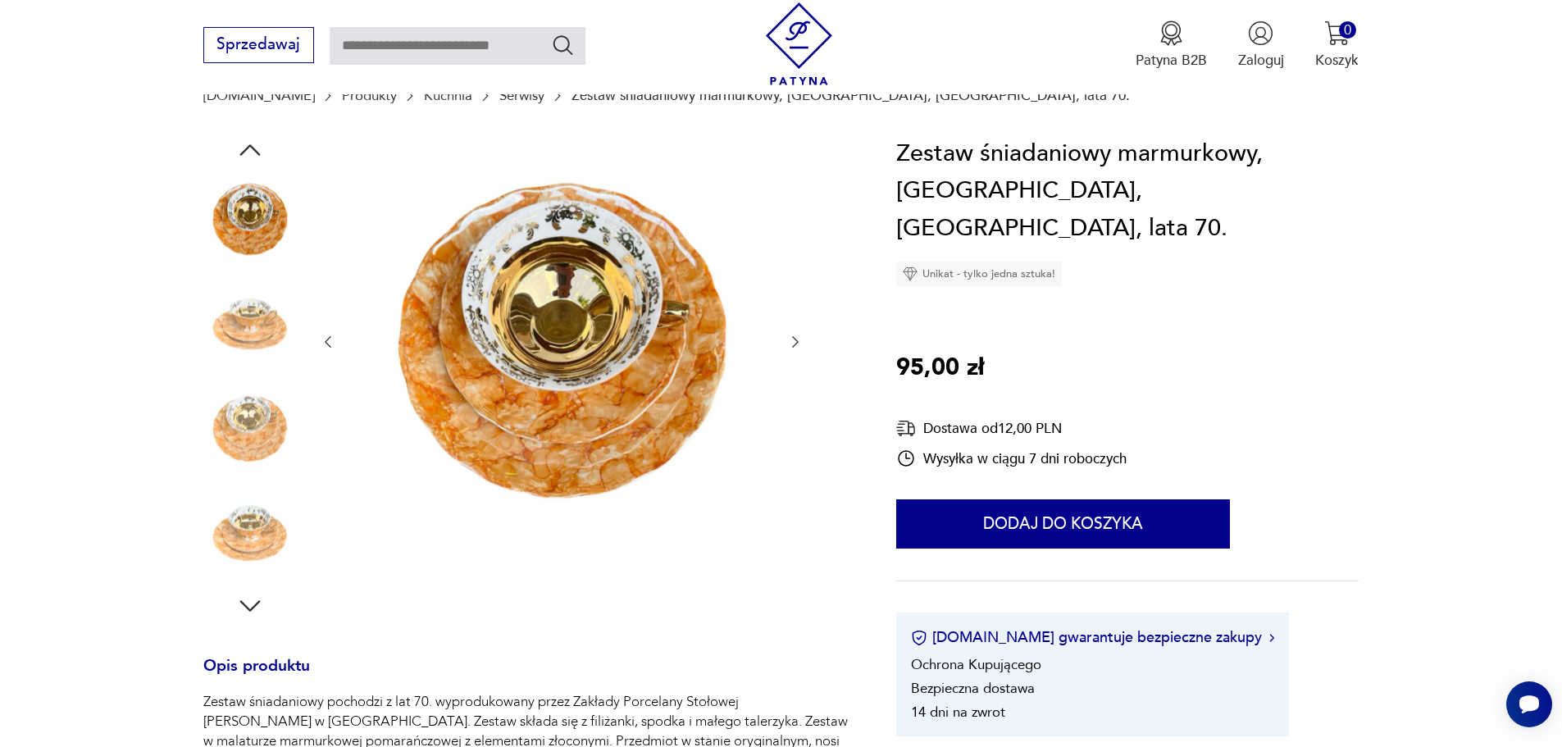
click at [797, 342] on icon "button" at bounding box center [795, 342] width 16 height 16
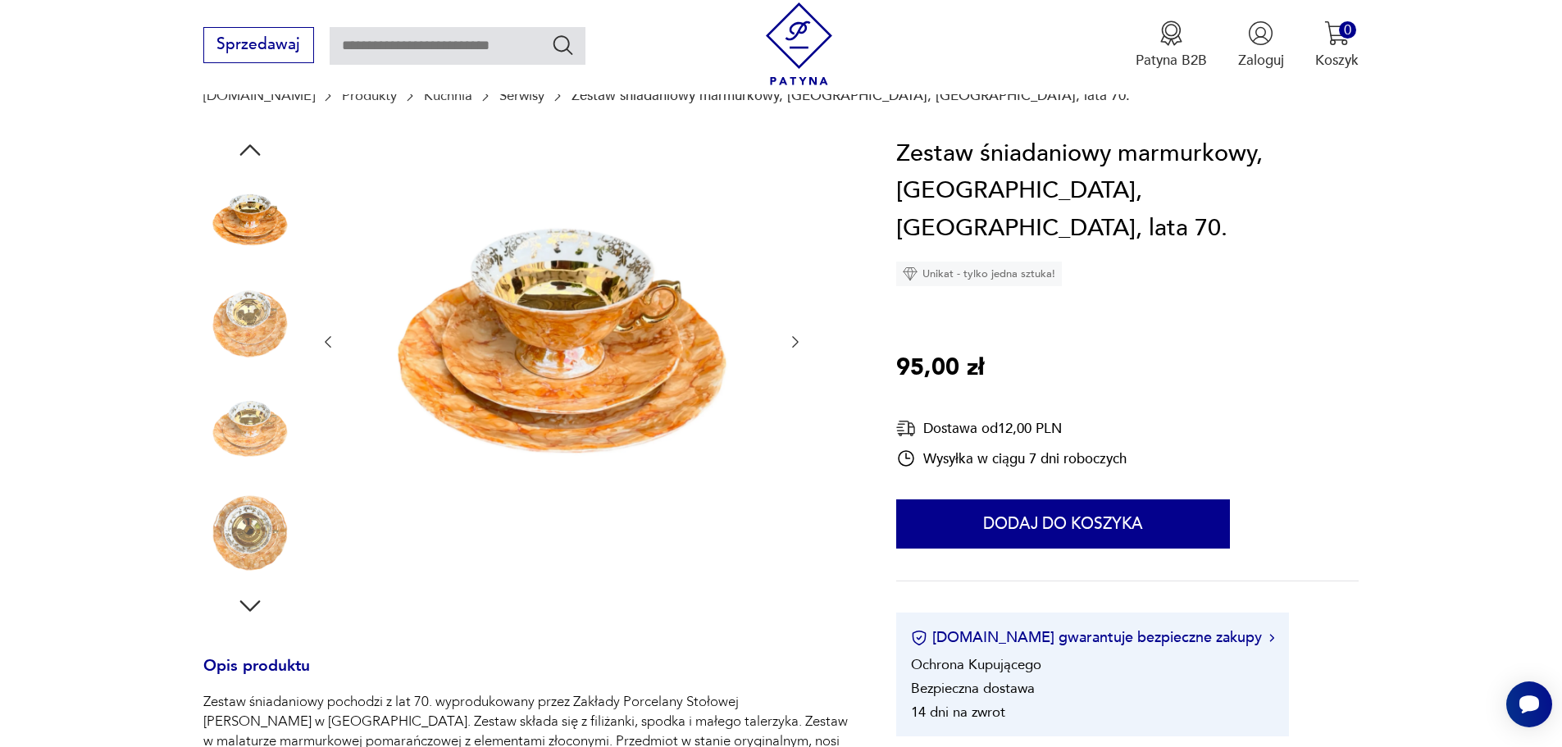
click at [797, 339] on icon "button" at bounding box center [795, 342] width 16 height 16
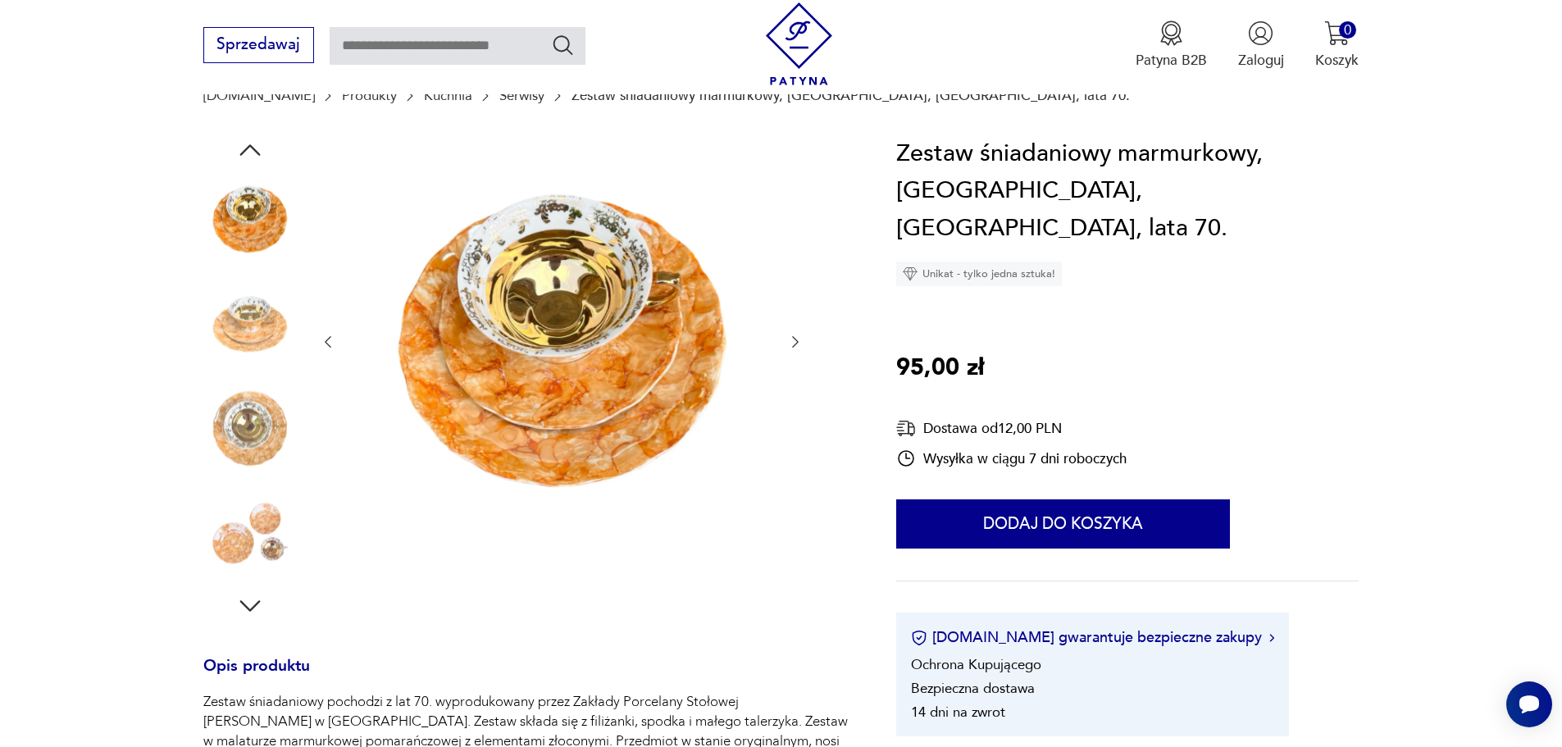
click at [797, 339] on icon "button" at bounding box center [795, 342] width 16 height 16
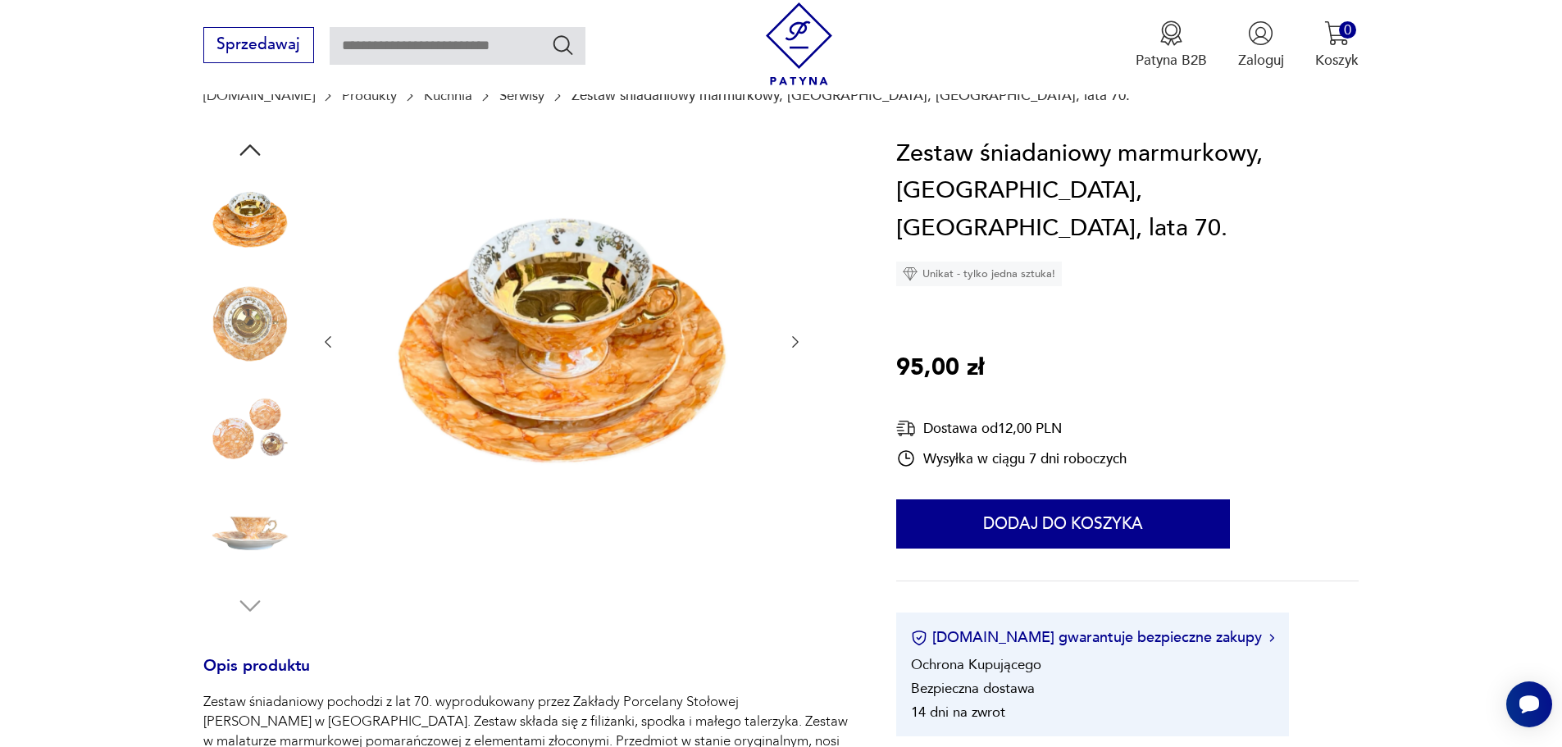
click at [797, 339] on icon "button" at bounding box center [795, 342] width 16 height 16
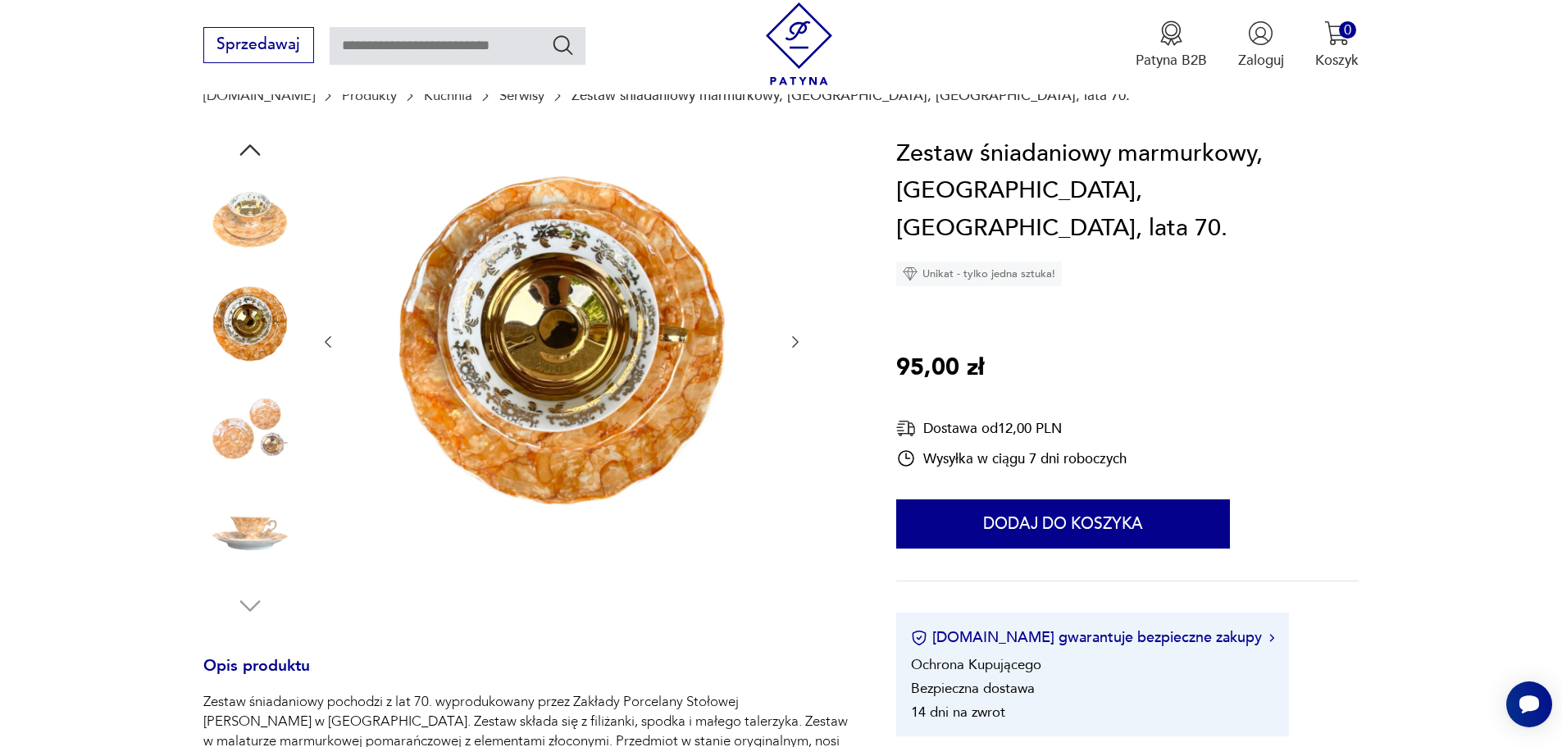
click at [797, 339] on icon "button" at bounding box center [795, 342] width 16 height 16
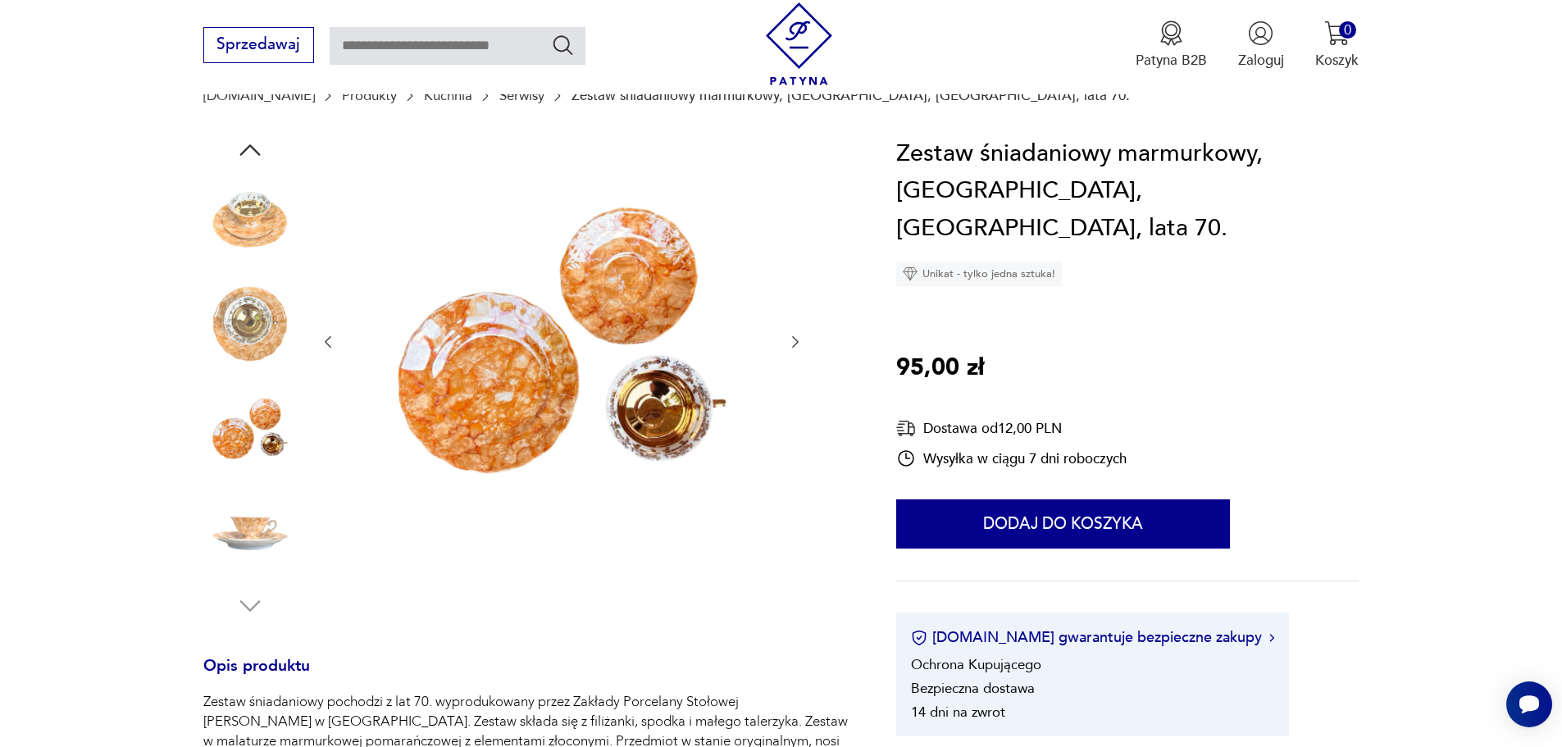
click at [797, 339] on icon "button" at bounding box center [795, 342] width 16 height 16
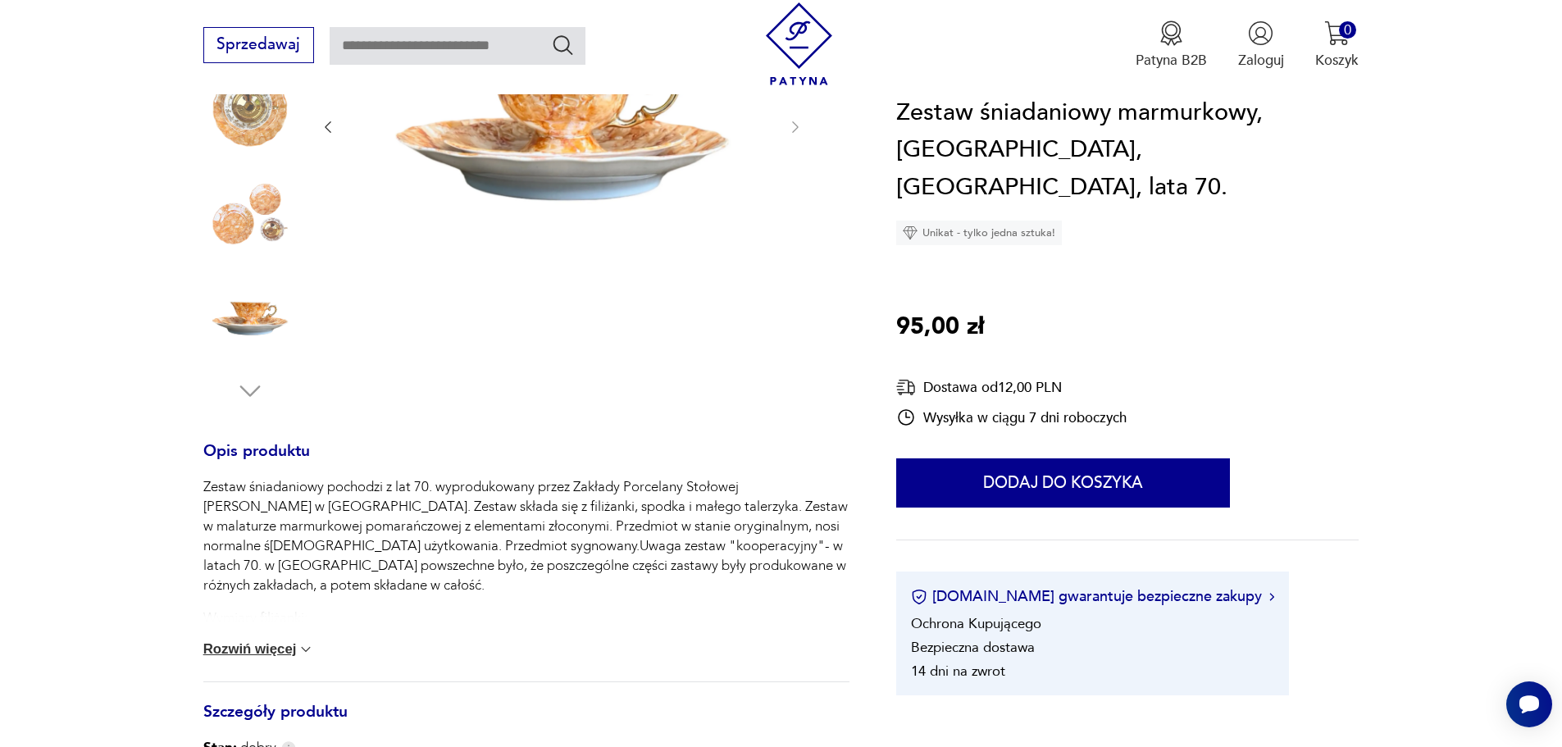
scroll to position [410, 0]
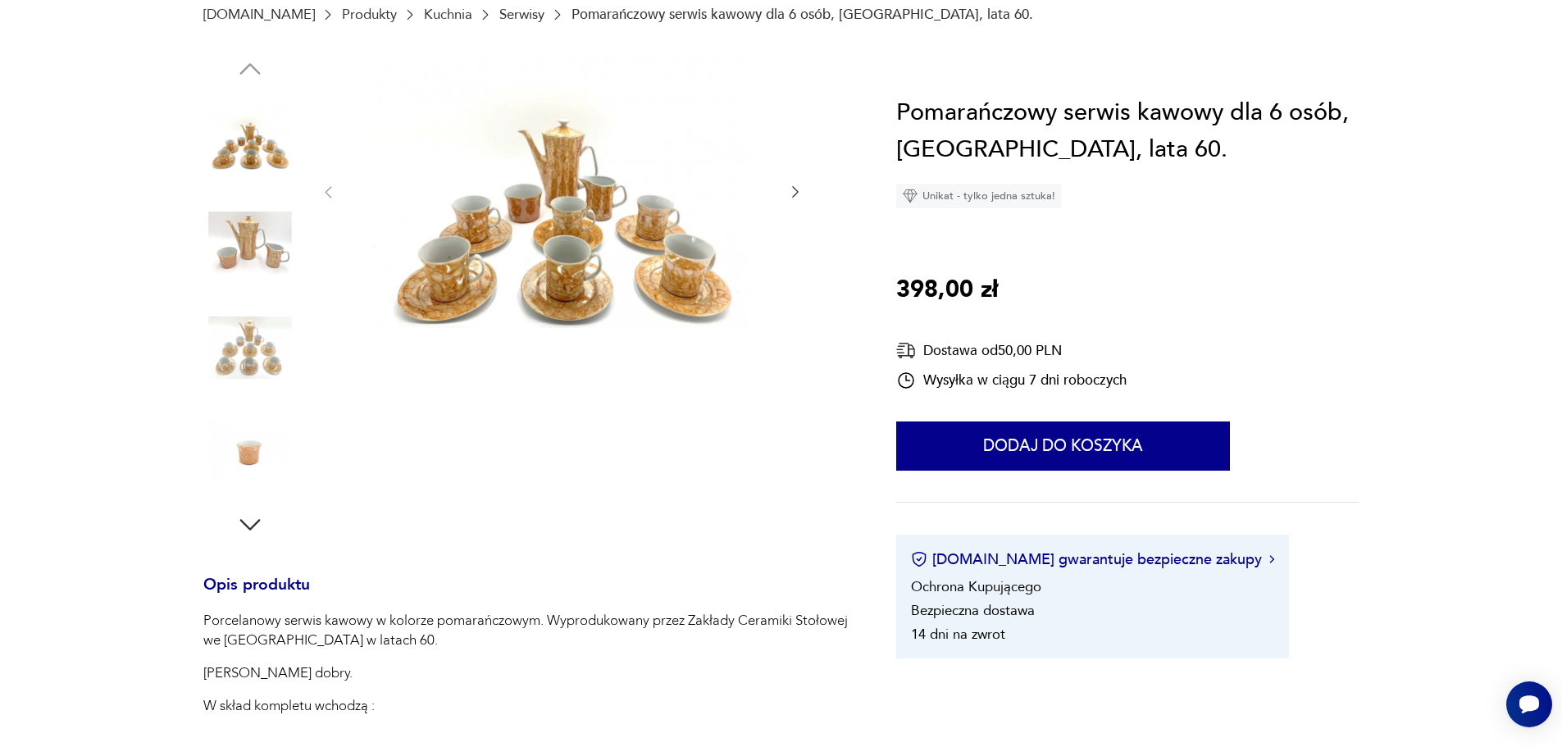
scroll to position [246, 0]
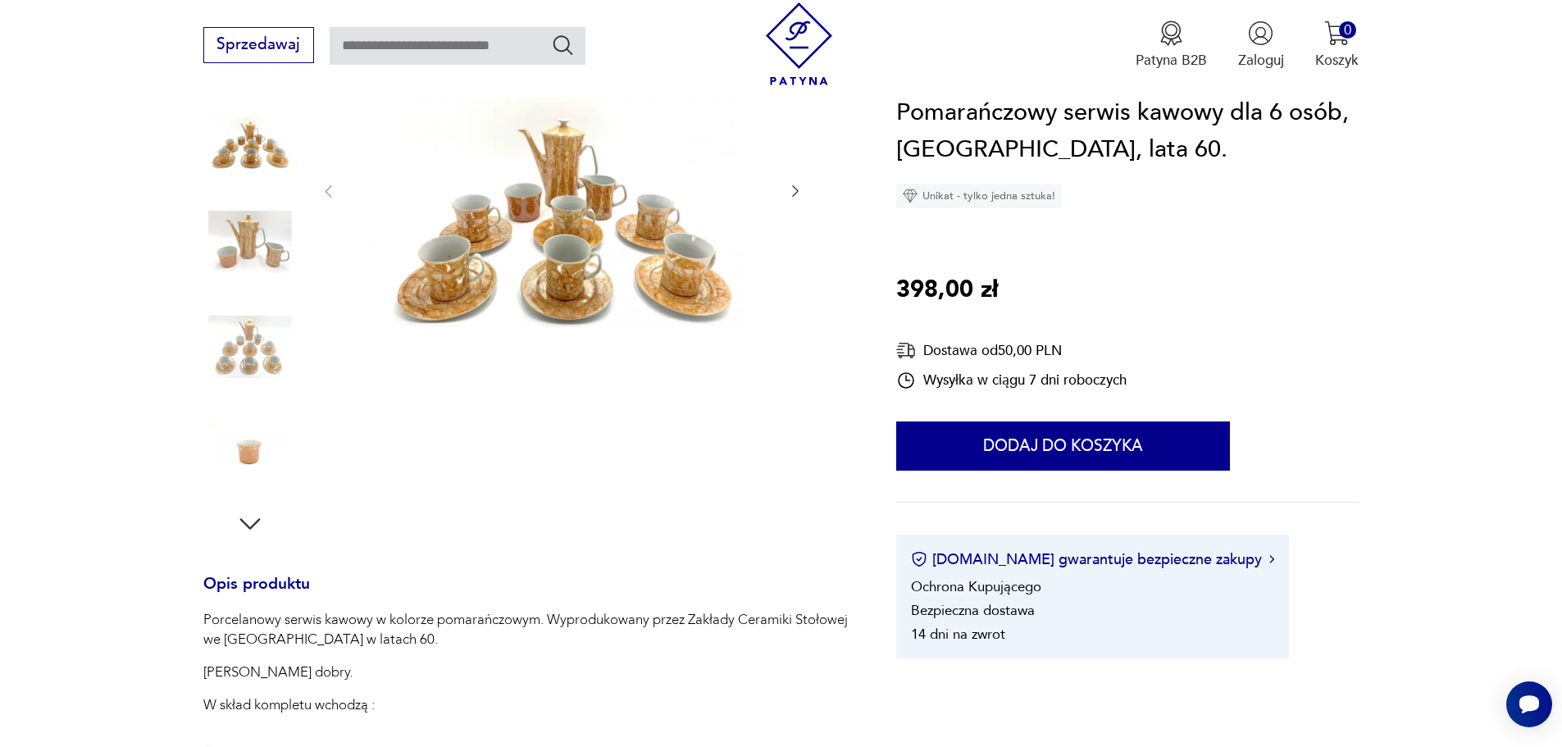
click at [258, 157] on img at bounding box center [249, 137] width 93 height 93
click at [602, 266] on img at bounding box center [562, 190] width 411 height 274
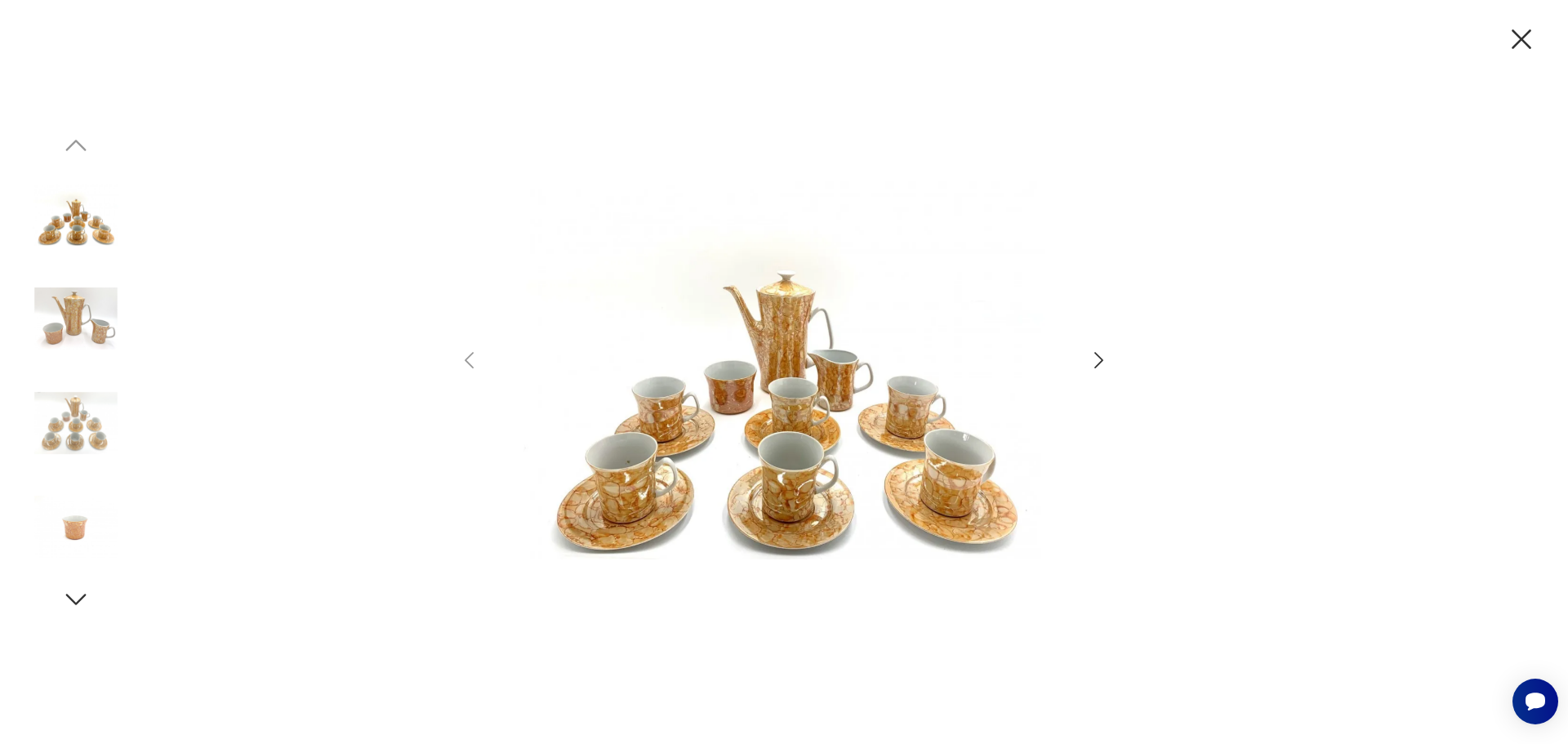
click at [1096, 365] on icon "button" at bounding box center [1099, 361] width 24 height 24
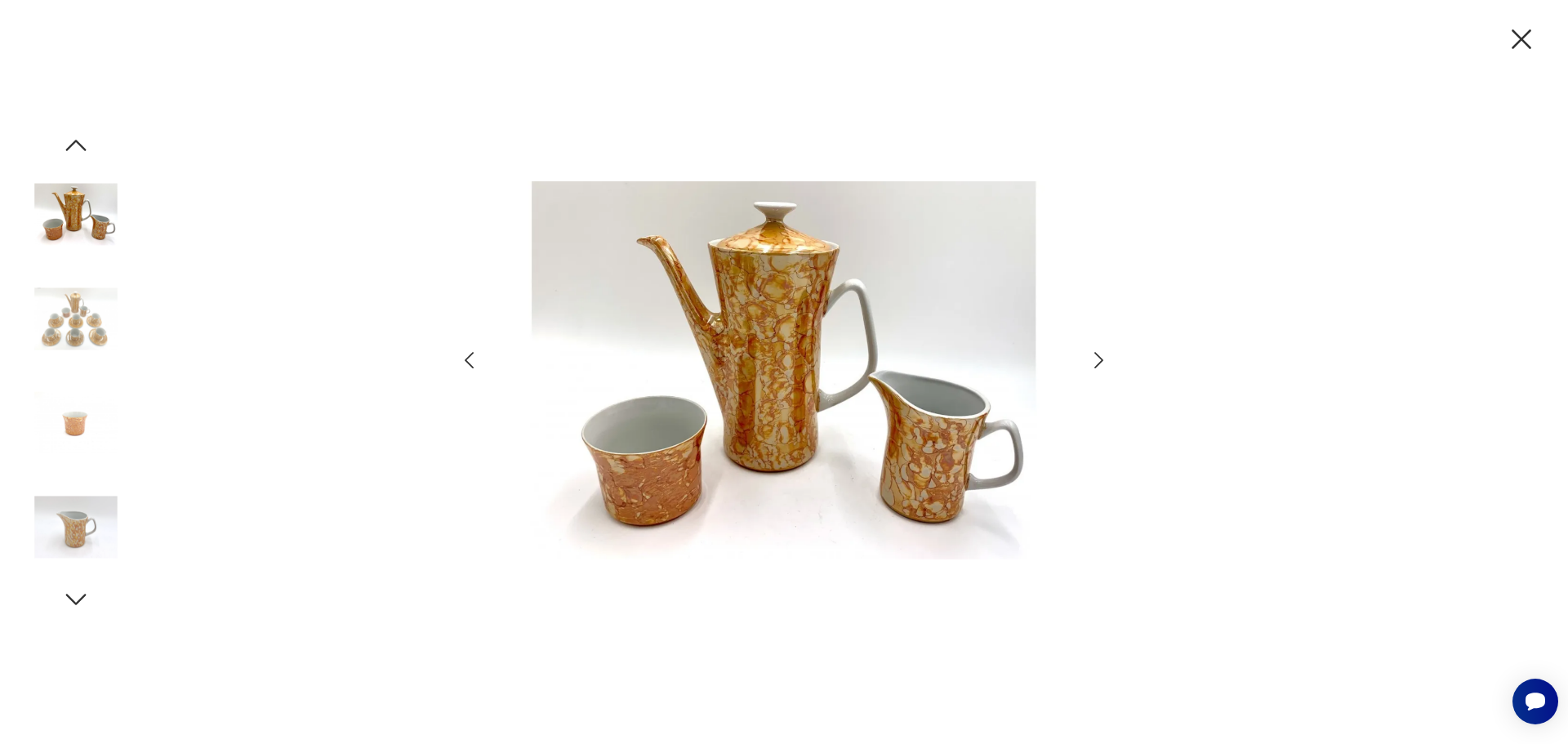
click at [1098, 364] on icon "button" at bounding box center [1099, 361] width 24 height 24
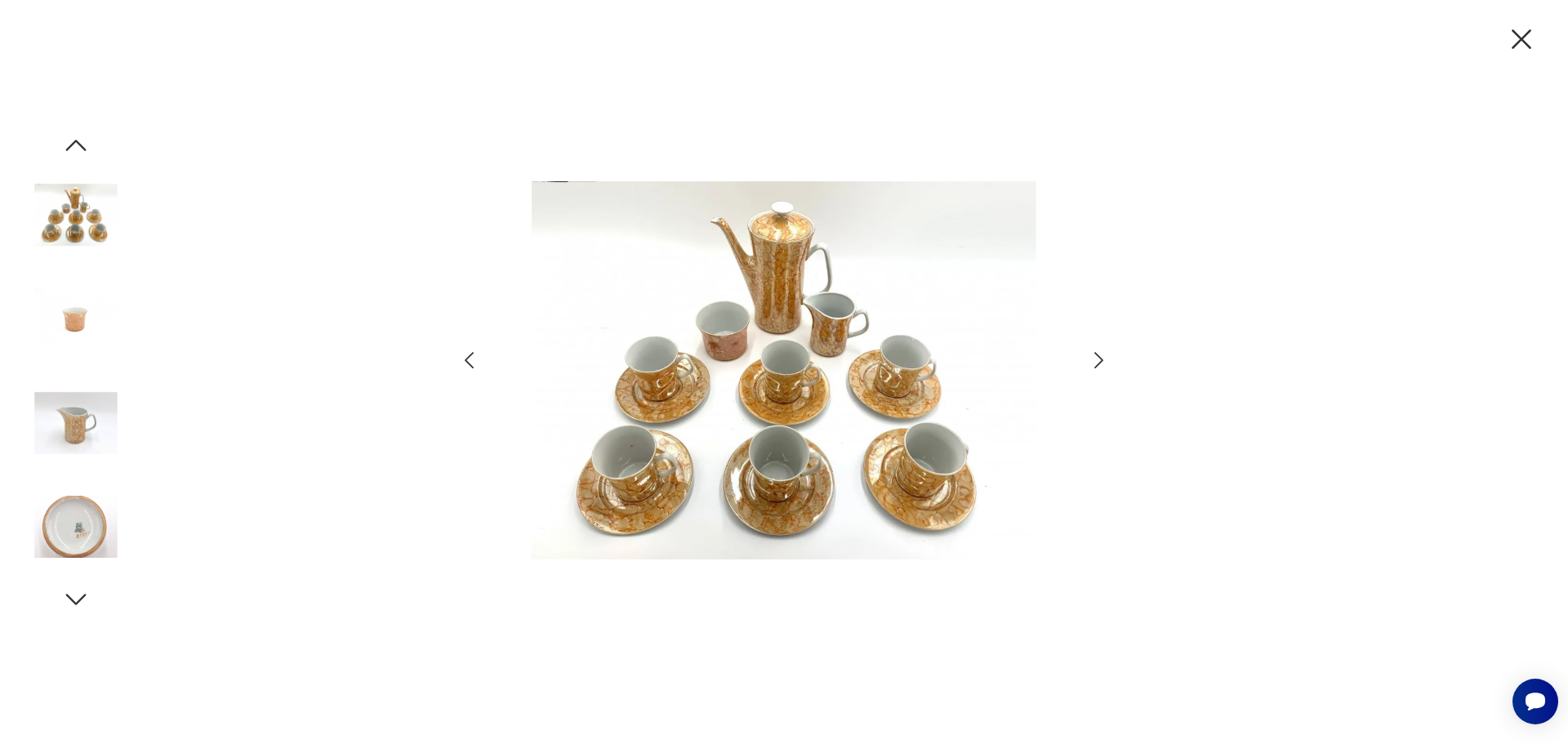
click at [1514, 39] on icon "button" at bounding box center [1521, 39] width 34 height 34
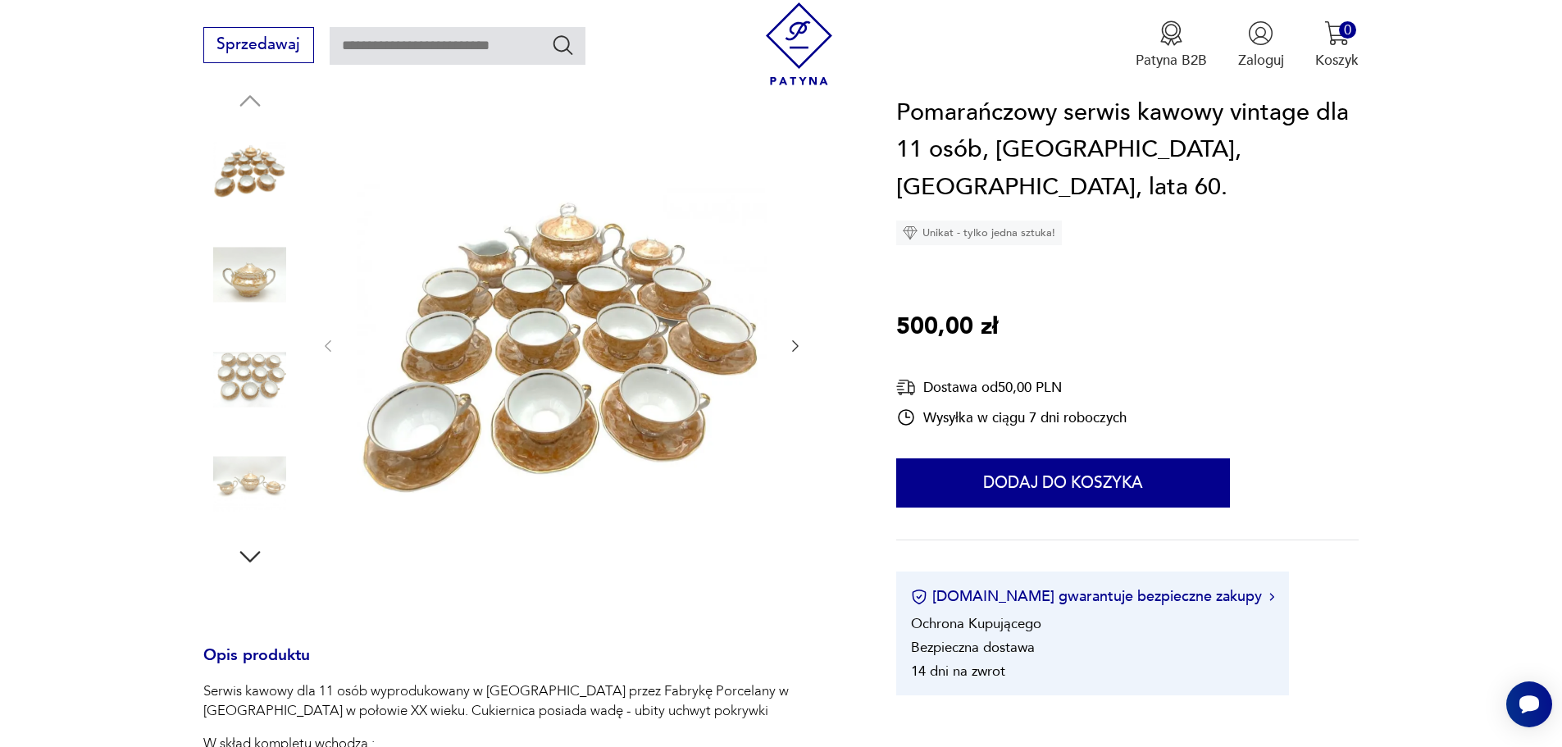
scroll to position [246, 0]
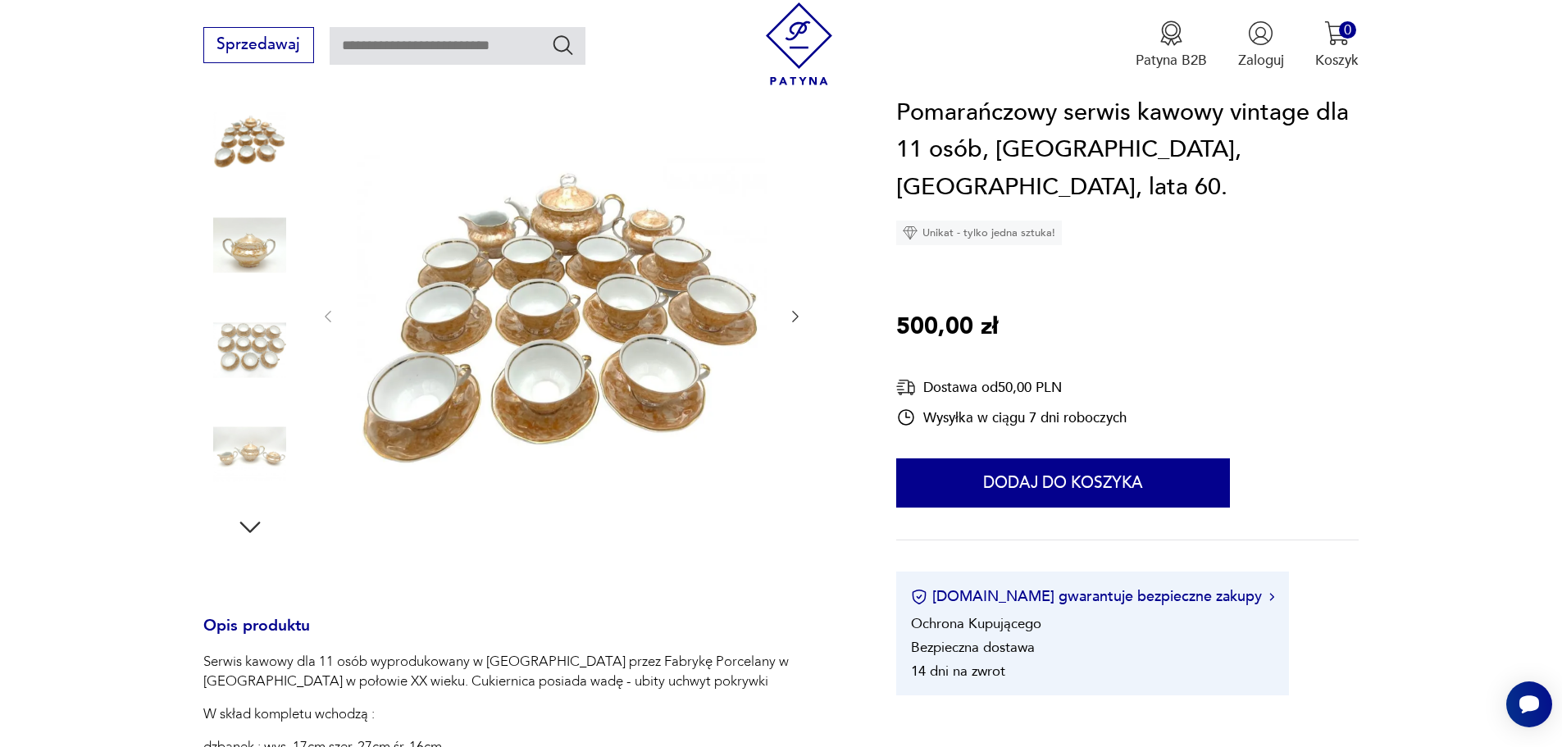
click at [612, 334] on img at bounding box center [562, 315] width 411 height 524
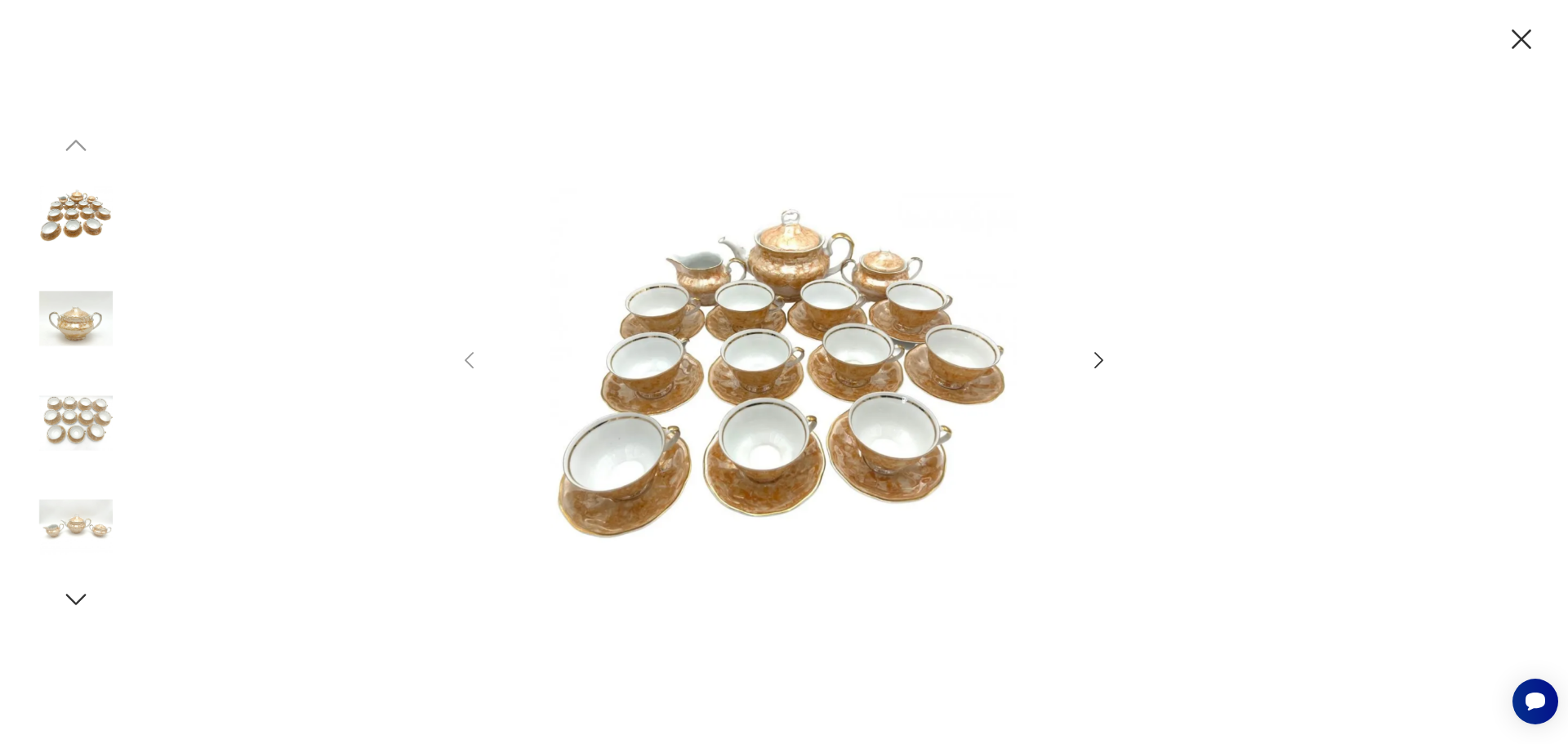
click at [1097, 356] on icon "button" at bounding box center [1099, 361] width 24 height 24
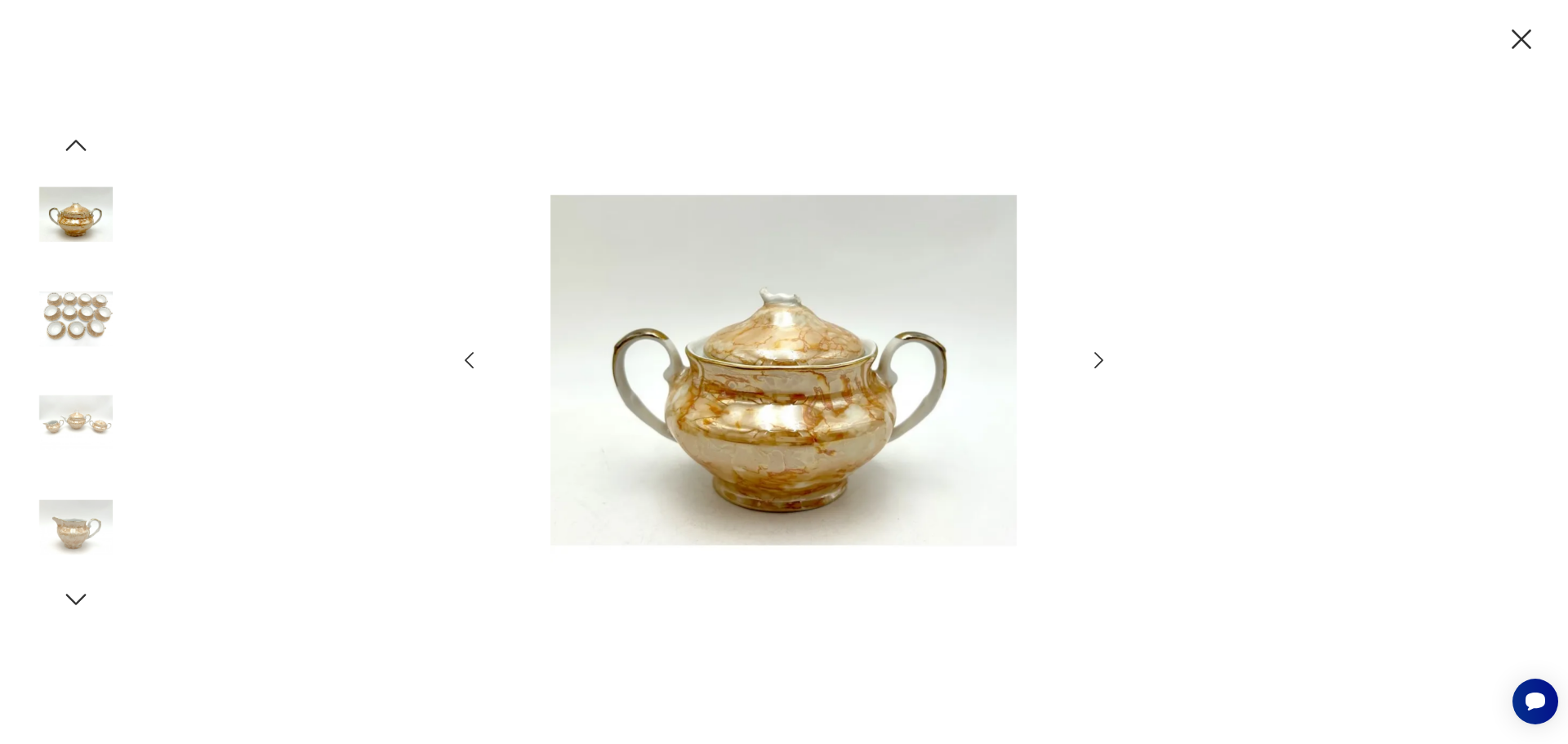
click at [1097, 356] on icon "button" at bounding box center [1099, 361] width 24 height 24
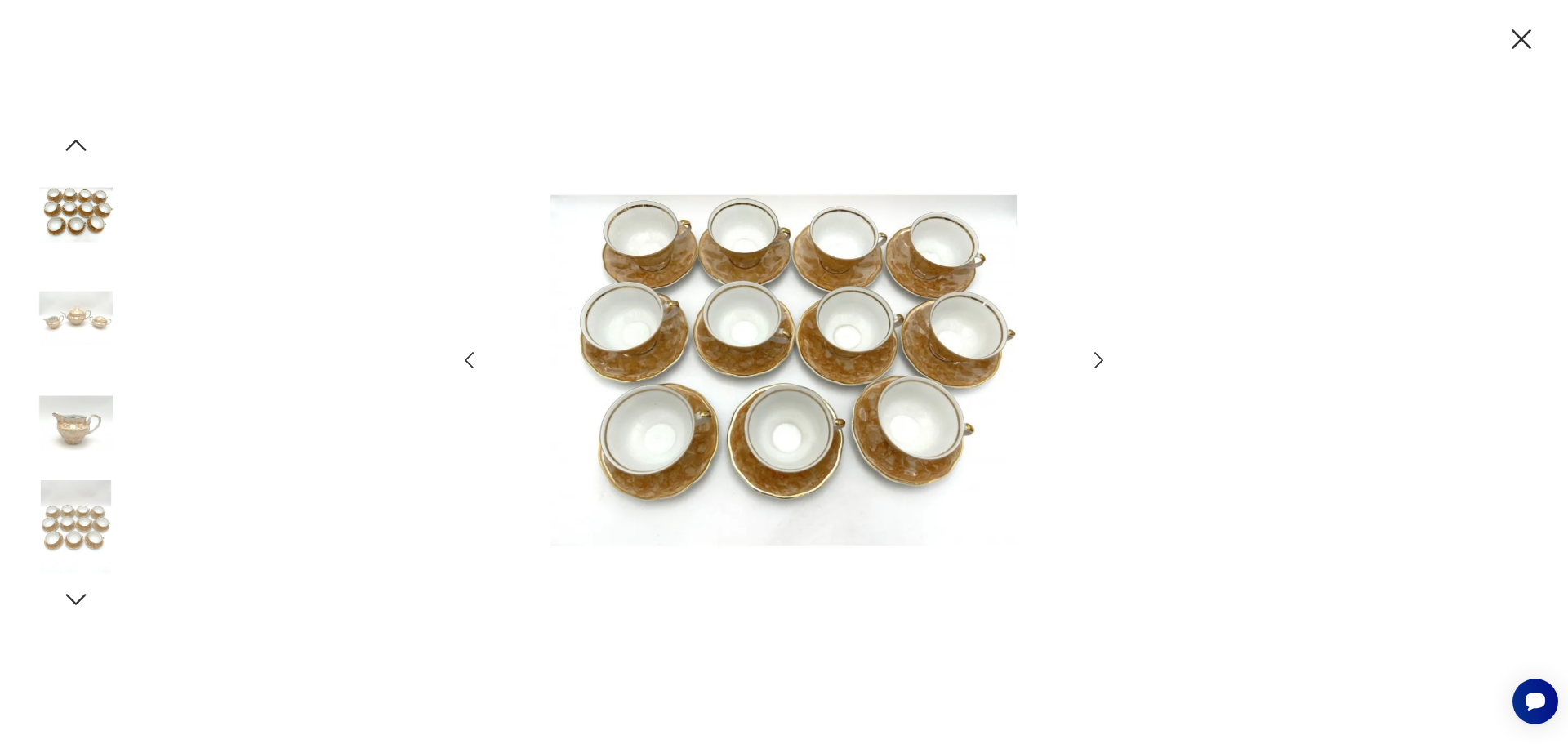
click at [1097, 356] on icon "button" at bounding box center [1099, 361] width 24 height 24
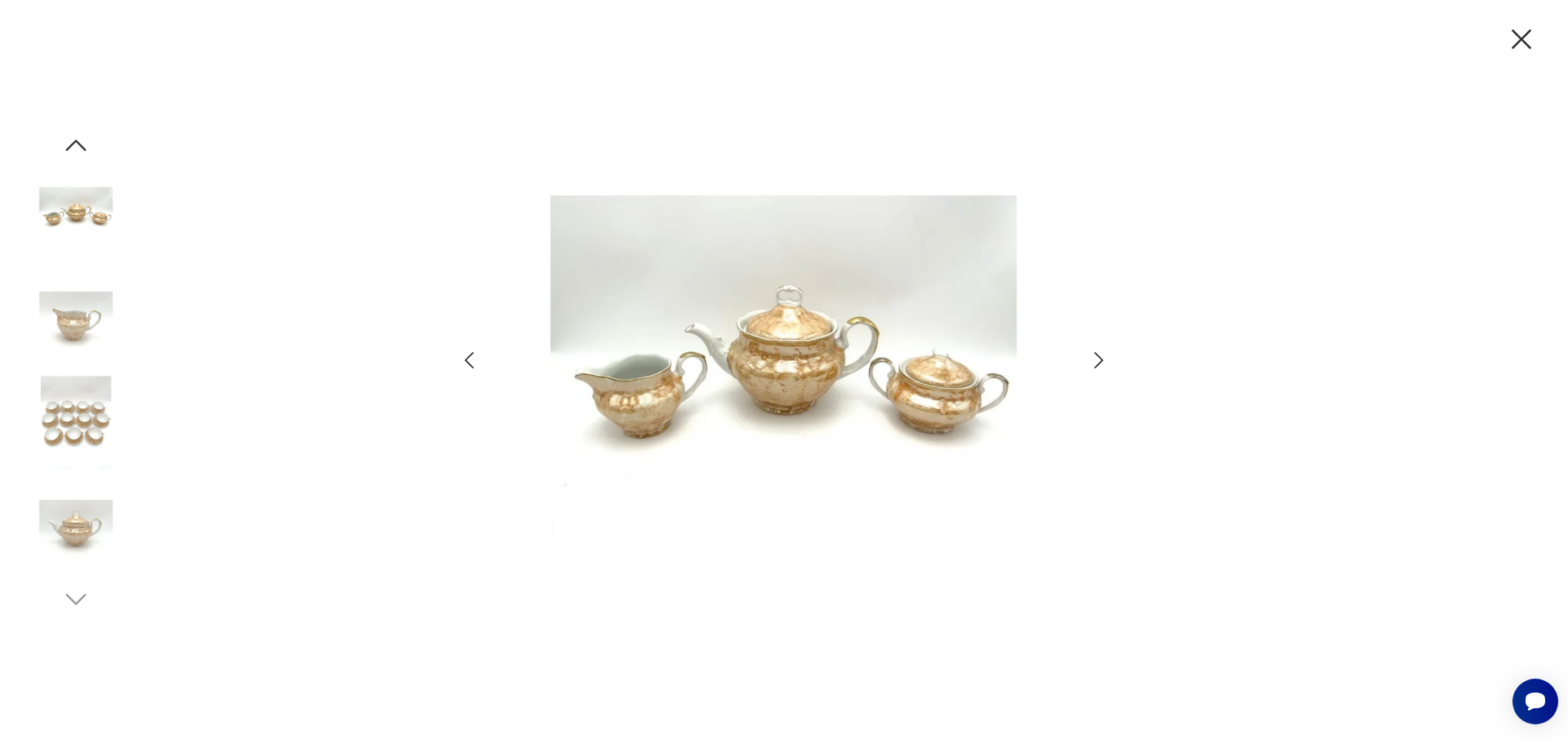
click at [1103, 359] on icon "button" at bounding box center [1099, 361] width 24 height 24
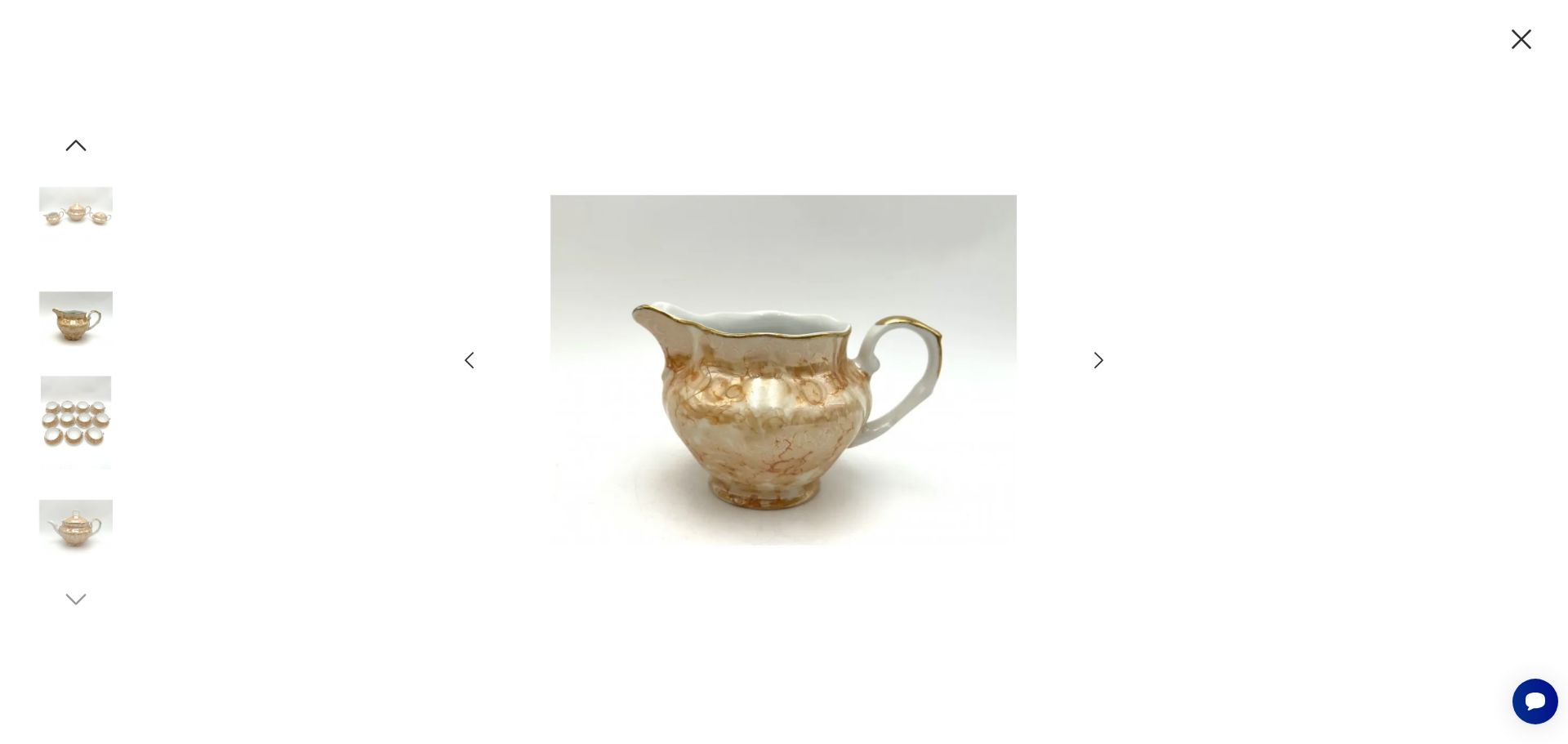
click at [1103, 359] on icon "button" at bounding box center [1099, 361] width 24 height 24
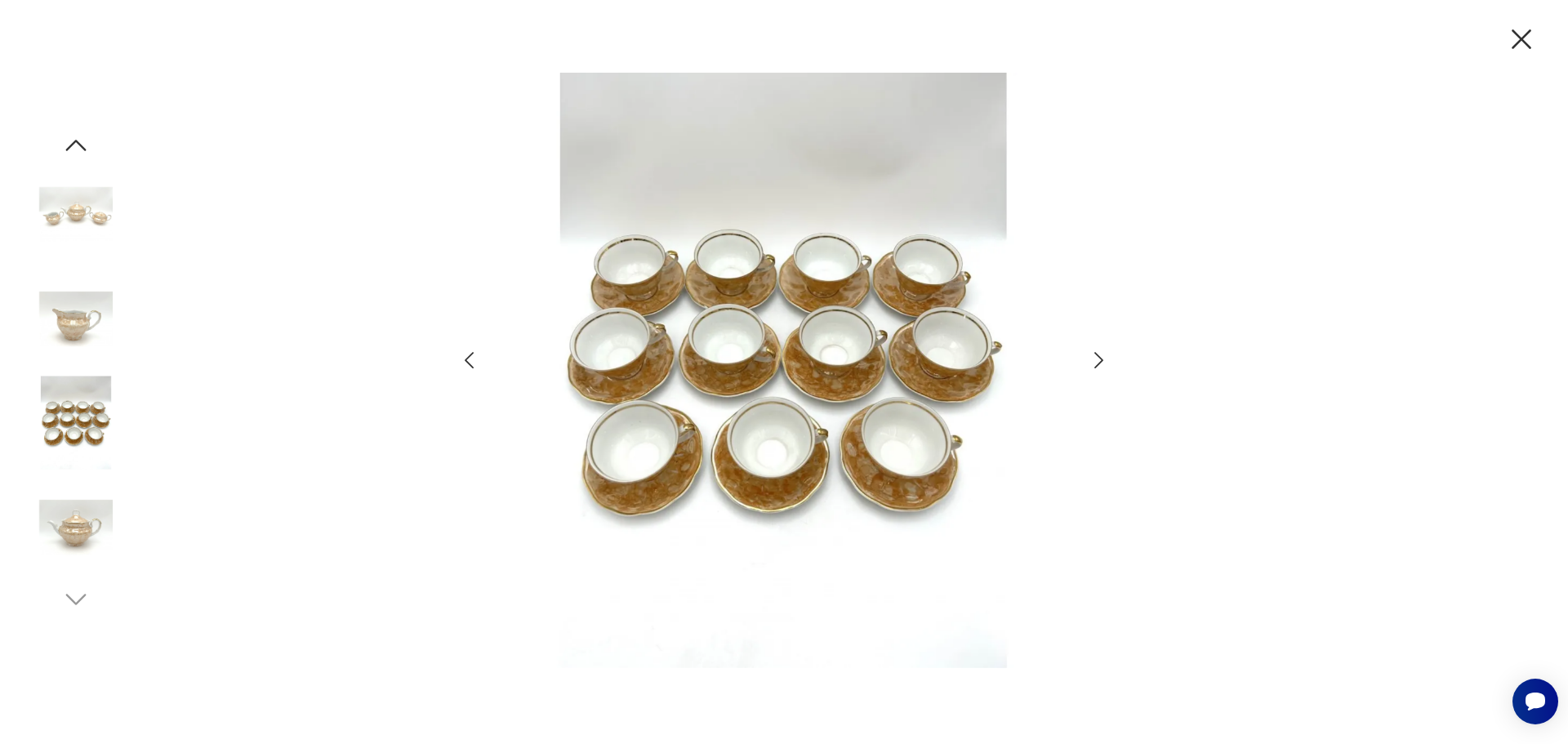
click at [1103, 359] on icon "button" at bounding box center [1099, 361] width 24 height 24
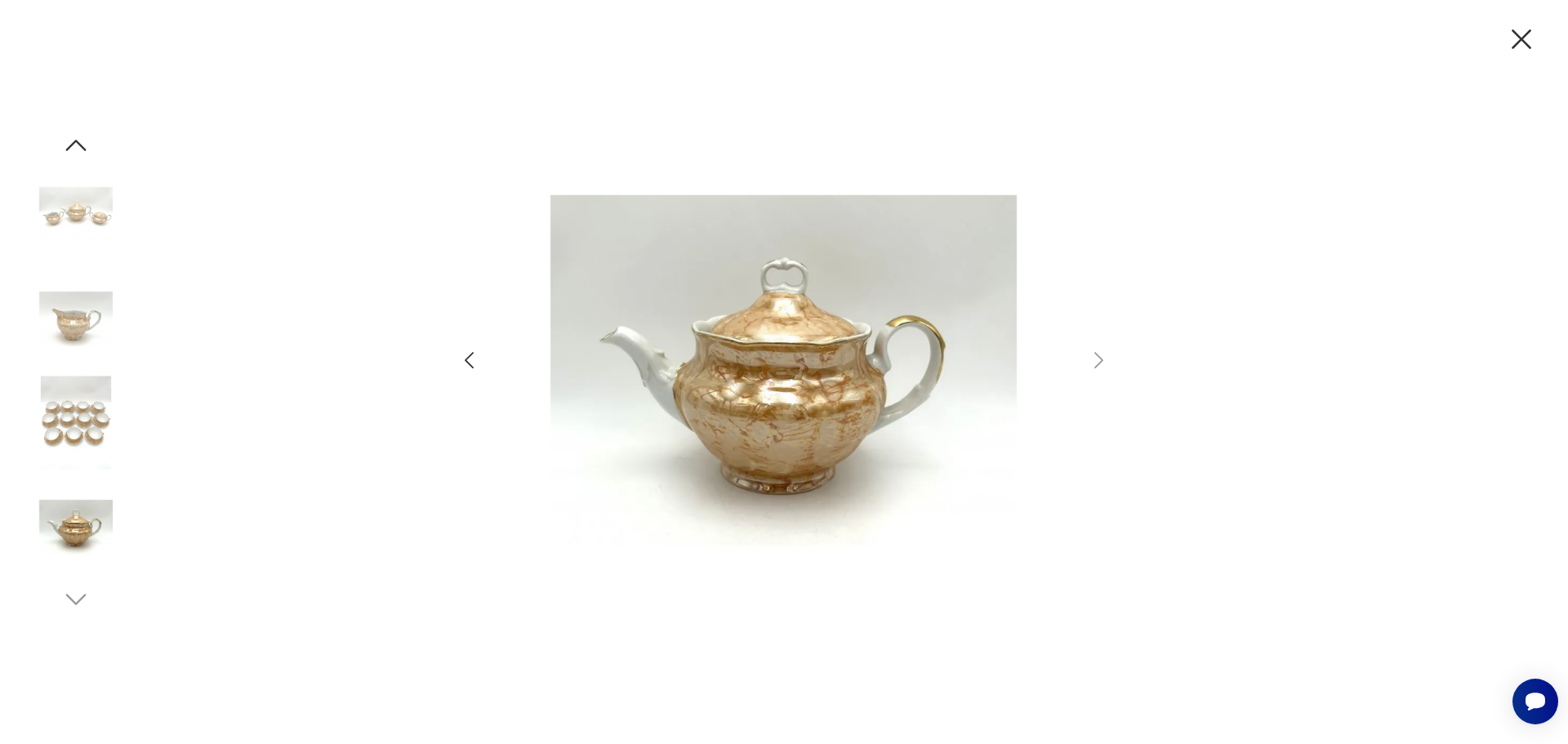
click at [1506, 35] on icon "button" at bounding box center [1521, 39] width 34 height 34
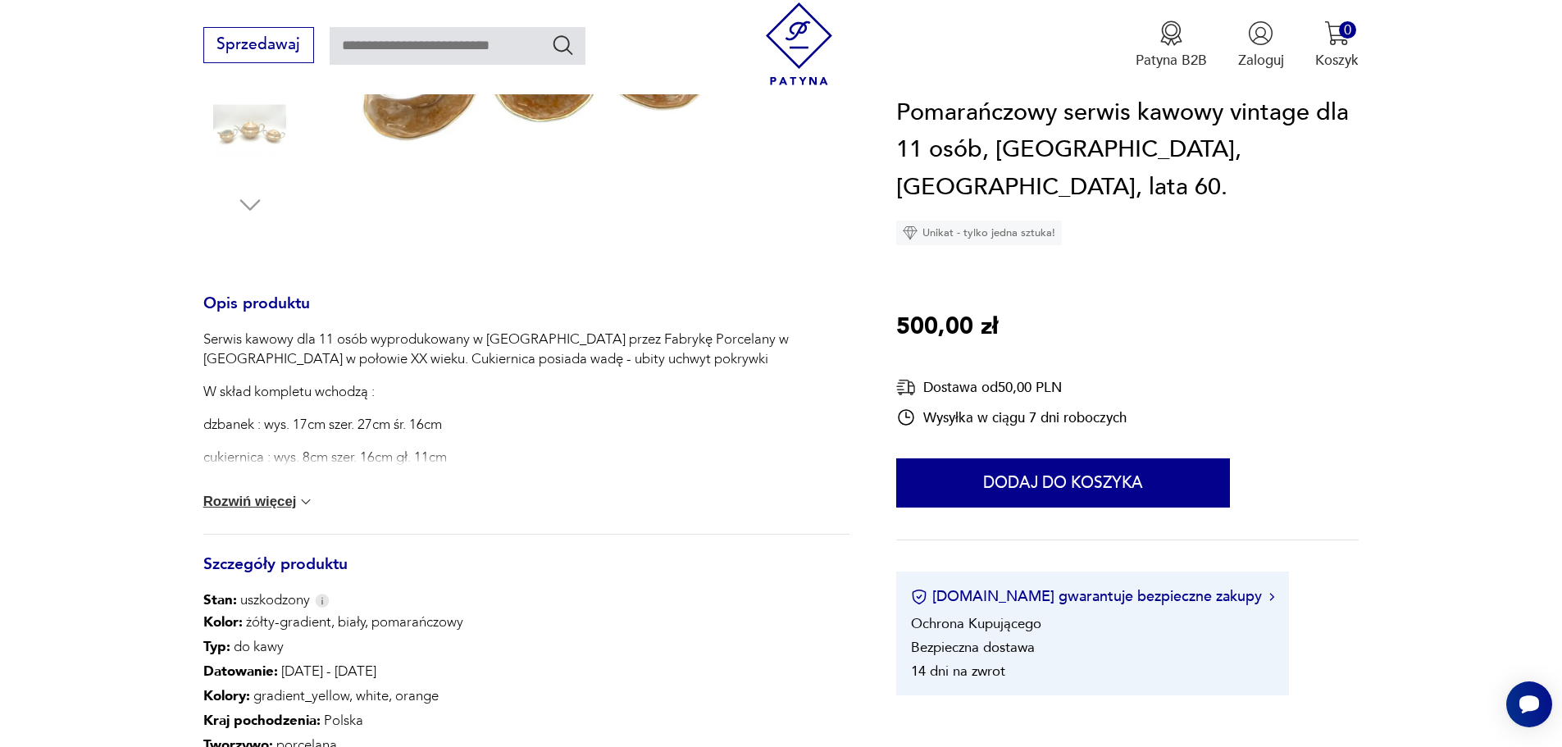
scroll to position [574, 0]
